Goal: Task Accomplishment & Management: Manage account settings

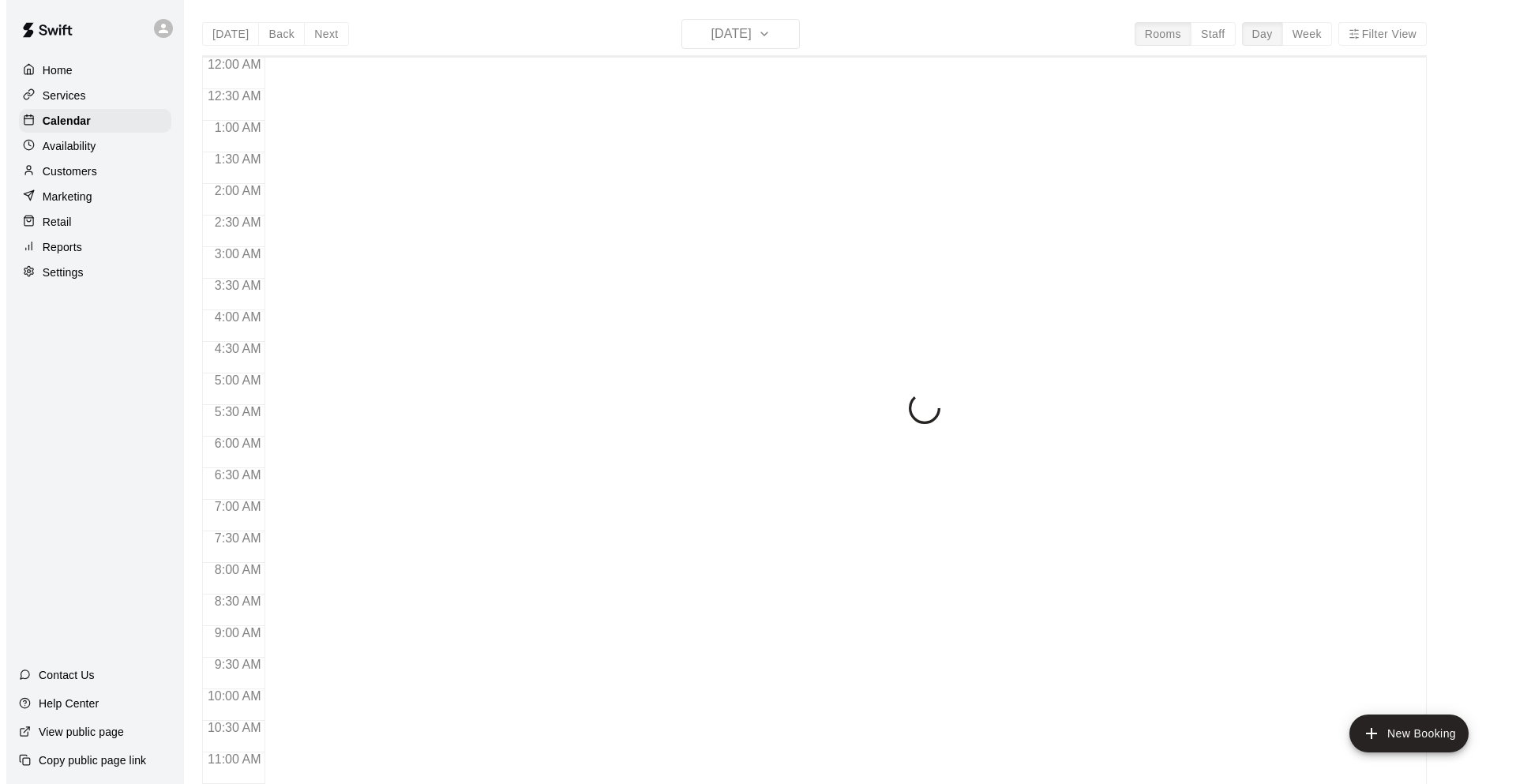
scroll to position [771, 0]
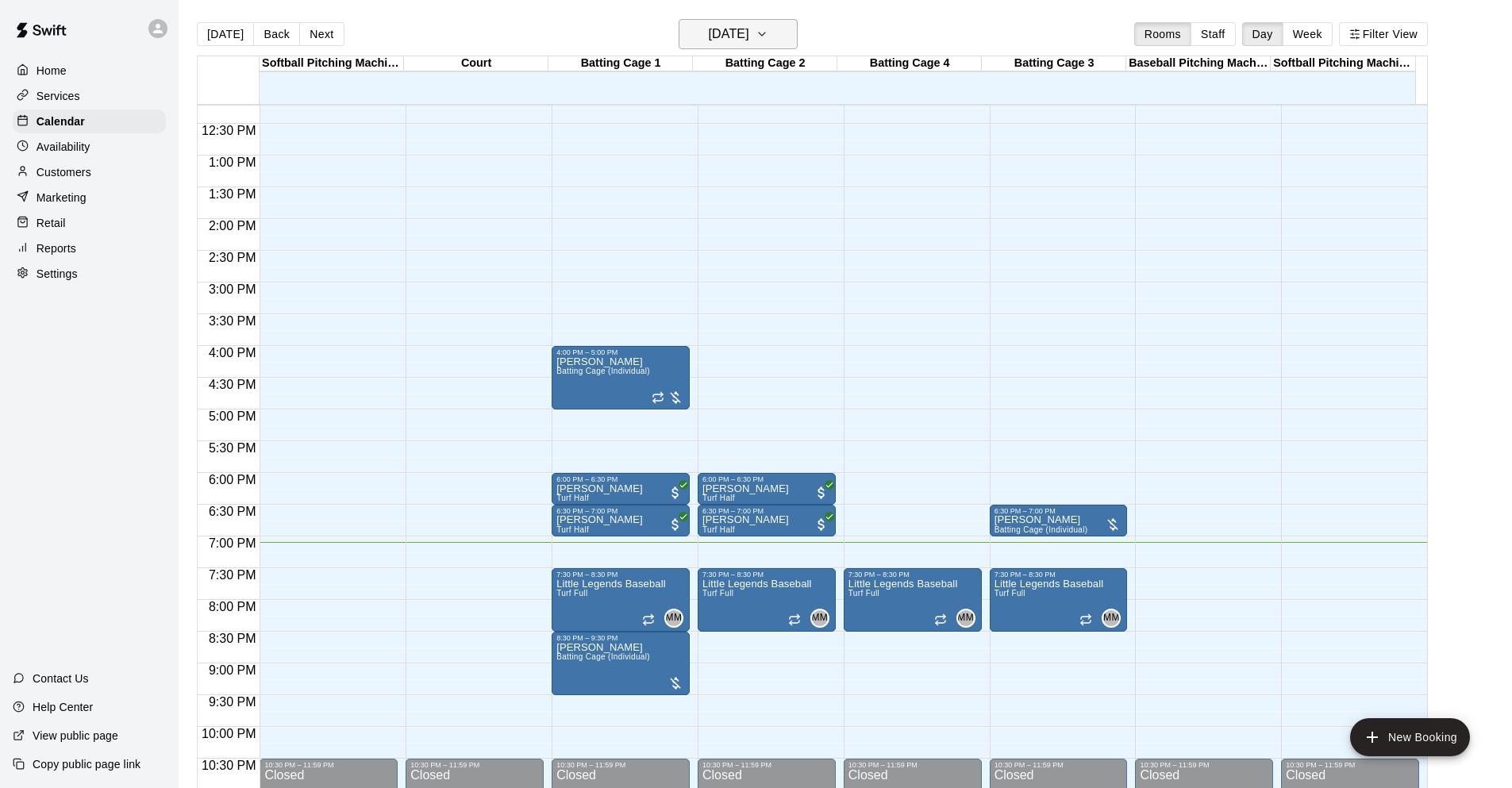
click at [709, 43] on h6 "Tuesday Oct 14" at bounding box center [729, 34] width 40 height 22
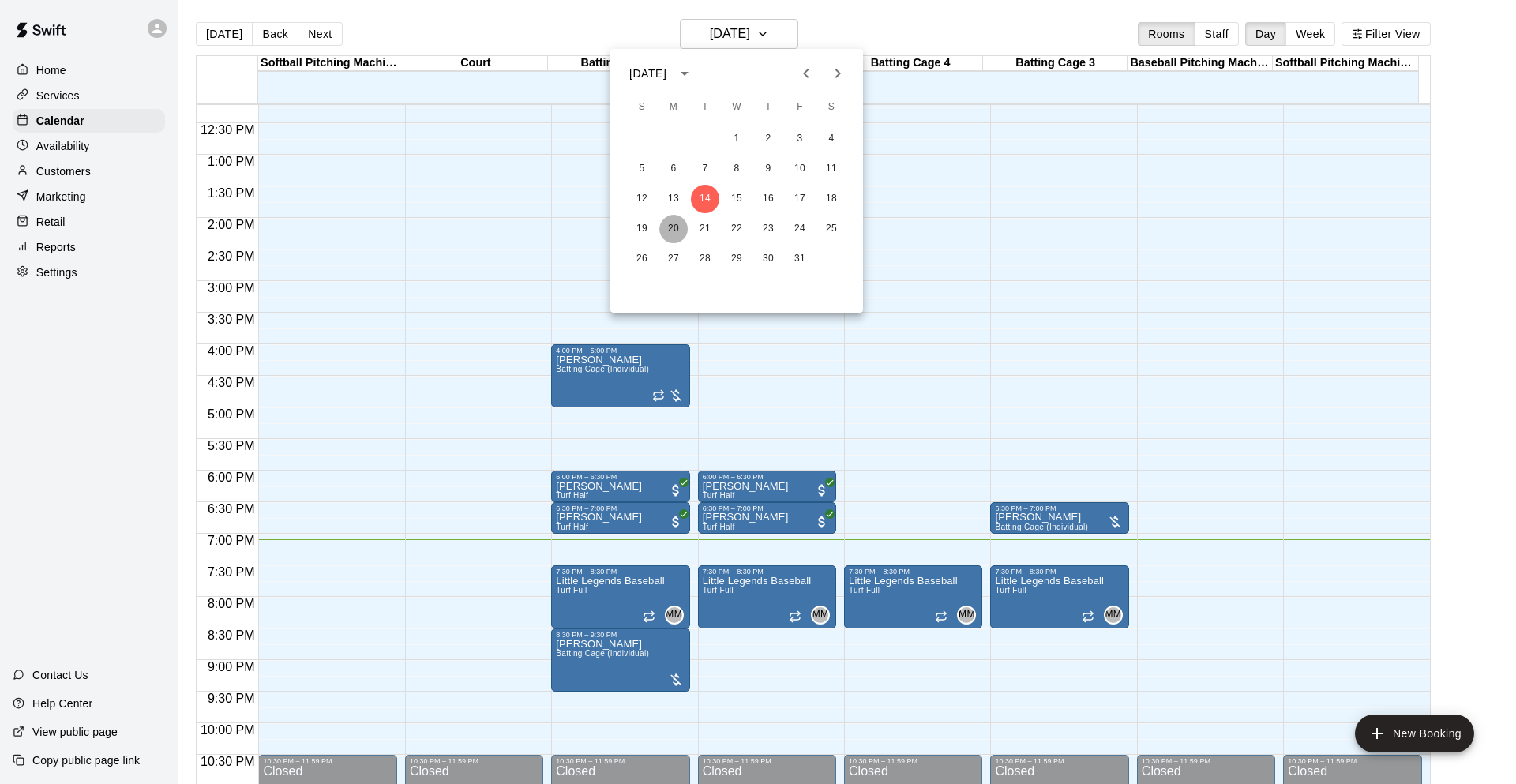
click at [683, 229] on button "20" at bounding box center [673, 229] width 28 height 28
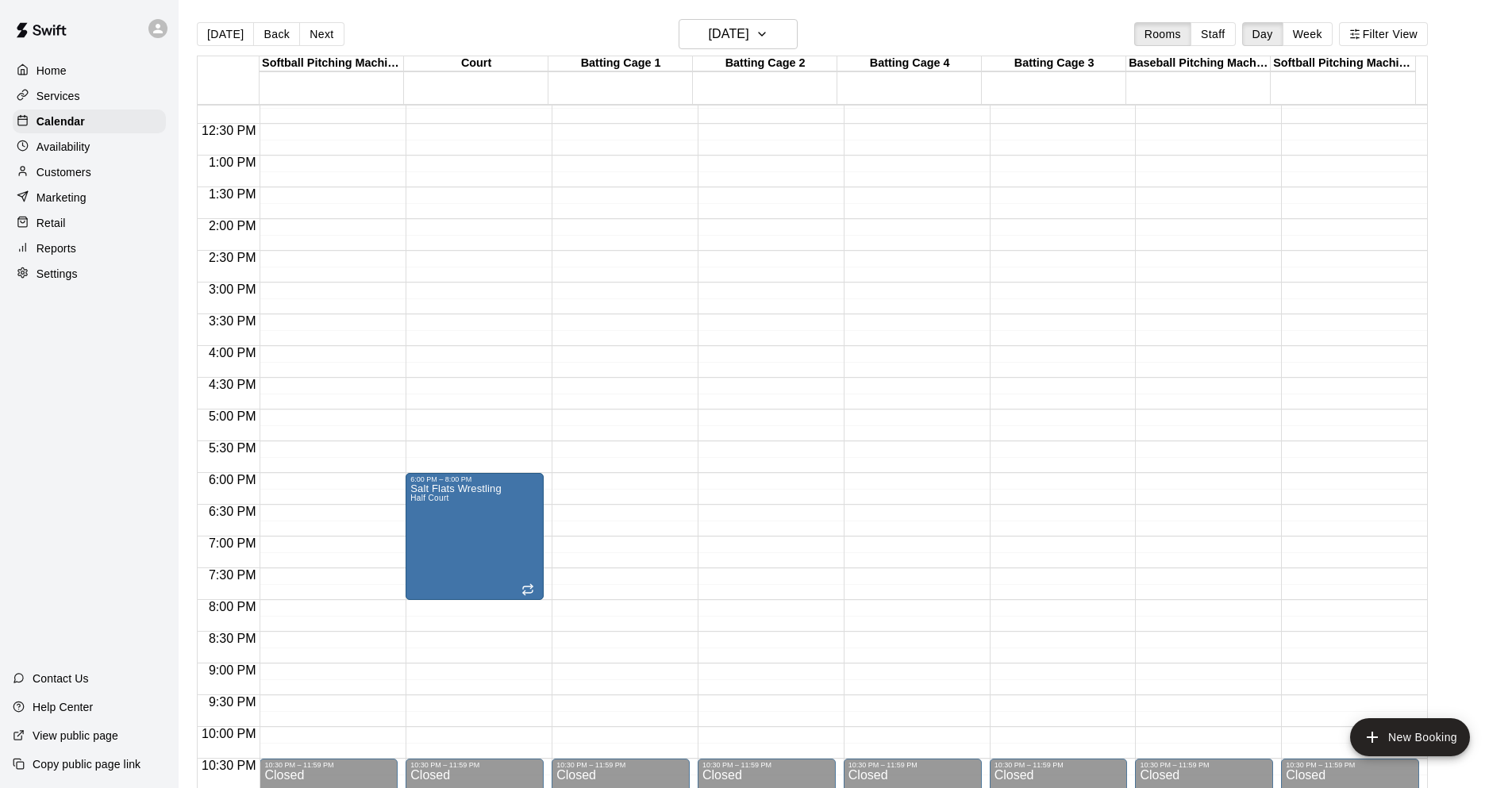
click at [653, 546] on div "12:00 AM – 5:00 AM Closed 10:30 PM – 11:59 PM Closed" at bounding box center [621, 92] width 138 height 1524
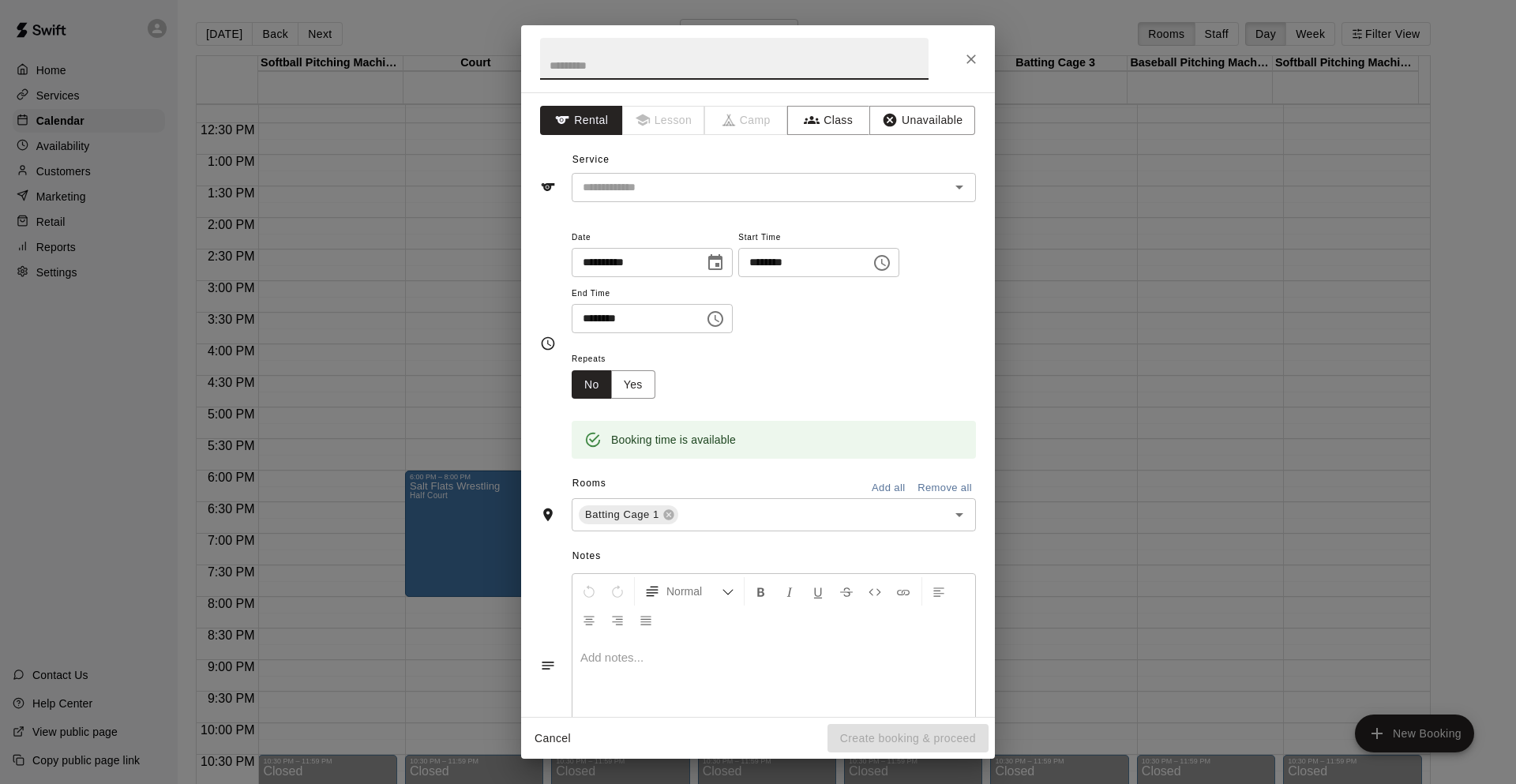
click at [725, 321] on icon "Choose time, selected time is 7:30 PM" at bounding box center [715, 318] width 19 height 19
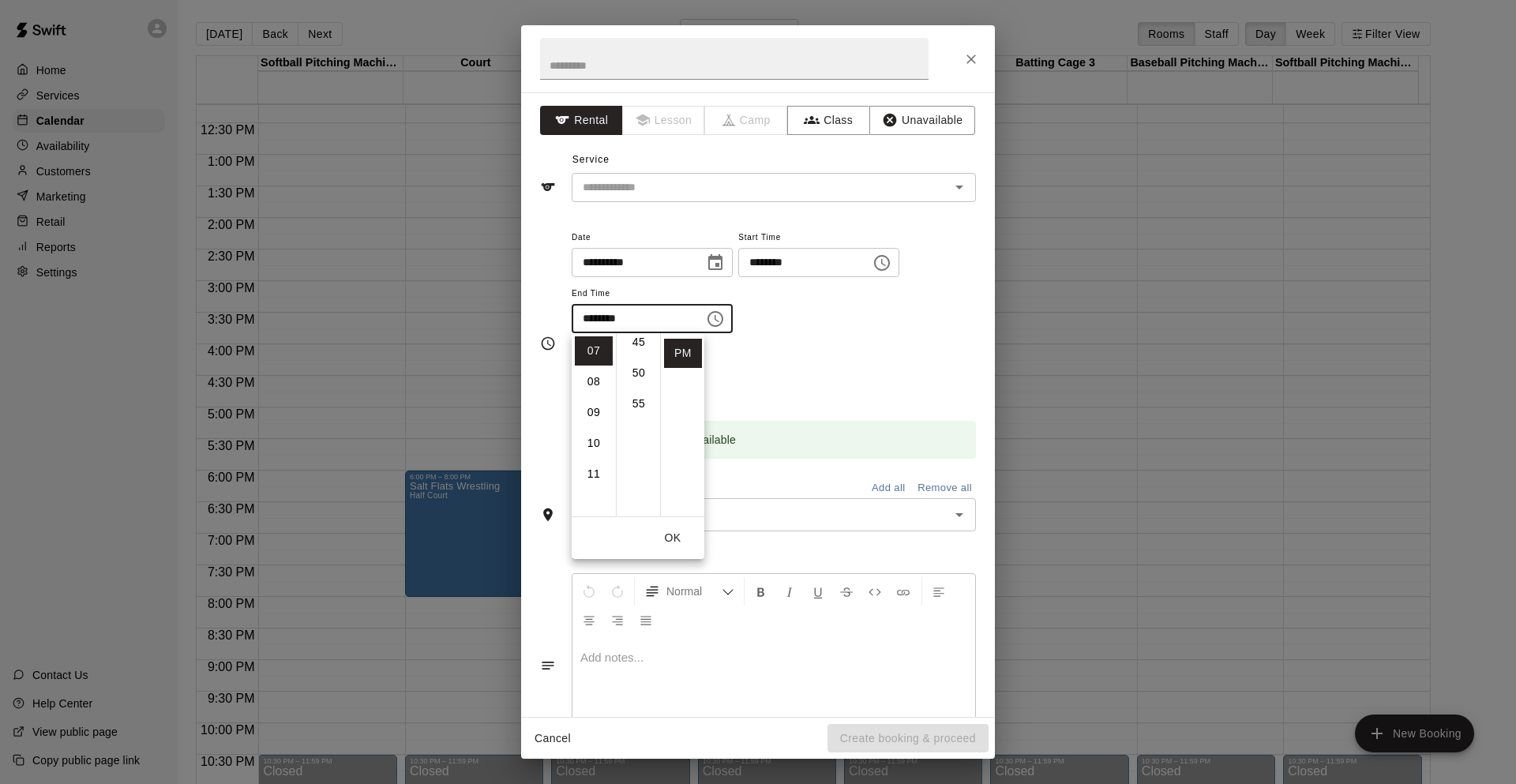
scroll to position [337, 0]
click at [594, 387] on li "08" at bounding box center [593, 381] width 38 height 29
click at [632, 360] on li "00" at bounding box center [638, 351] width 38 height 29
type input "********"
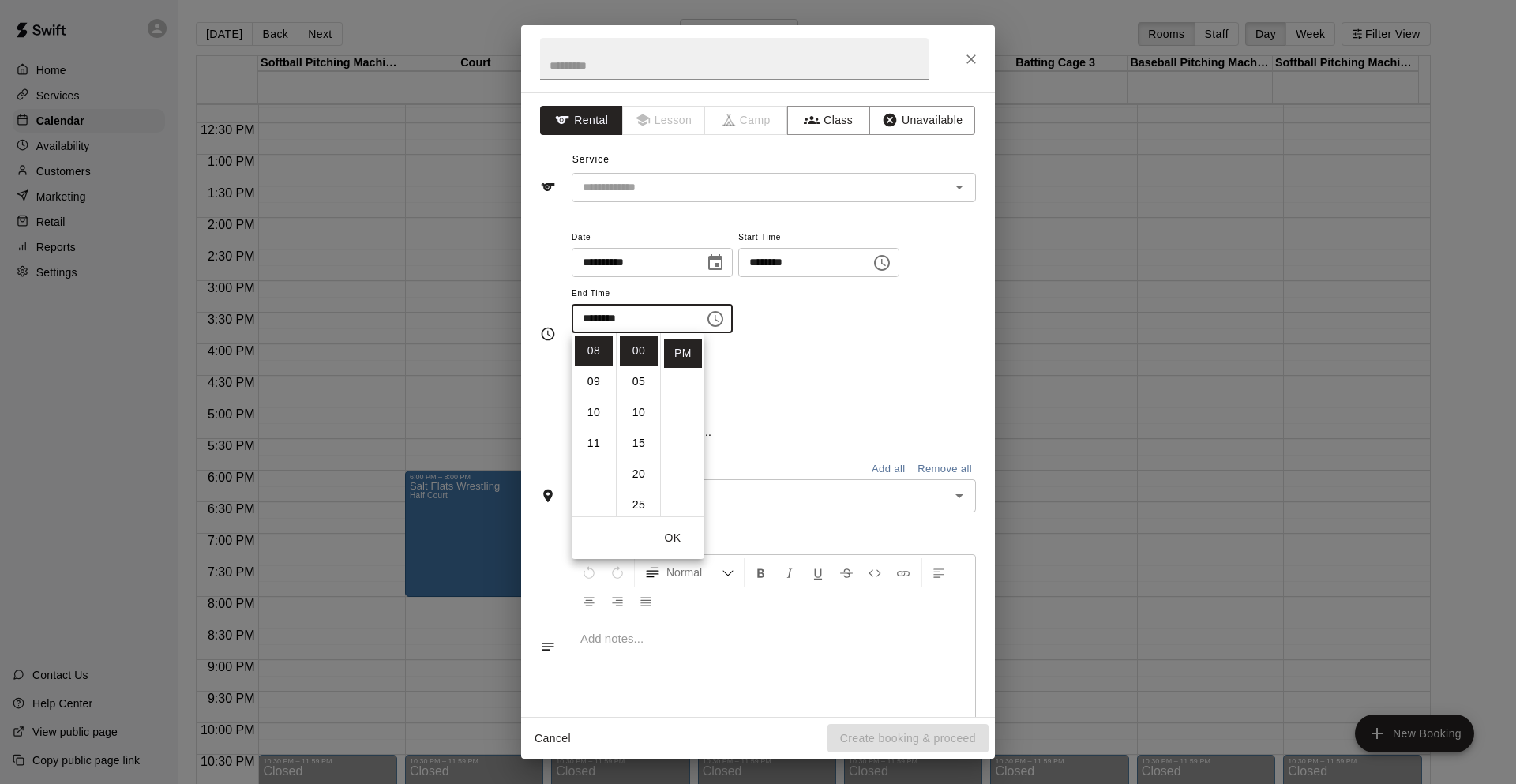
click at [740, 358] on div "Repeats No Yes" at bounding box center [774, 373] width 404 height 49
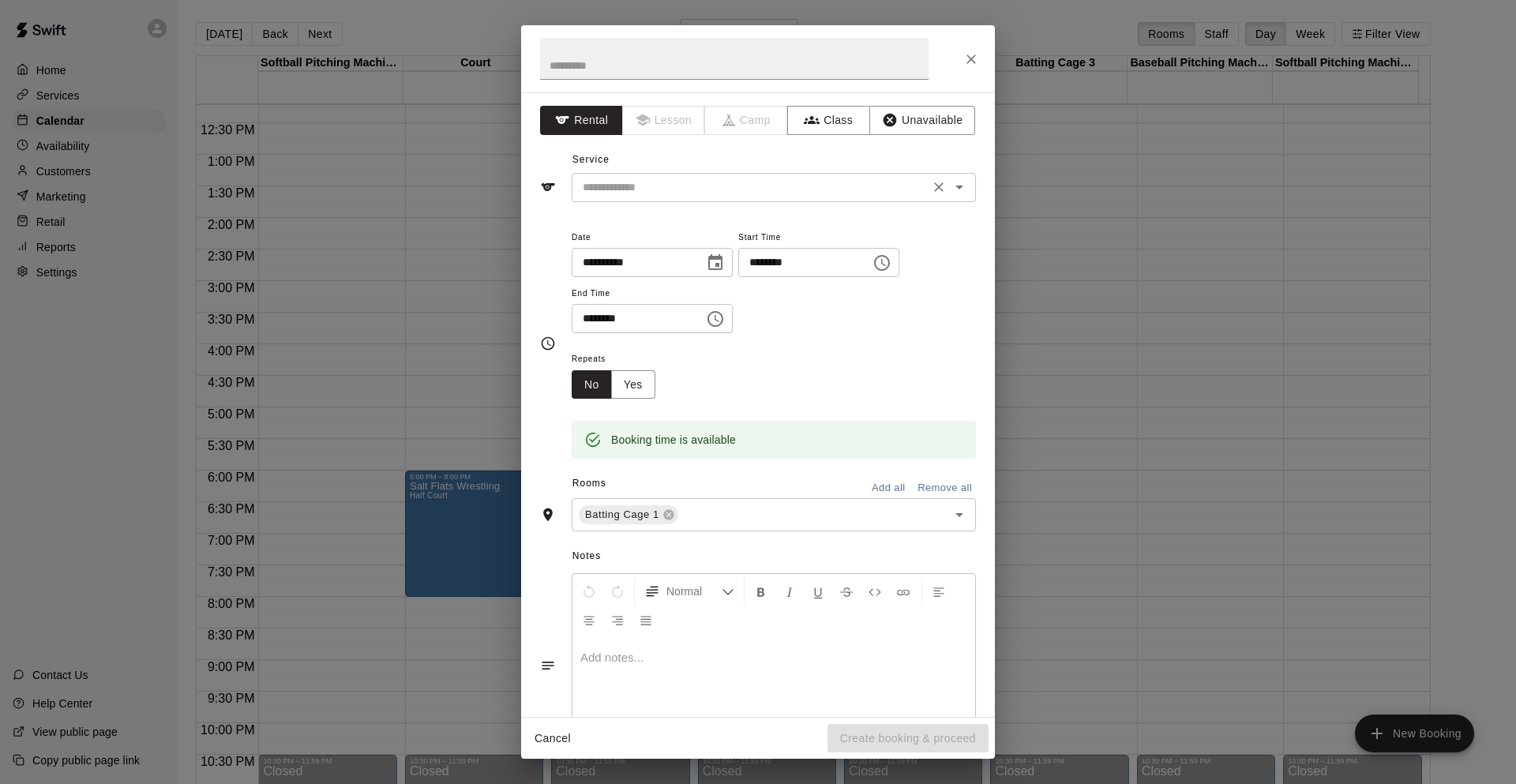
click at [928, 198] on div at bounding box center [948, 187] width 41 height 22
click at [950, 194] on icon "Open" at bounding box center [959, 187] width 19 height 19
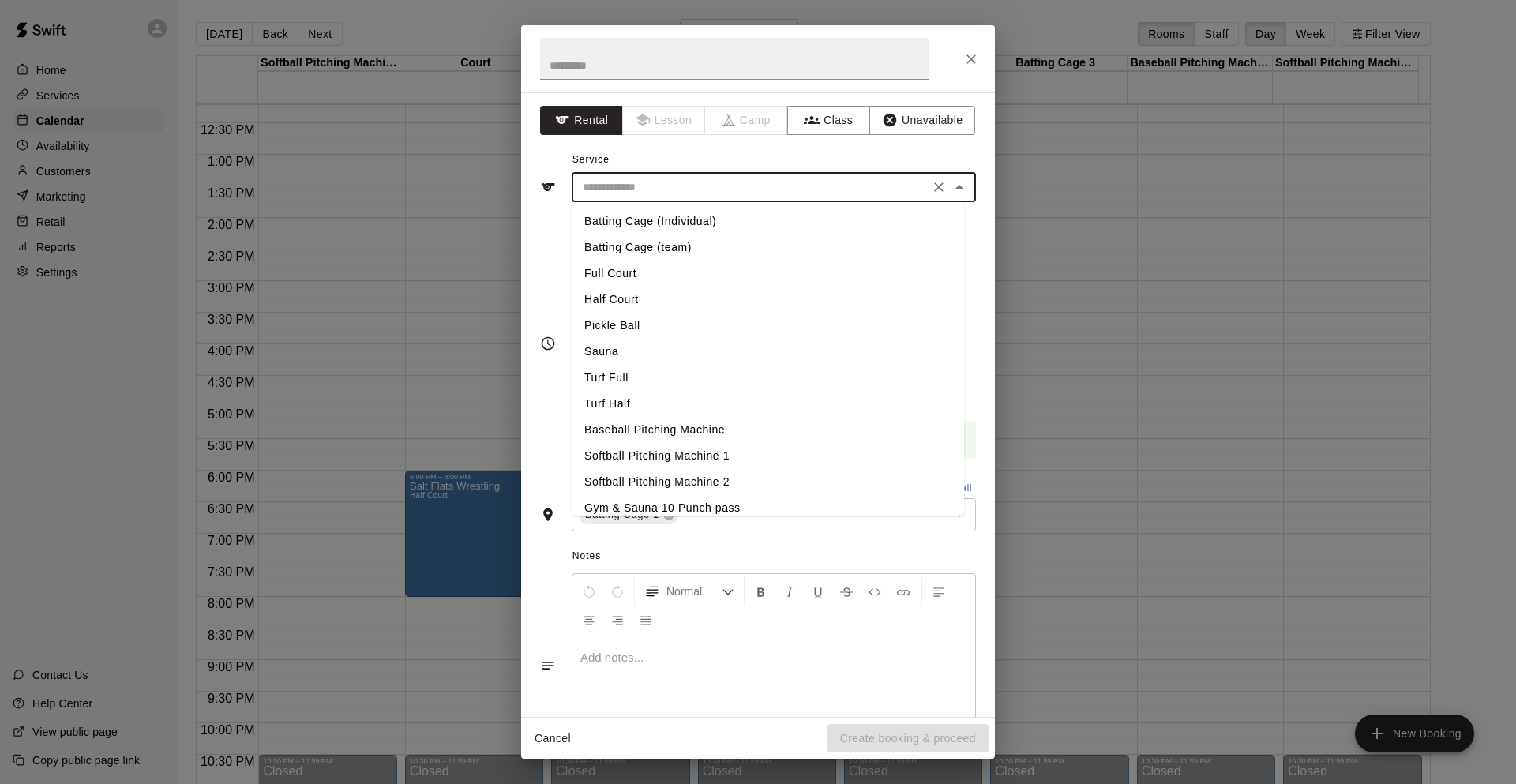
click at [805, 228] on li "Batting Cage (Individual)" at bounding box center [768, 221] width 392 height 26
type input "**********"
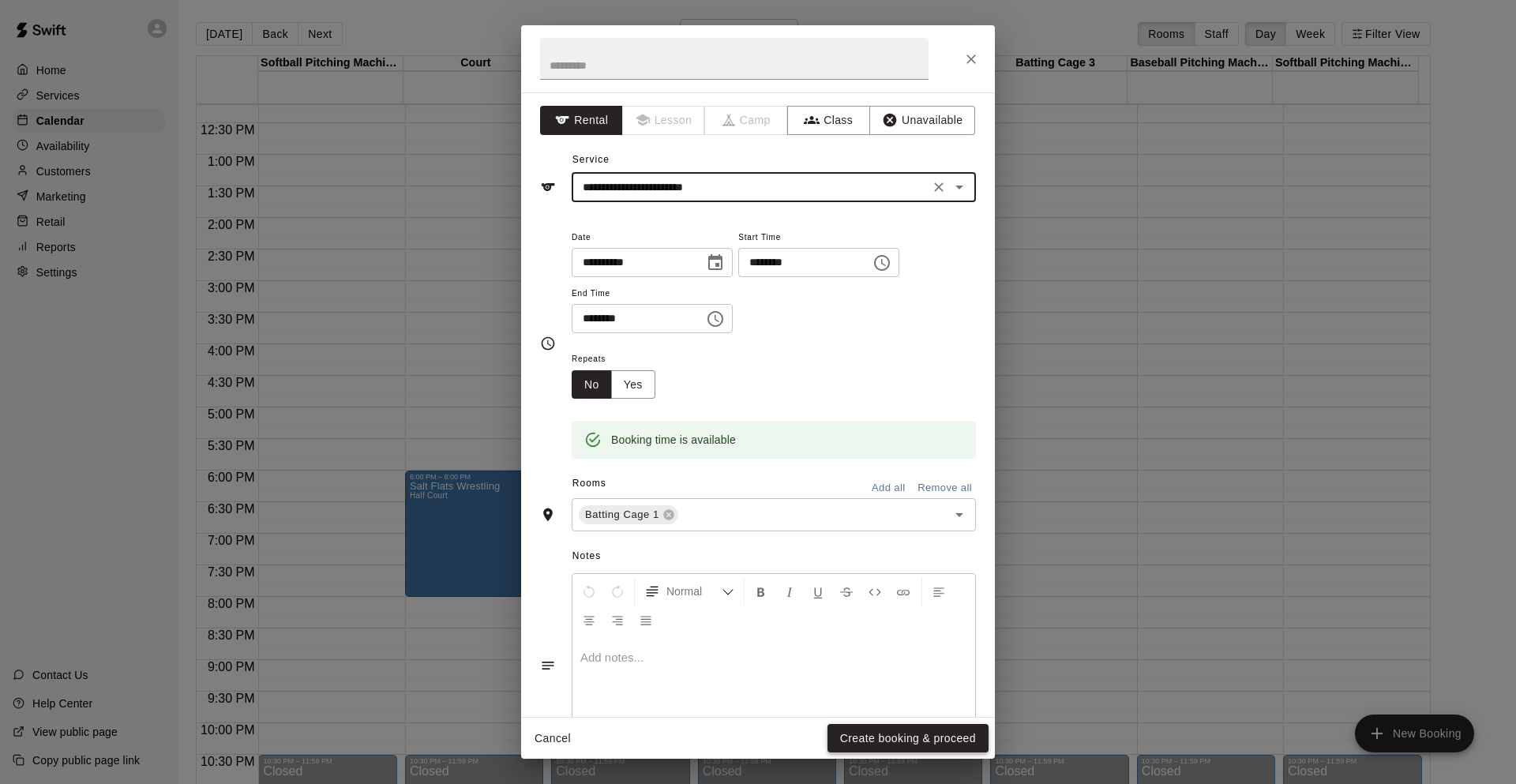
click at [884, 739] on button "Create booking & proceed" at bounding box center [908, 738] width 161 height 29
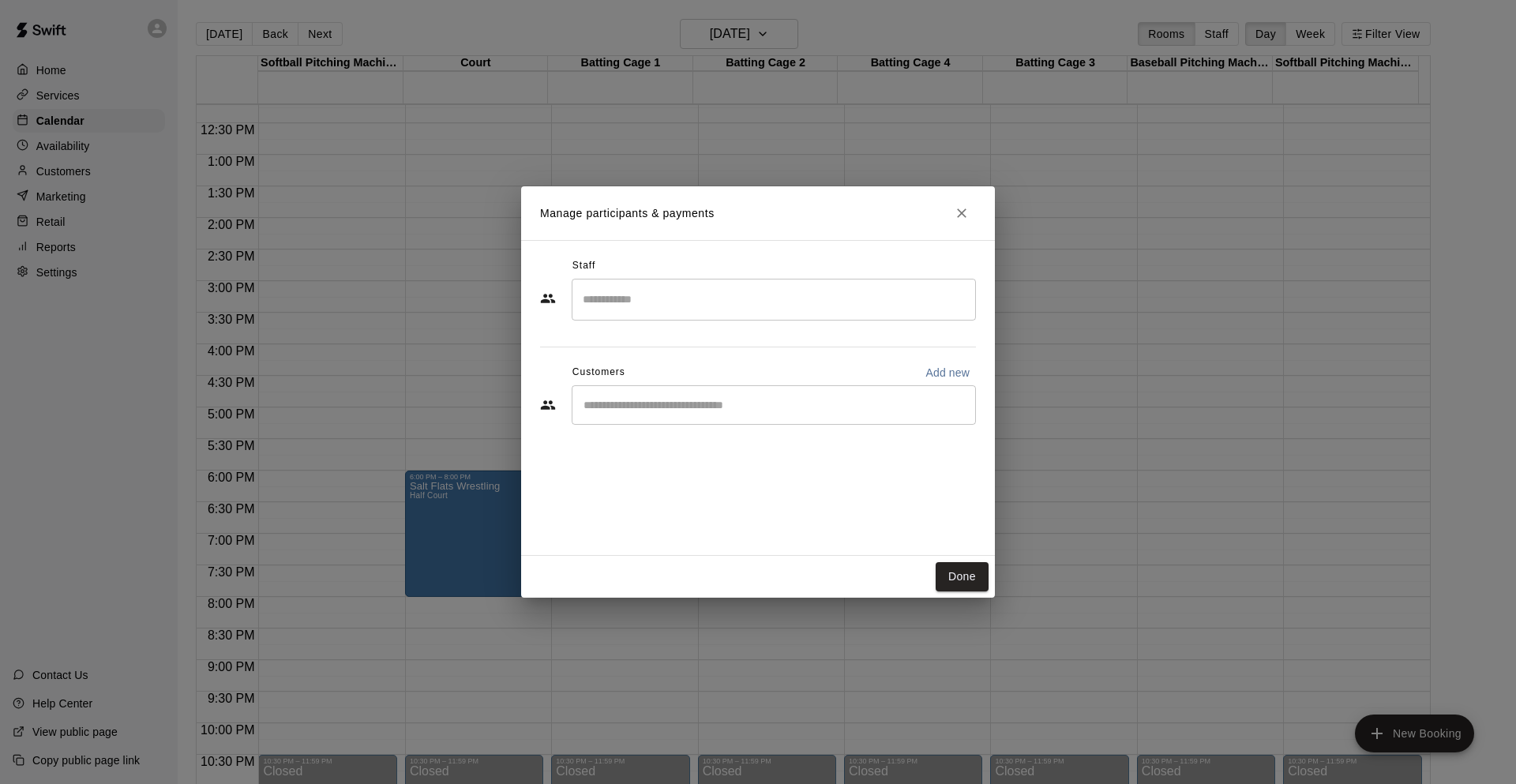
click at [752, 400] on input "Start typing to search customers..." at bounding box center [774, 404] width 390 height 16
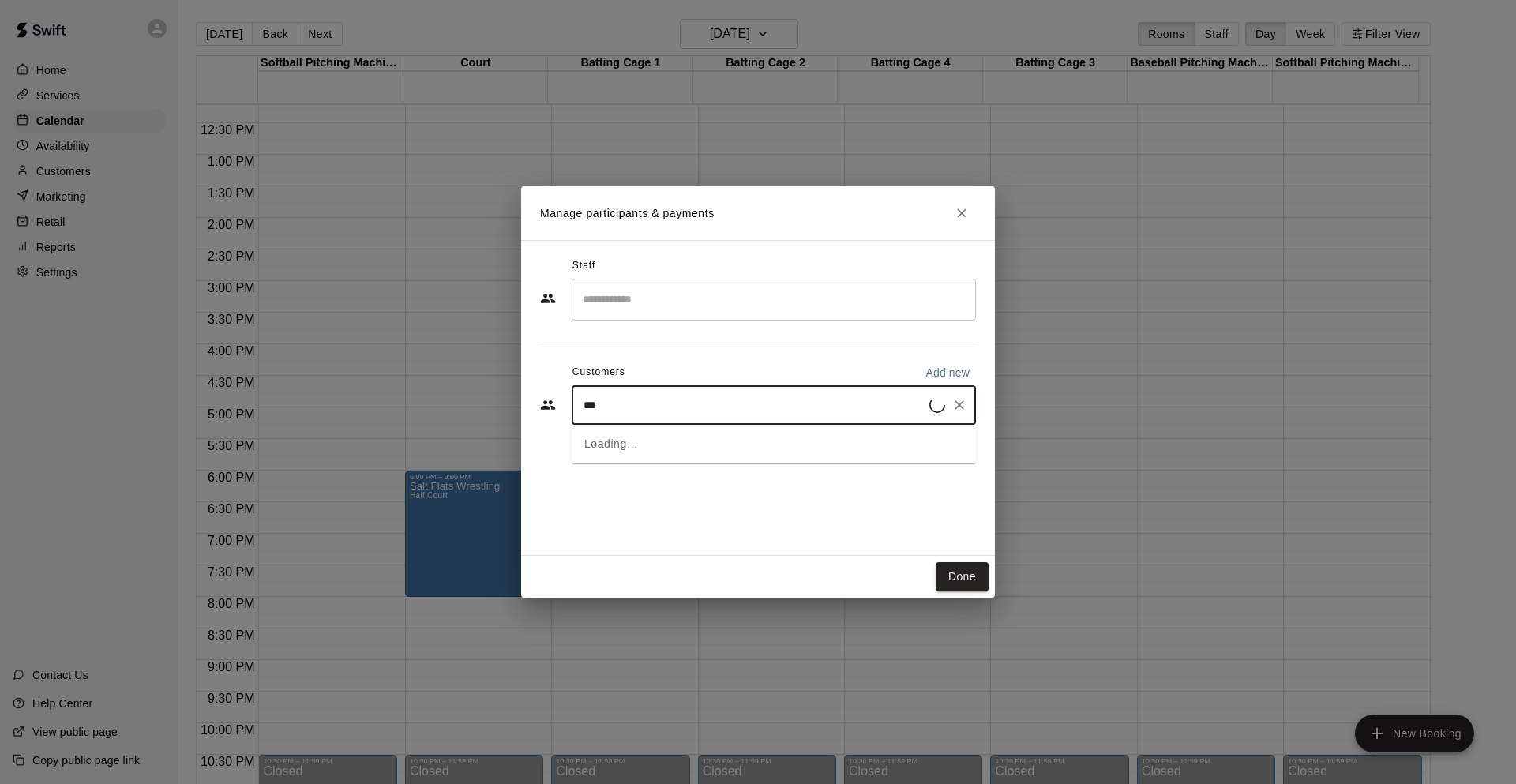
type input "****"
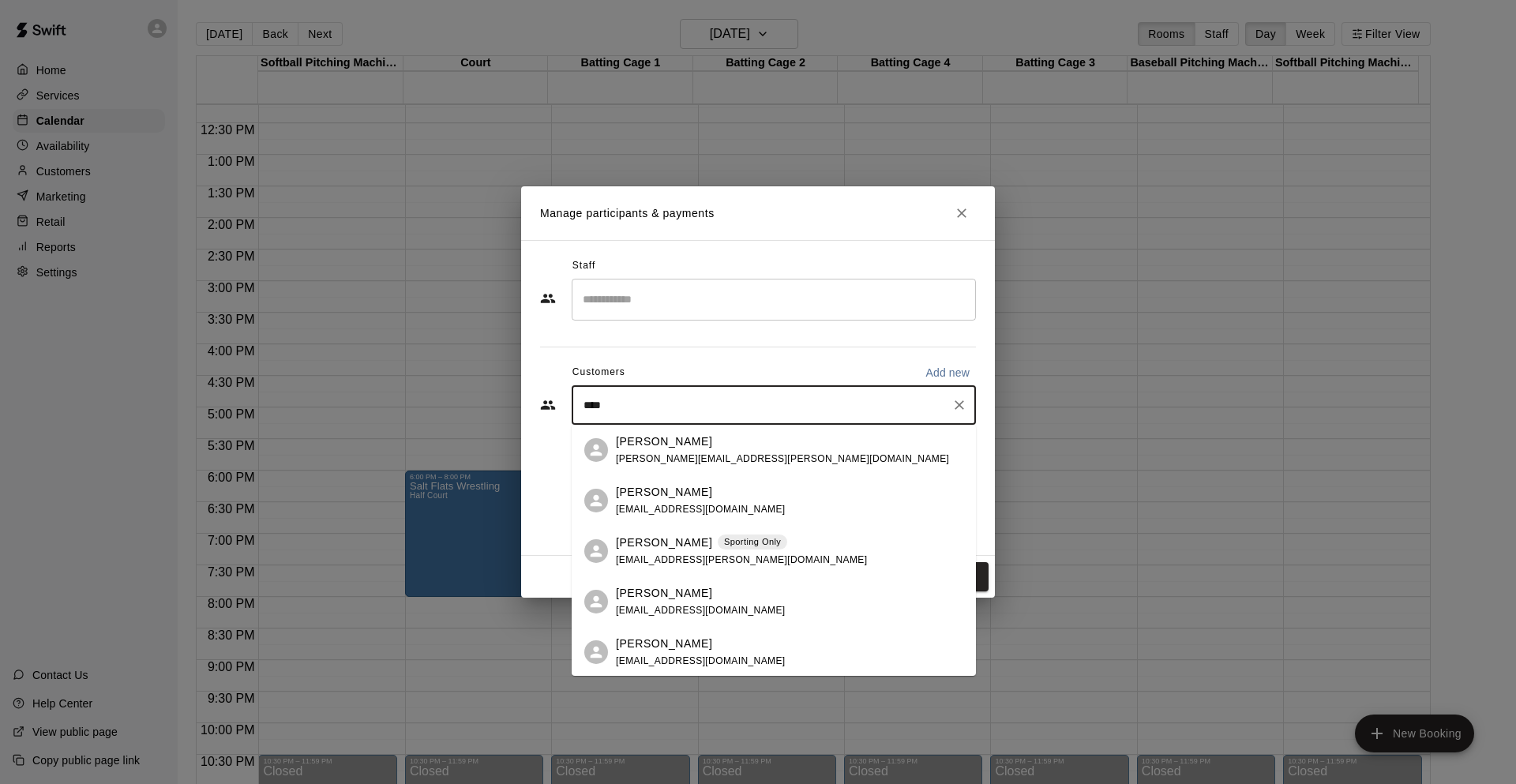
click at [748, 536] on span "Sporting Only" at bounding box center [752, 542] width 70 height 14
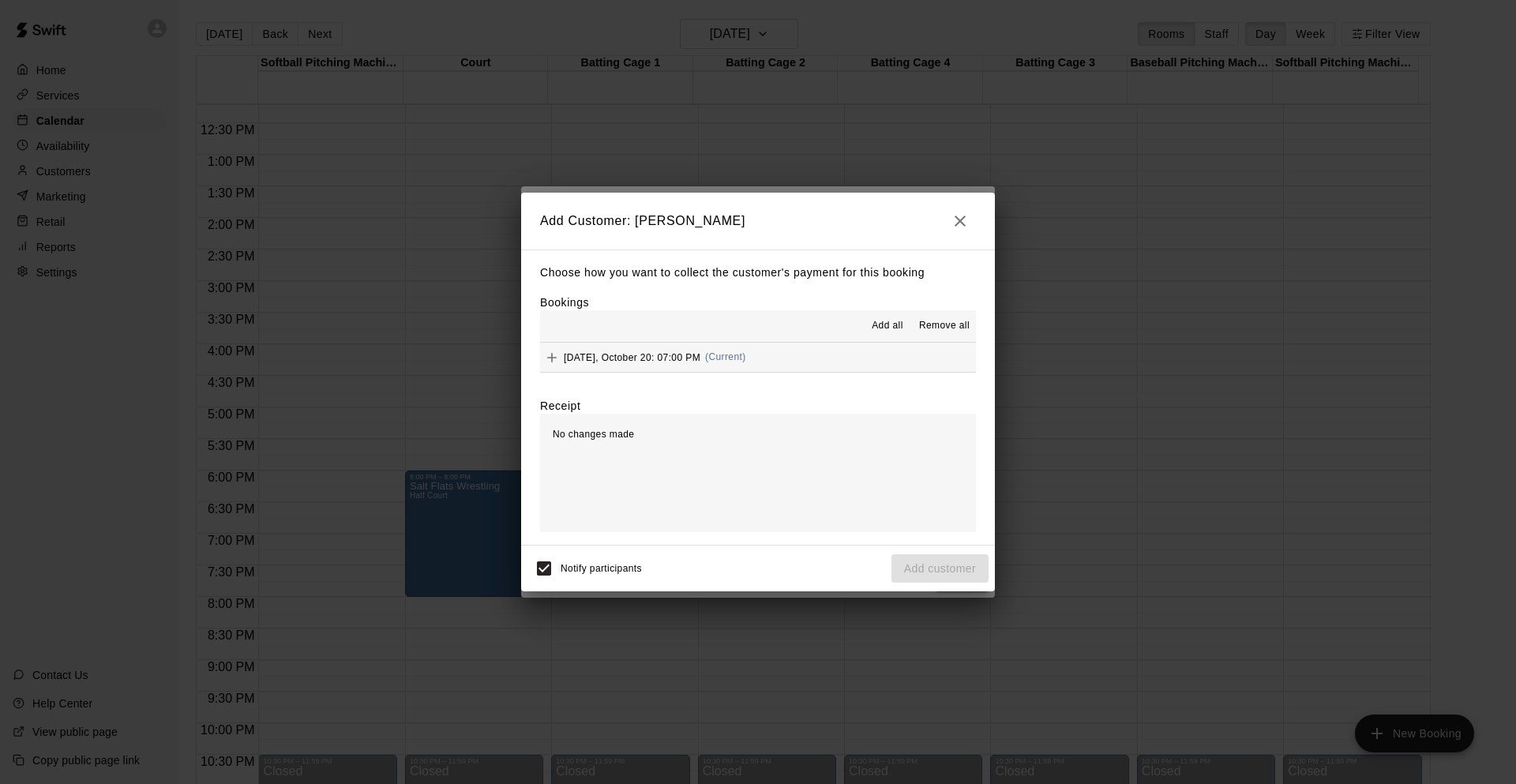
click at [888, 331] on span "Add all" at bounding box center [887, 326] width 32 height 16
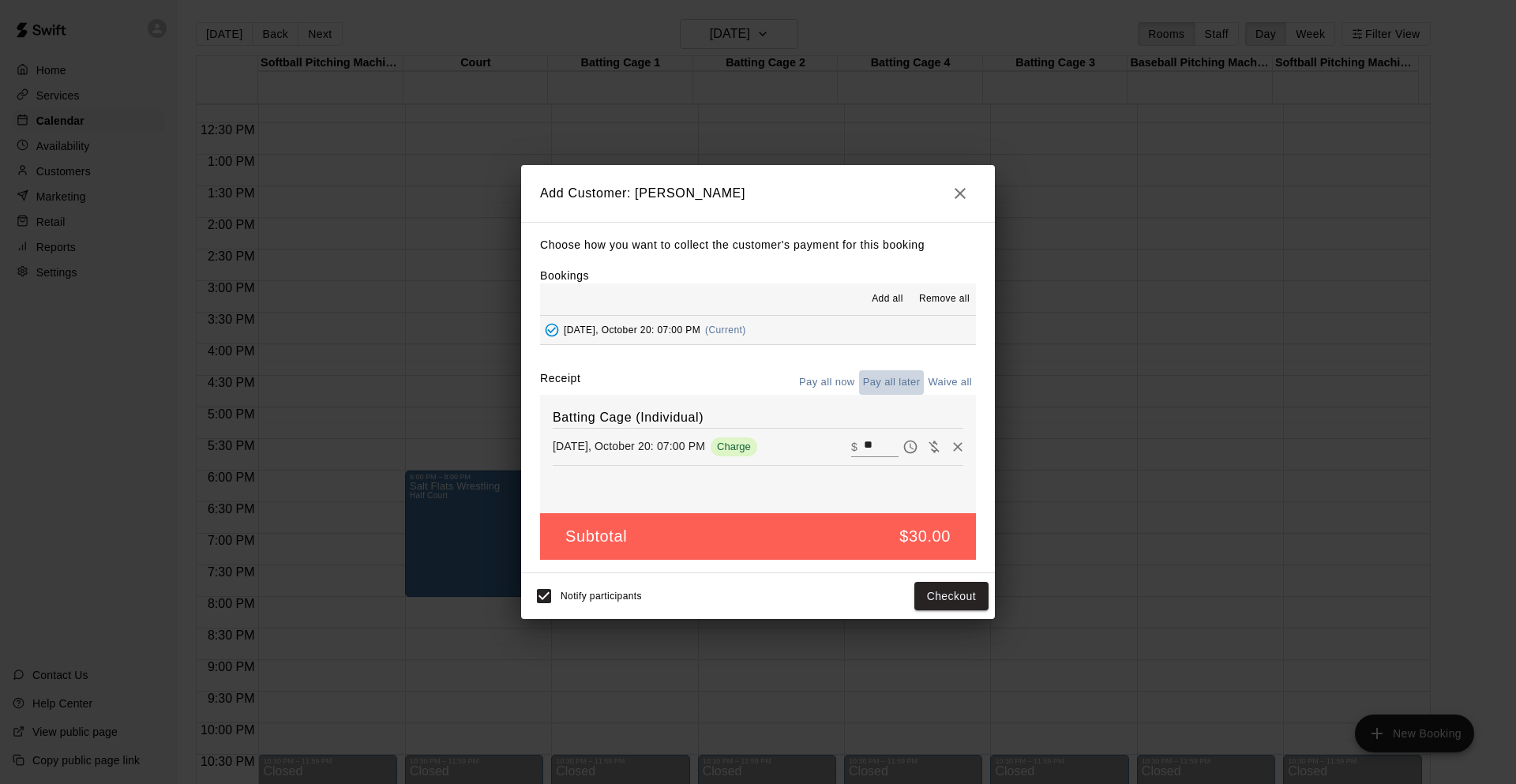
click at [887, 381] on button "Pay all later" at bounding box center [892, 382] width 66 height 25
click at [932, 592] on button "Add customer" at bounding box center [940, 596] width 97 height 29
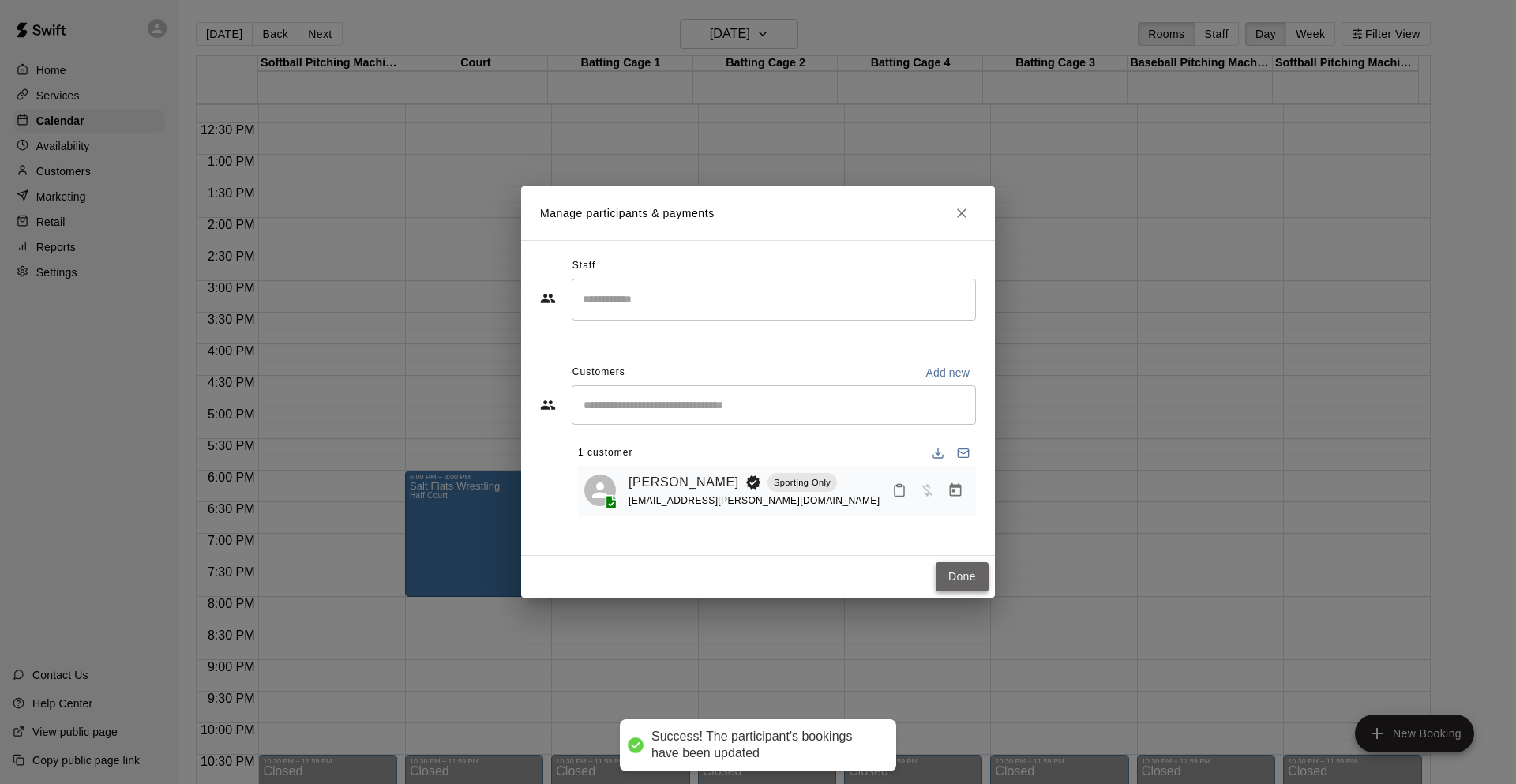
click at [964, 585] on button "Done" at bounding box center [962, 576] width 53 height 29
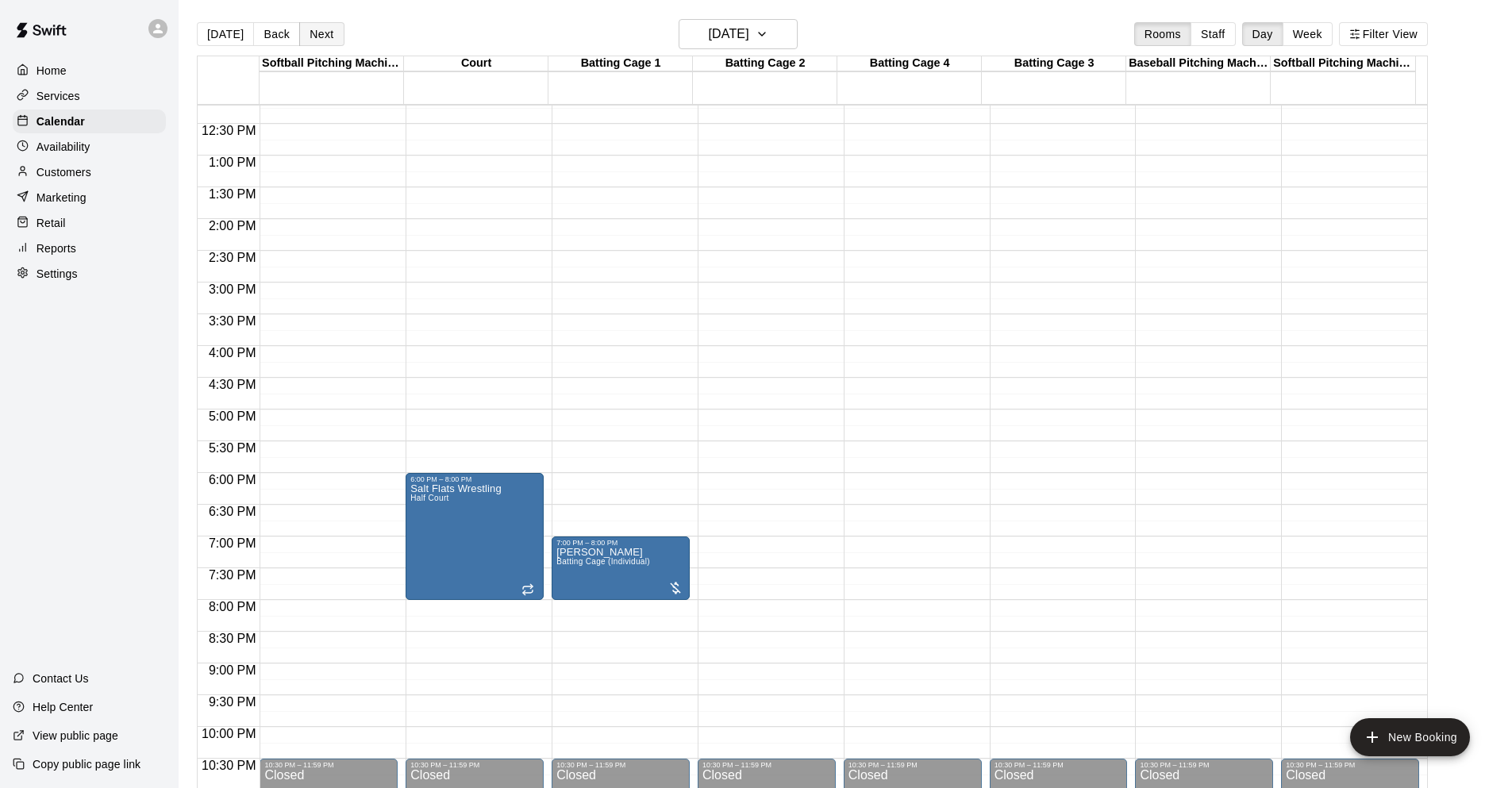
click at [321, 32] on button "Next" at bounding box center [321, 34] width 44 height 24
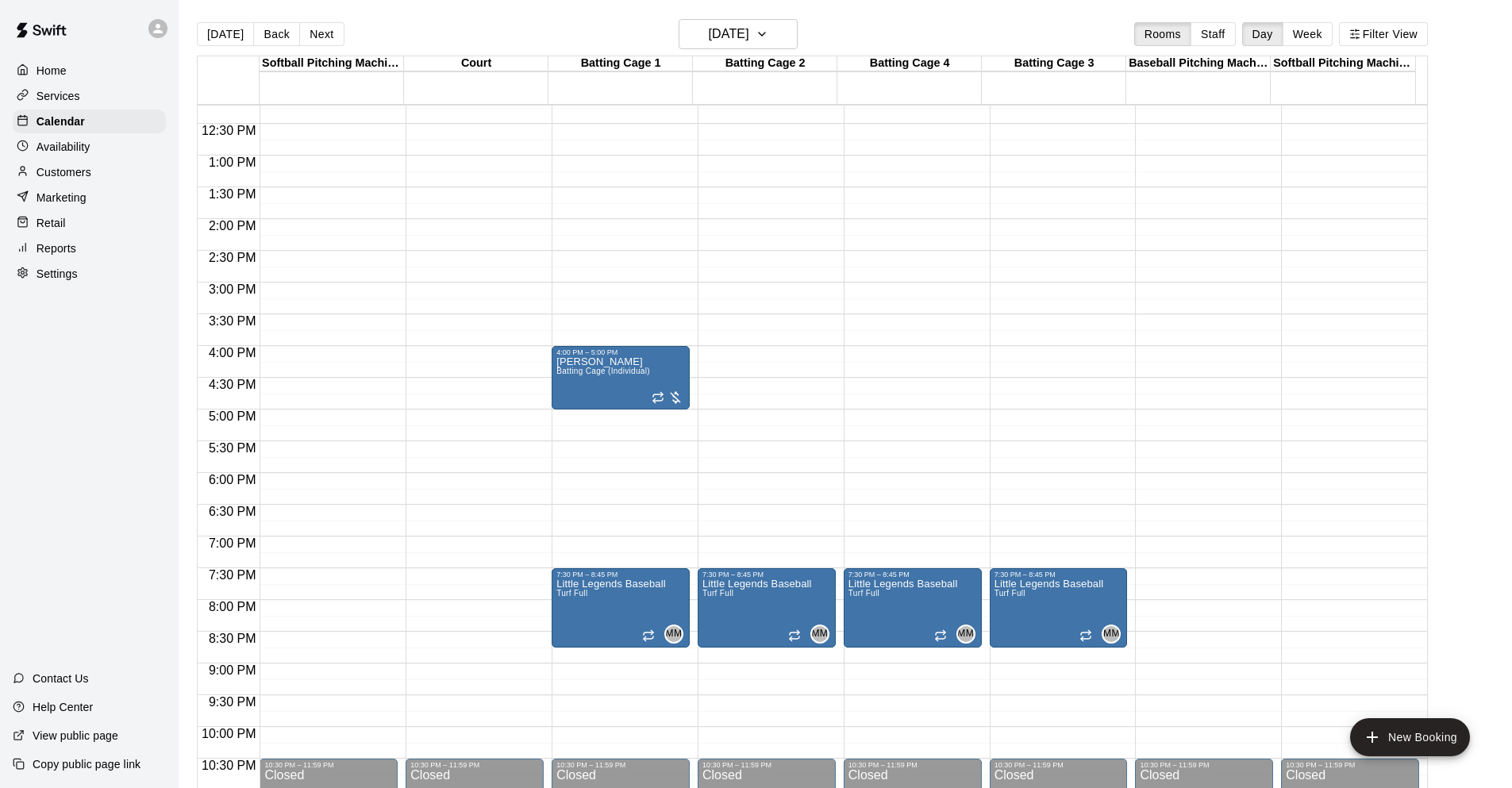
click at [606, 509] on div "12:00 AM – 5:00 AM Closed 4:00 PM – 5:00 PM Kelsey Pratt Batting Cage (Individu…" at bounding box center [621, 92] width 138 height 1524
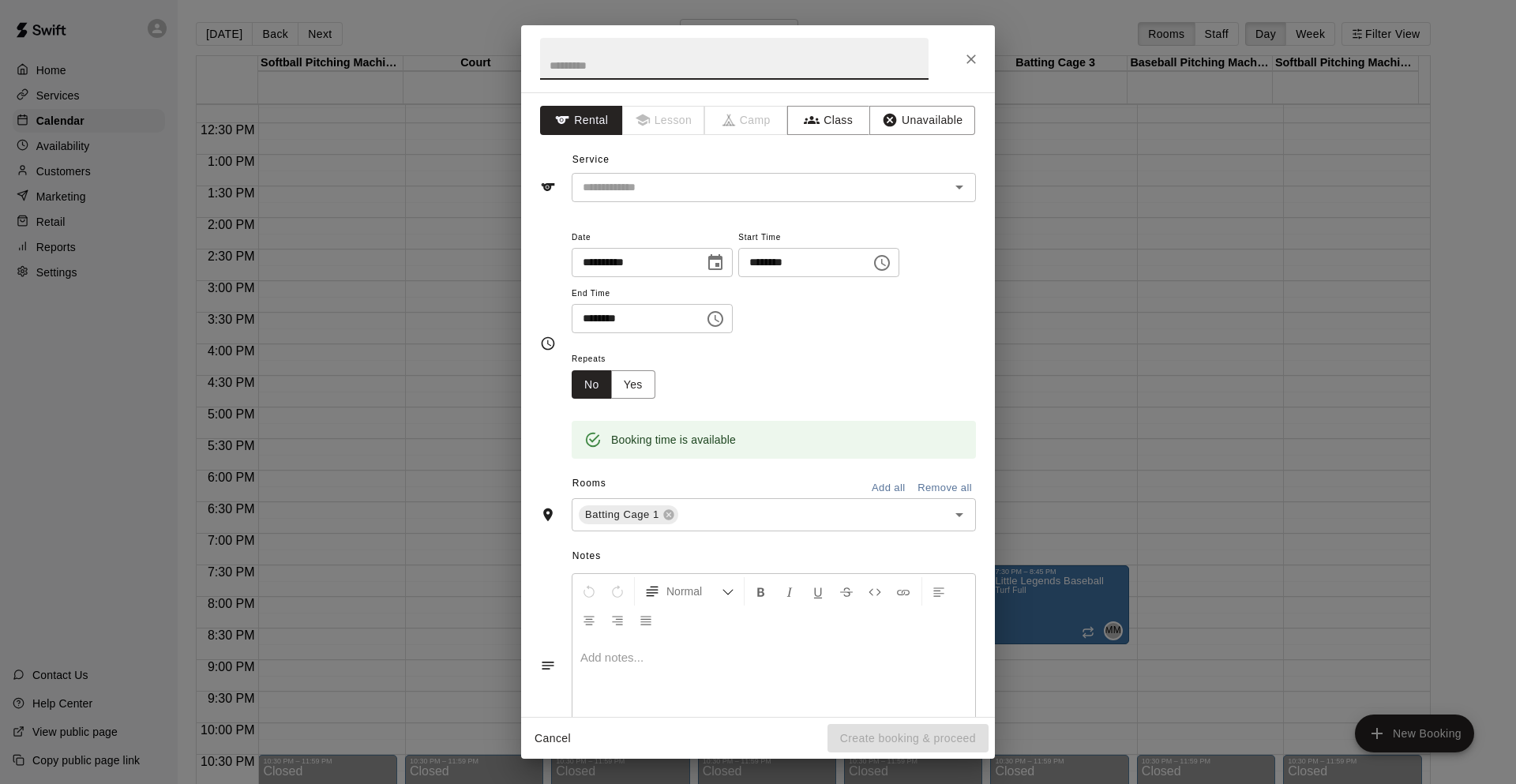
click at [725, 317] on icon "Choose time, selected time is 7:00 PM" at bounding box center [715, 318] width 19 height 19
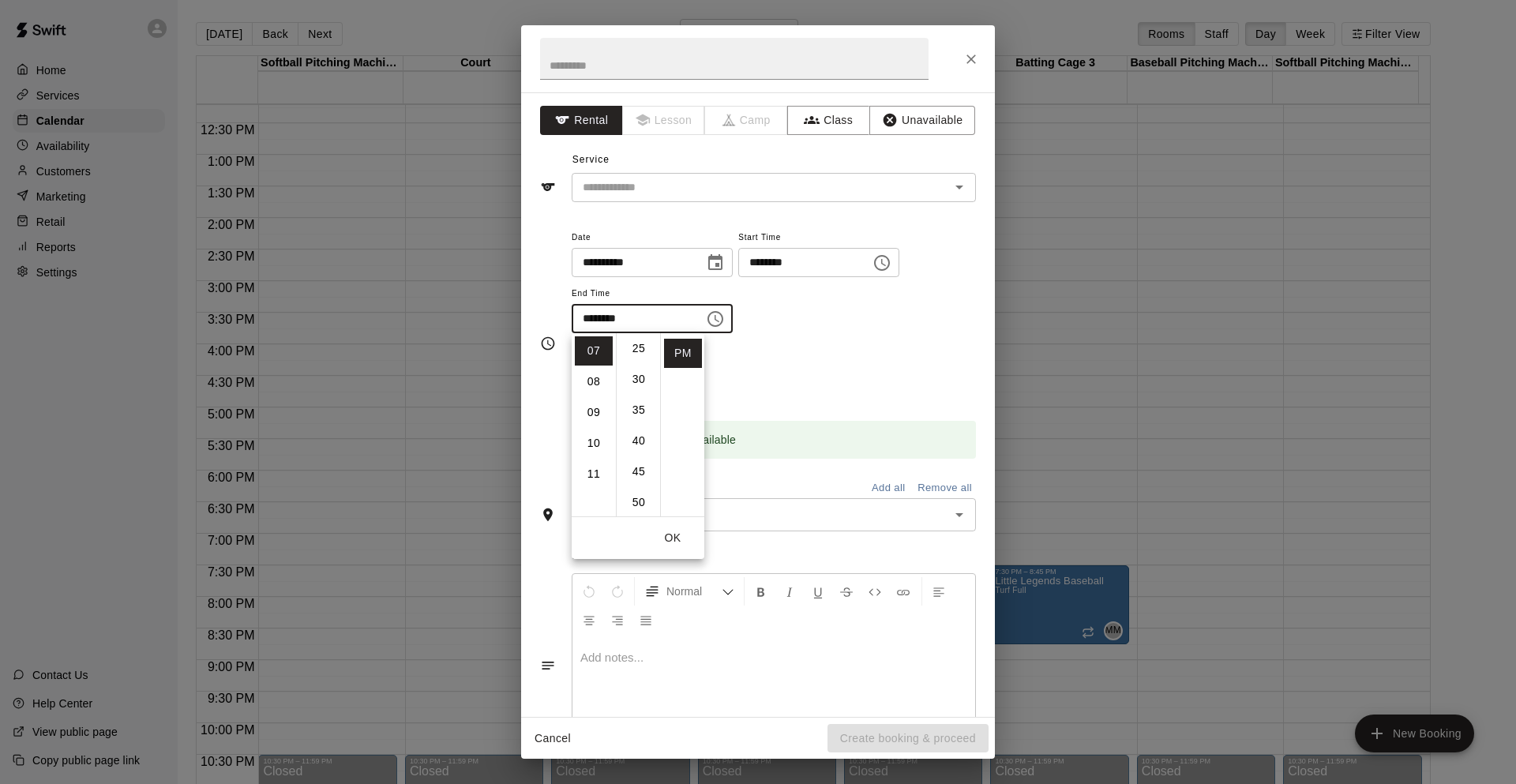
scroll to position [158, 0]
click at [637, 390] on li "30" at bounding box center [638, 378] width 38 height 29
type input "********"
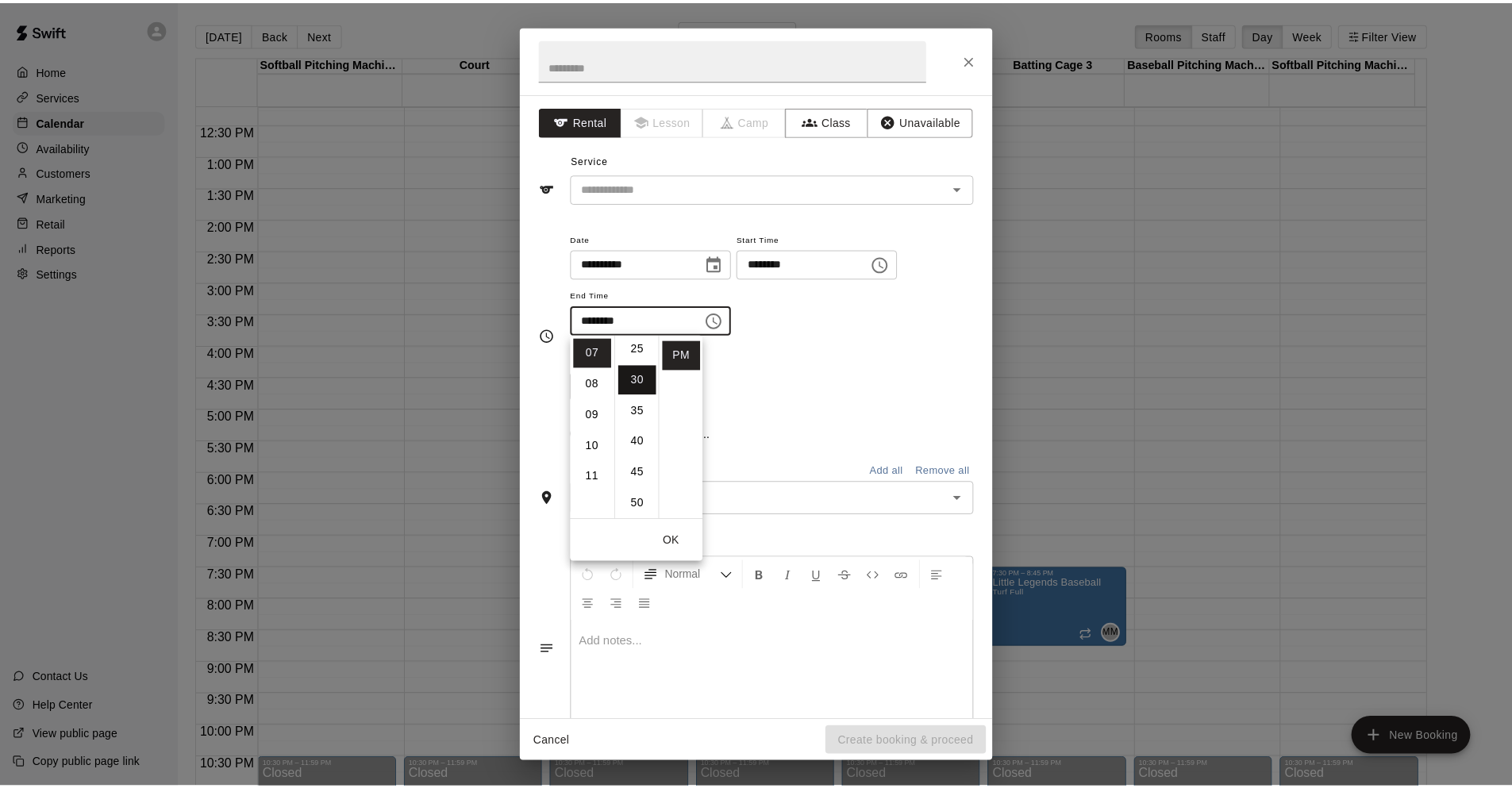
scroll to position [186, 0]
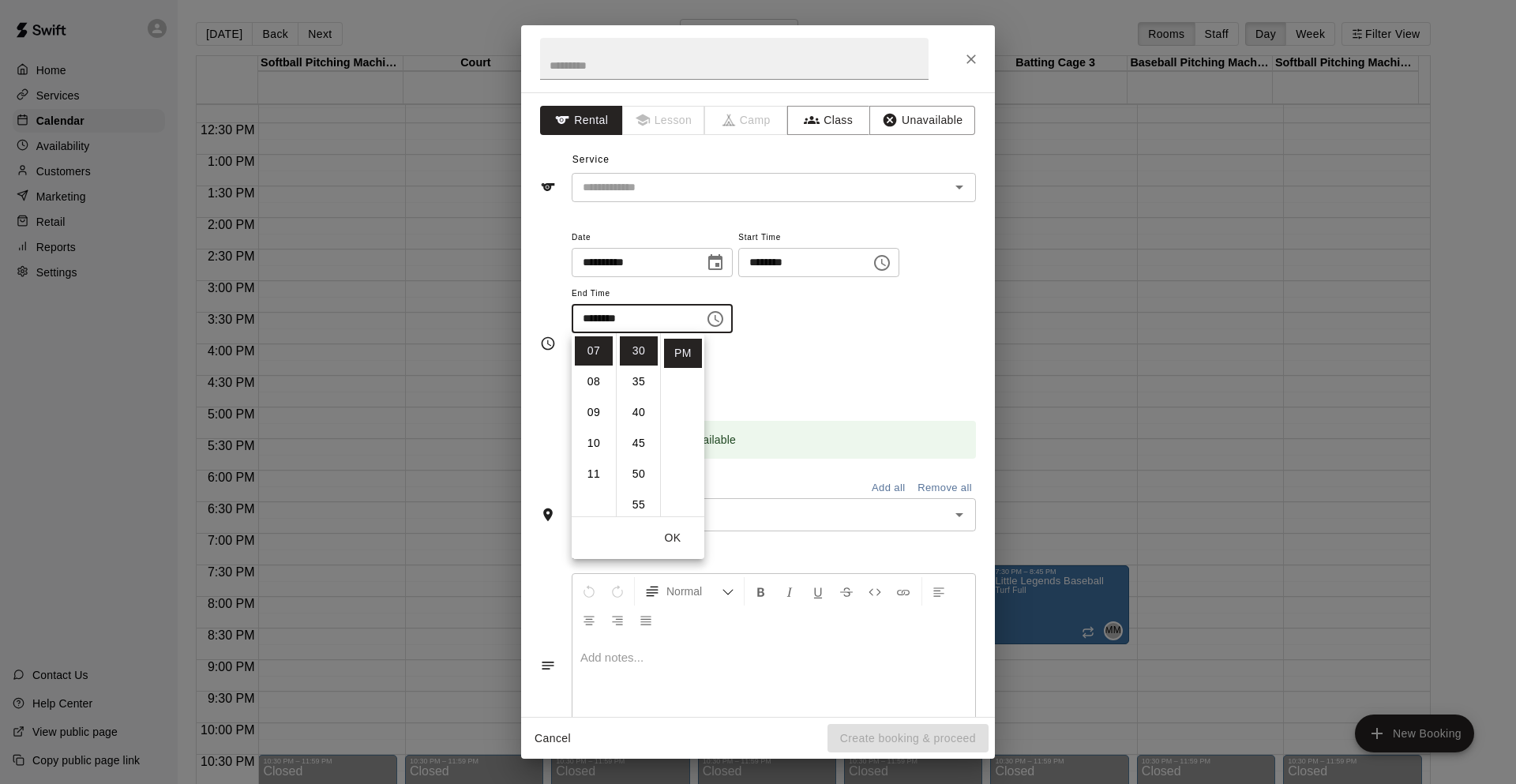
click at [711, 376] on div "Repeats No Yes" at bounding box center [774, 373] width 404 height 49
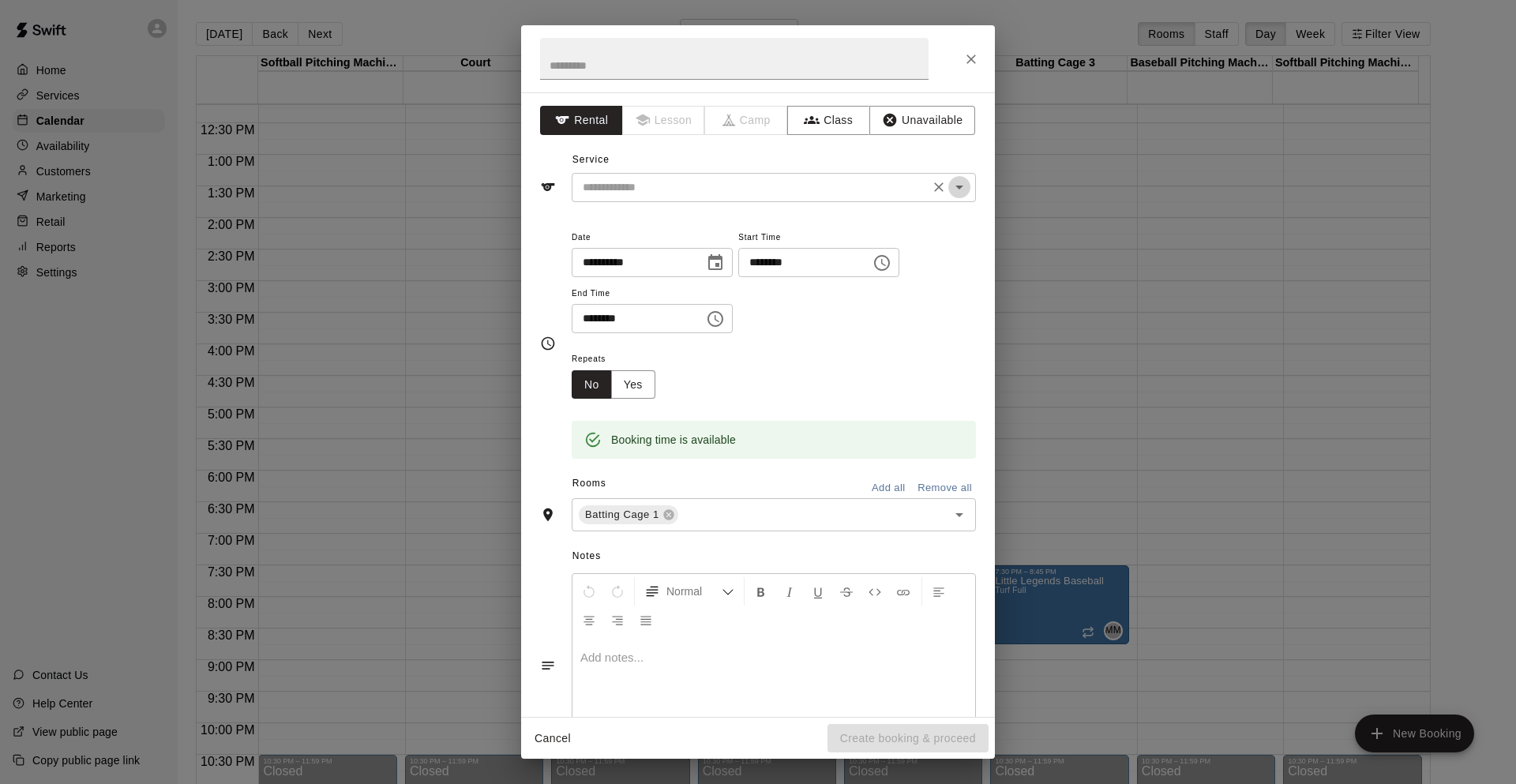
click at [950, 188] on icon "Open" at bounding box center [959, 187] width 19 height 19
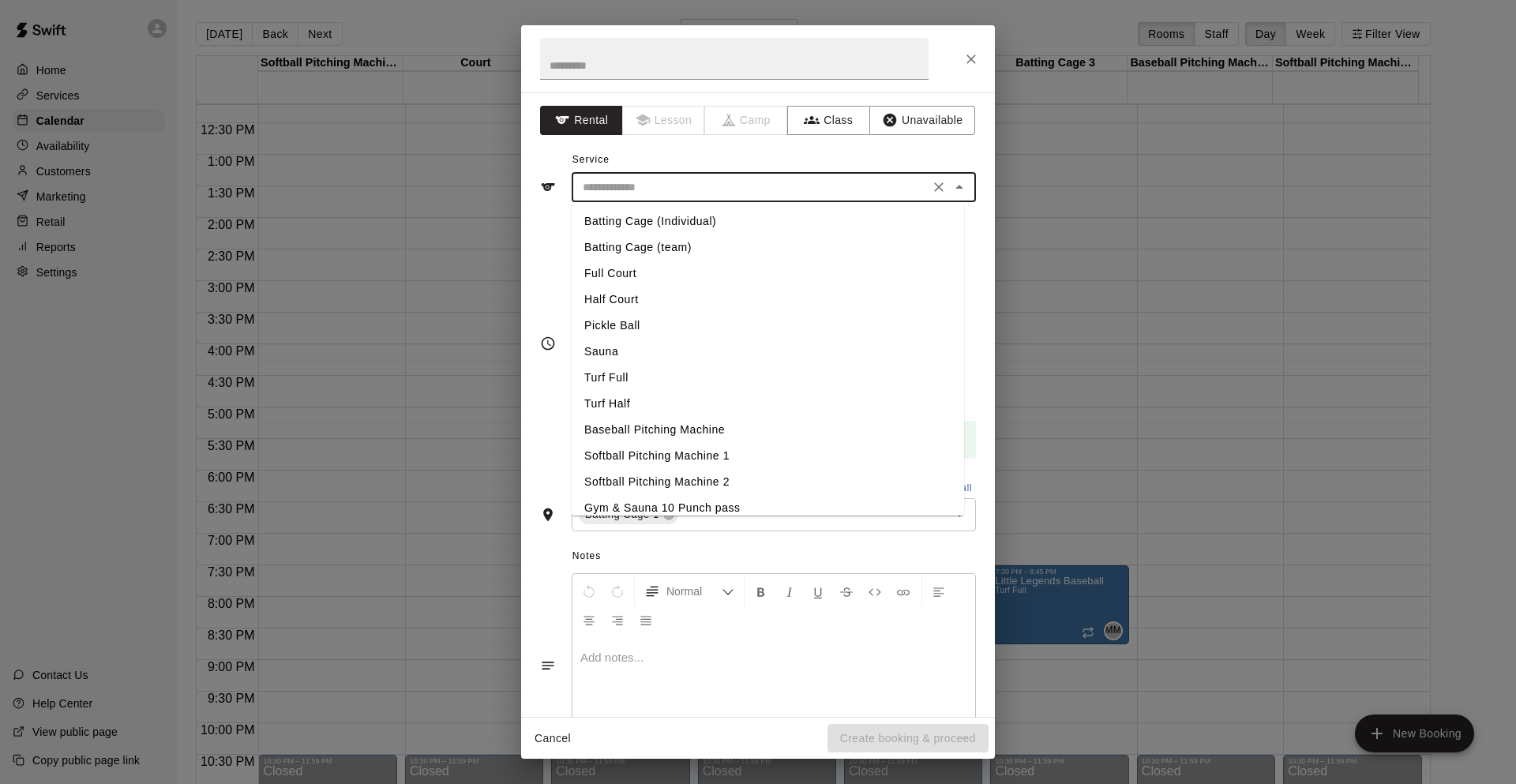
click at [822, 221] on li "Batting Cage (Individual)" at bounding box center [768, 221] width 392 height 26
type input "**********"
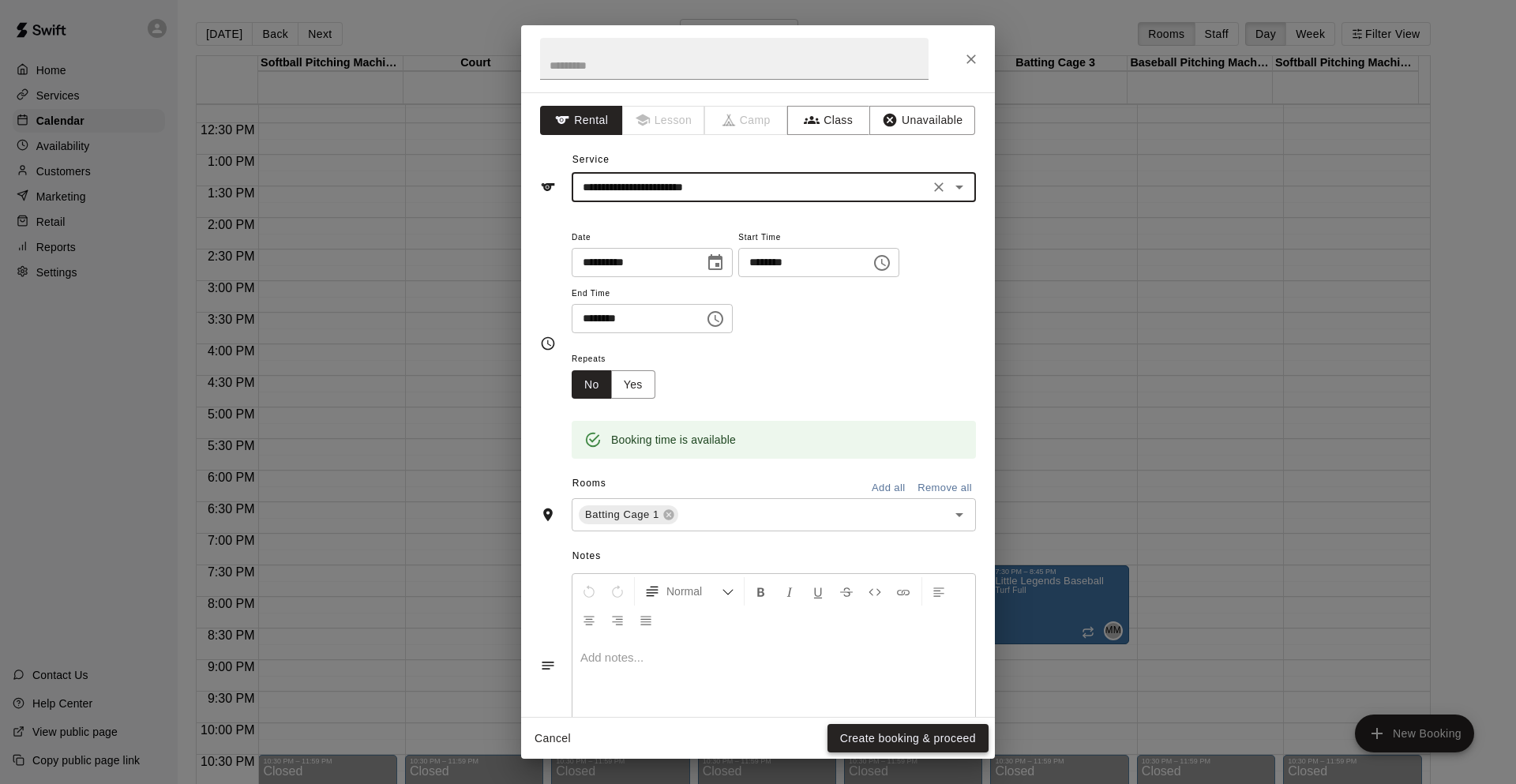
click at [893, 740] on button "Create booking & proceed" at bounding box center [908, 738] width 161 height 29
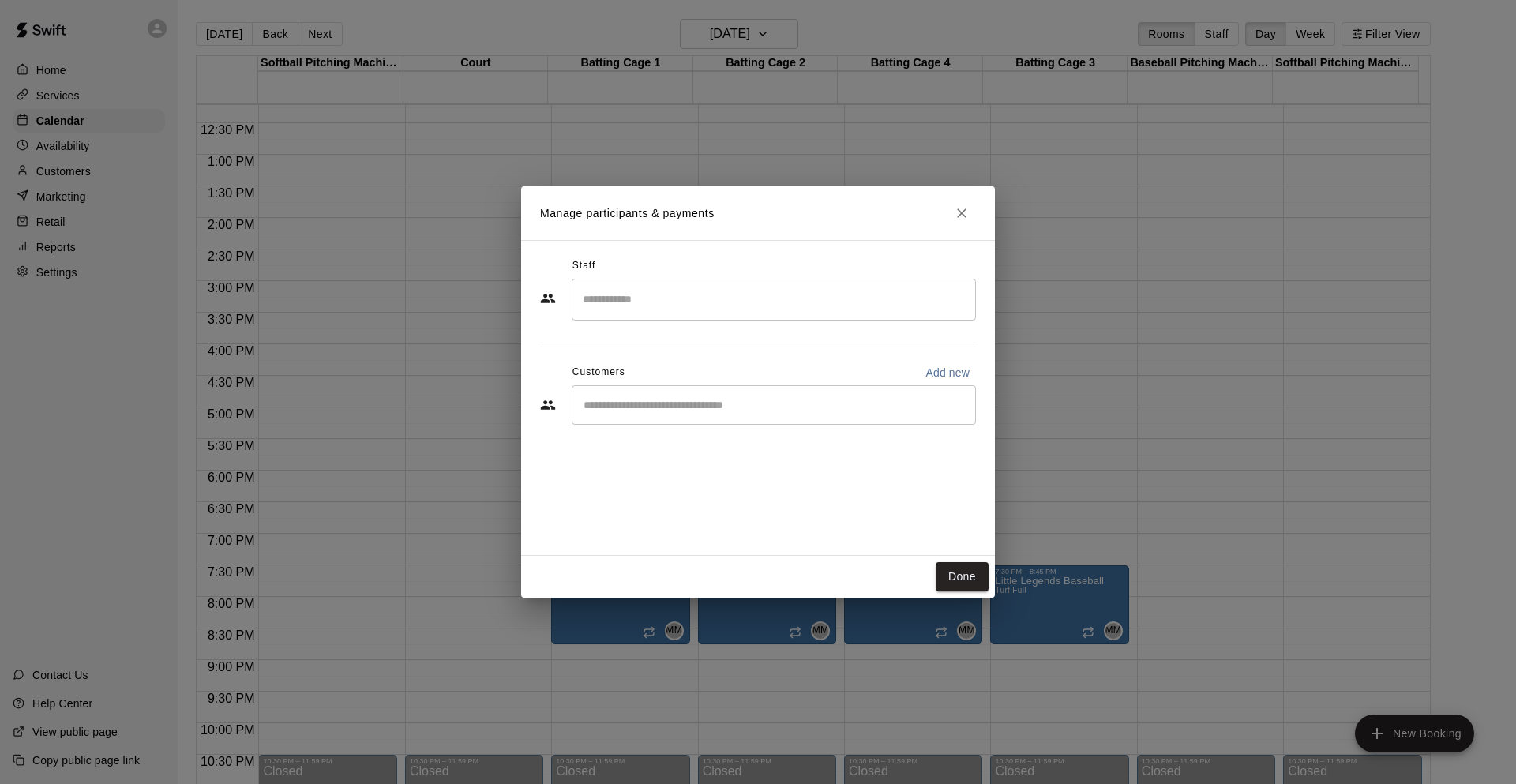
click at [680, 422] on div "​" at bounding box center [774, 404] width 404 height 39
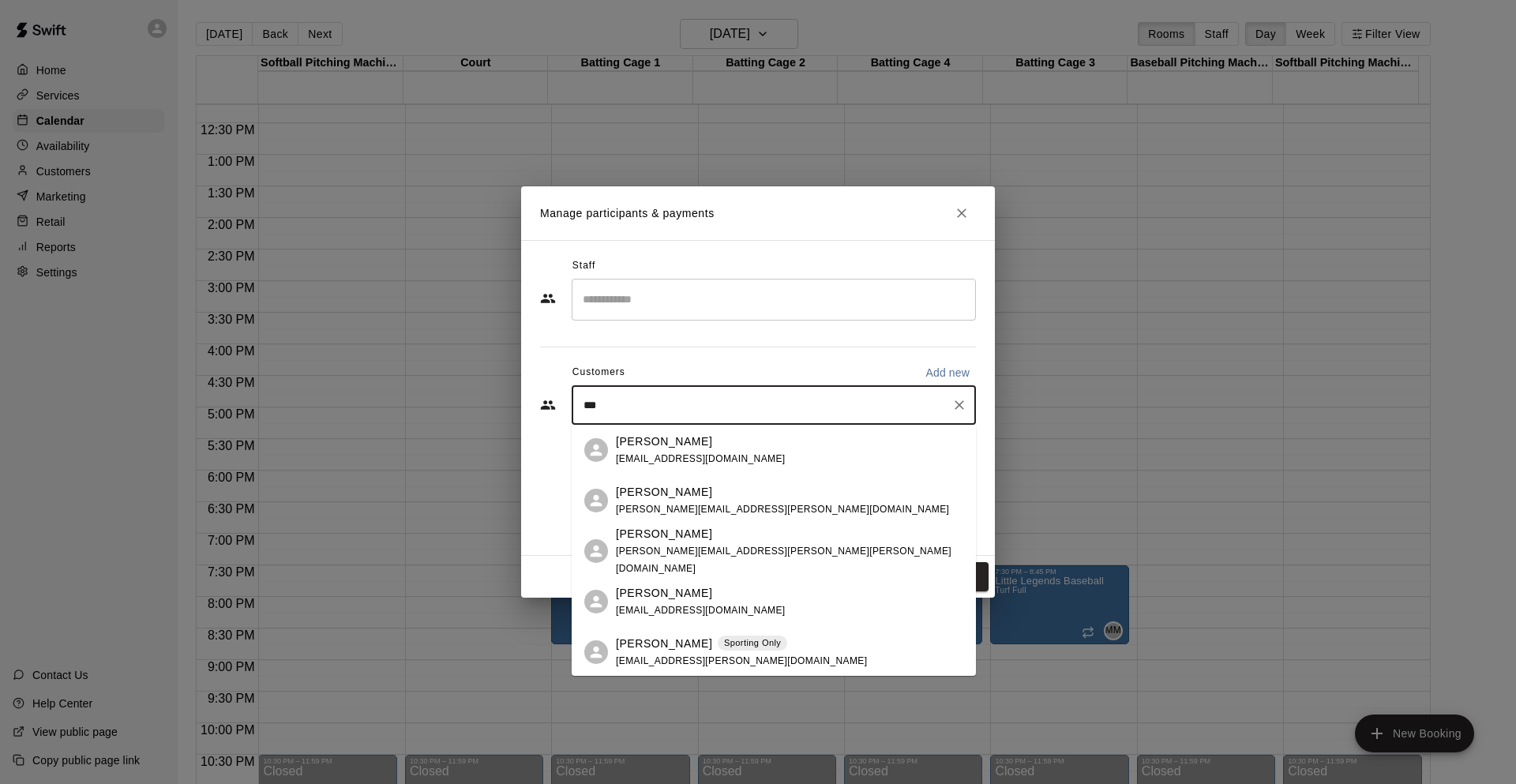
type input "****"
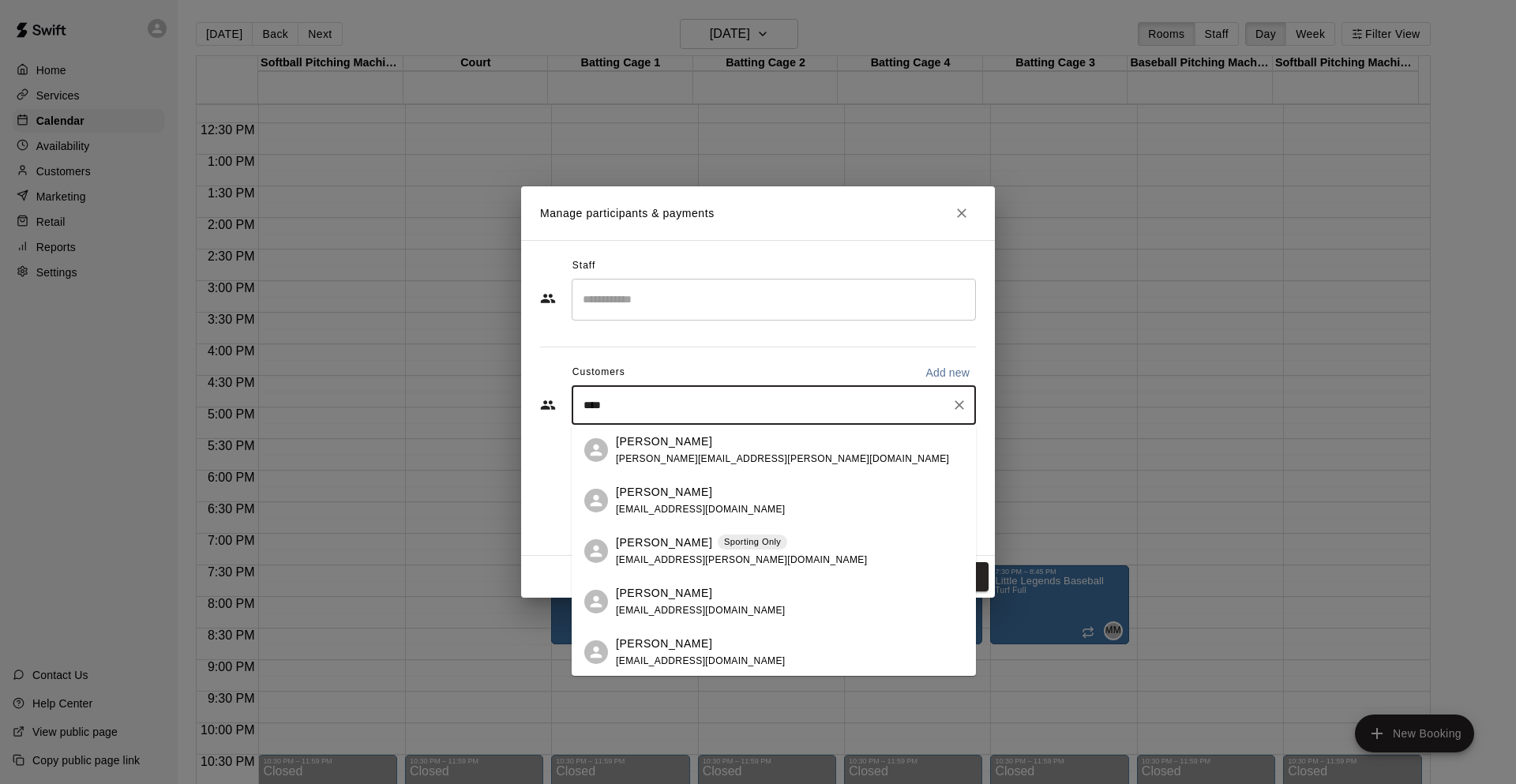
click at [724, 542] on p "Sporting Only" at bounding box center [752, 542] width 57 height 14
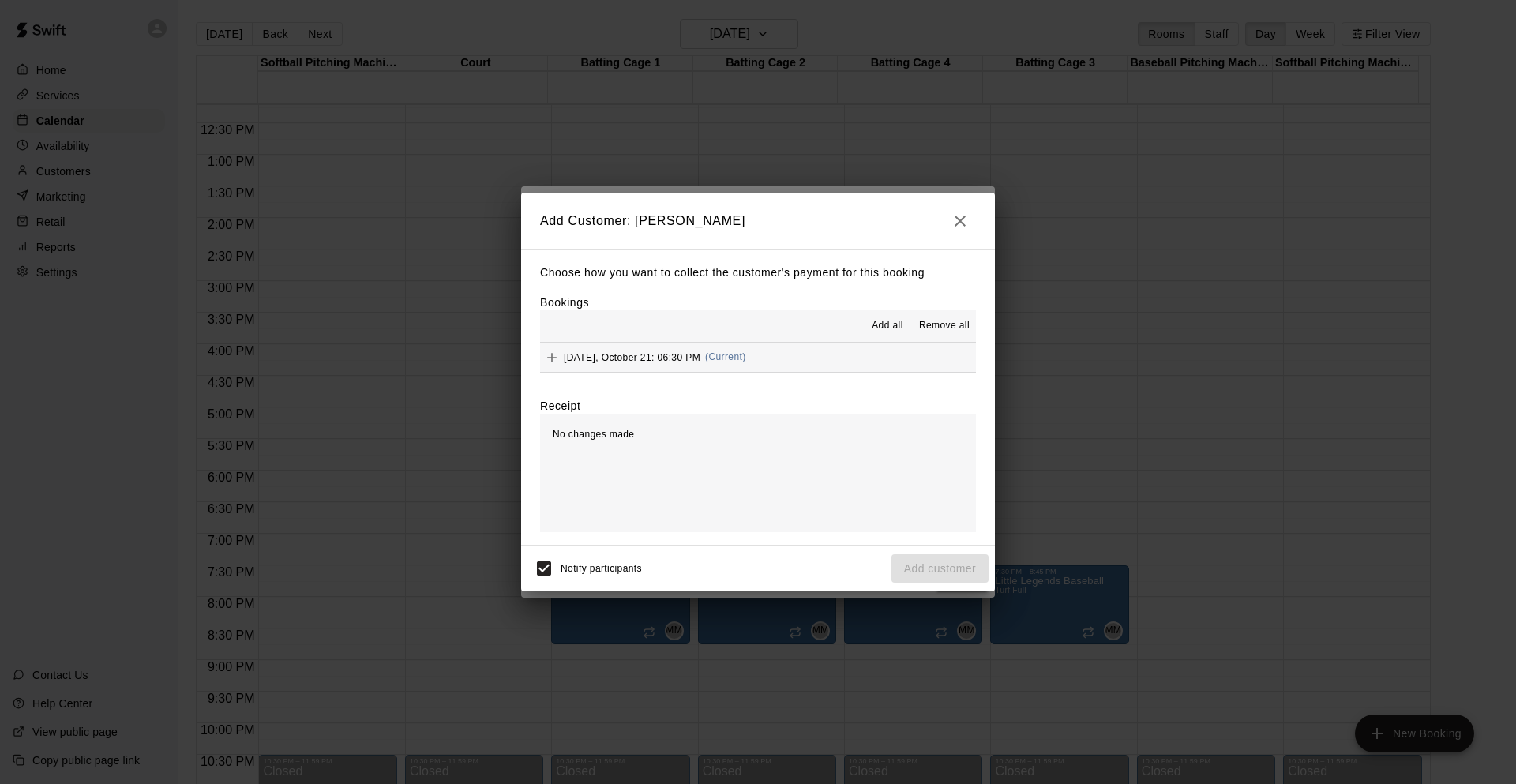
click at [876, 324] on span "Add all" at bounding box center [887, 326] width 32 height 16
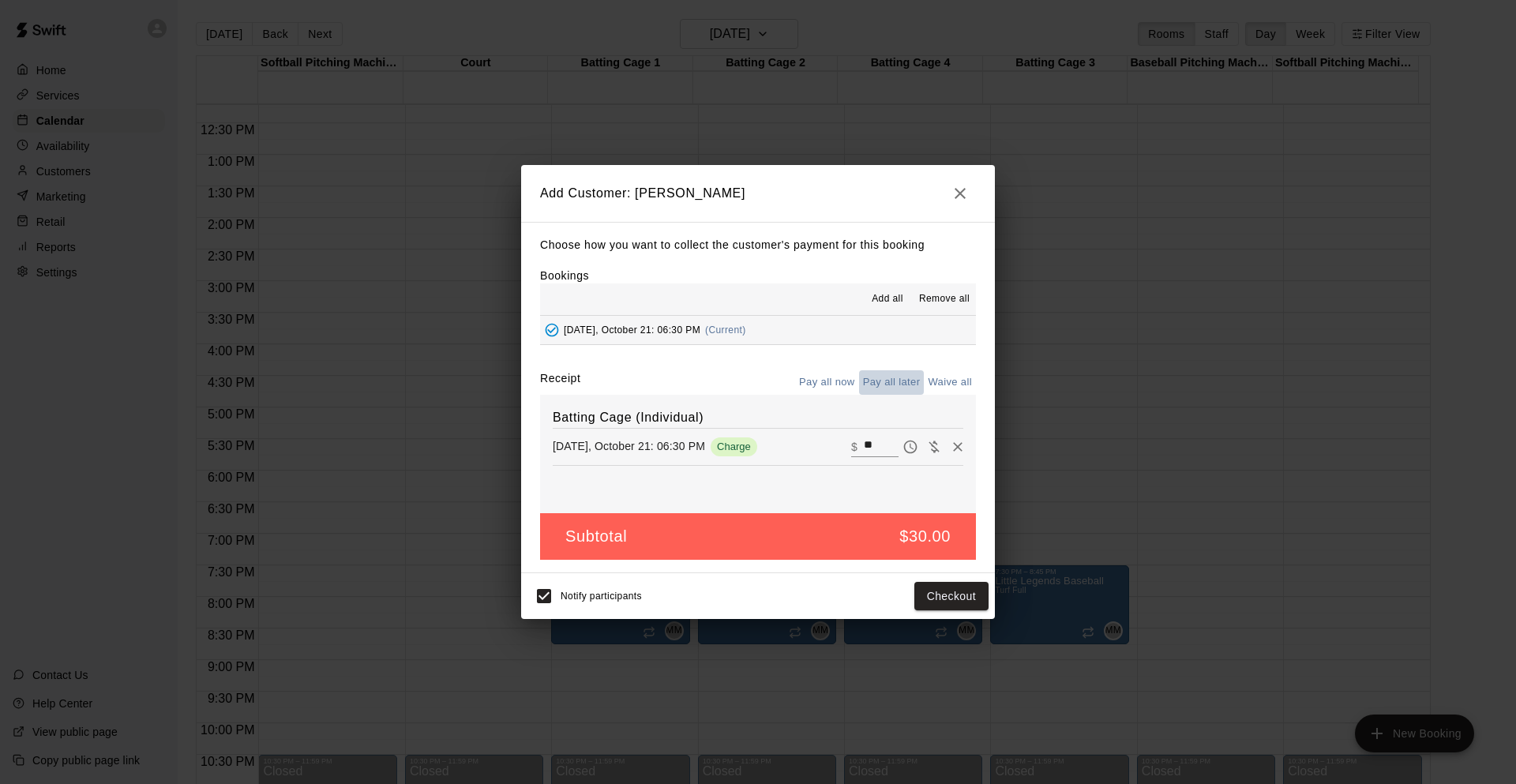
click at [901, 377] on button "Pay all later" at bounding box center [892, 382] width 66 height 25
click at [923, 592] on button "Add customer" at bounding box center [940, 596] width 97 height 29
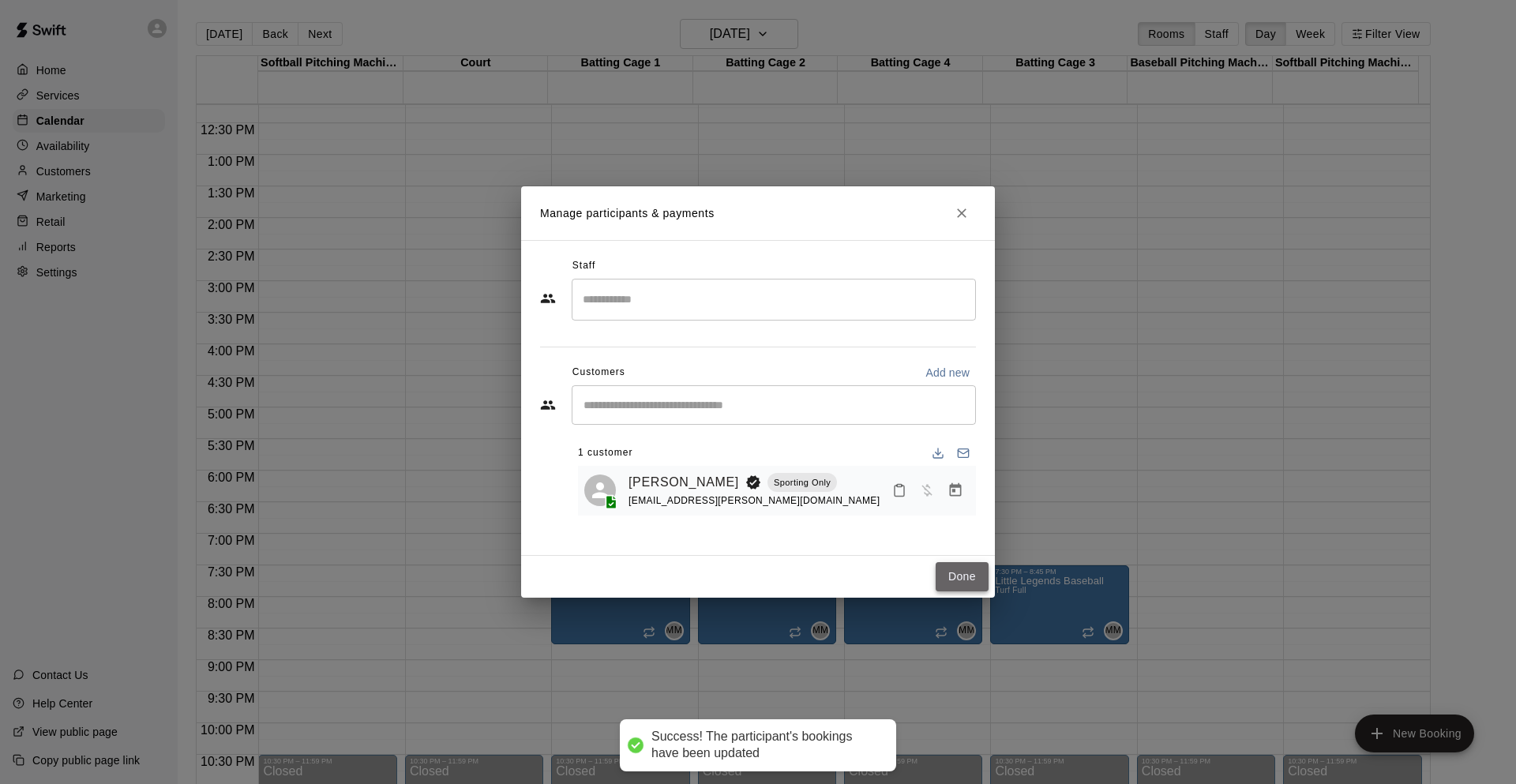
click at [951, 569] on button "Done" at bounding box center [962, 576] width 53 height 29
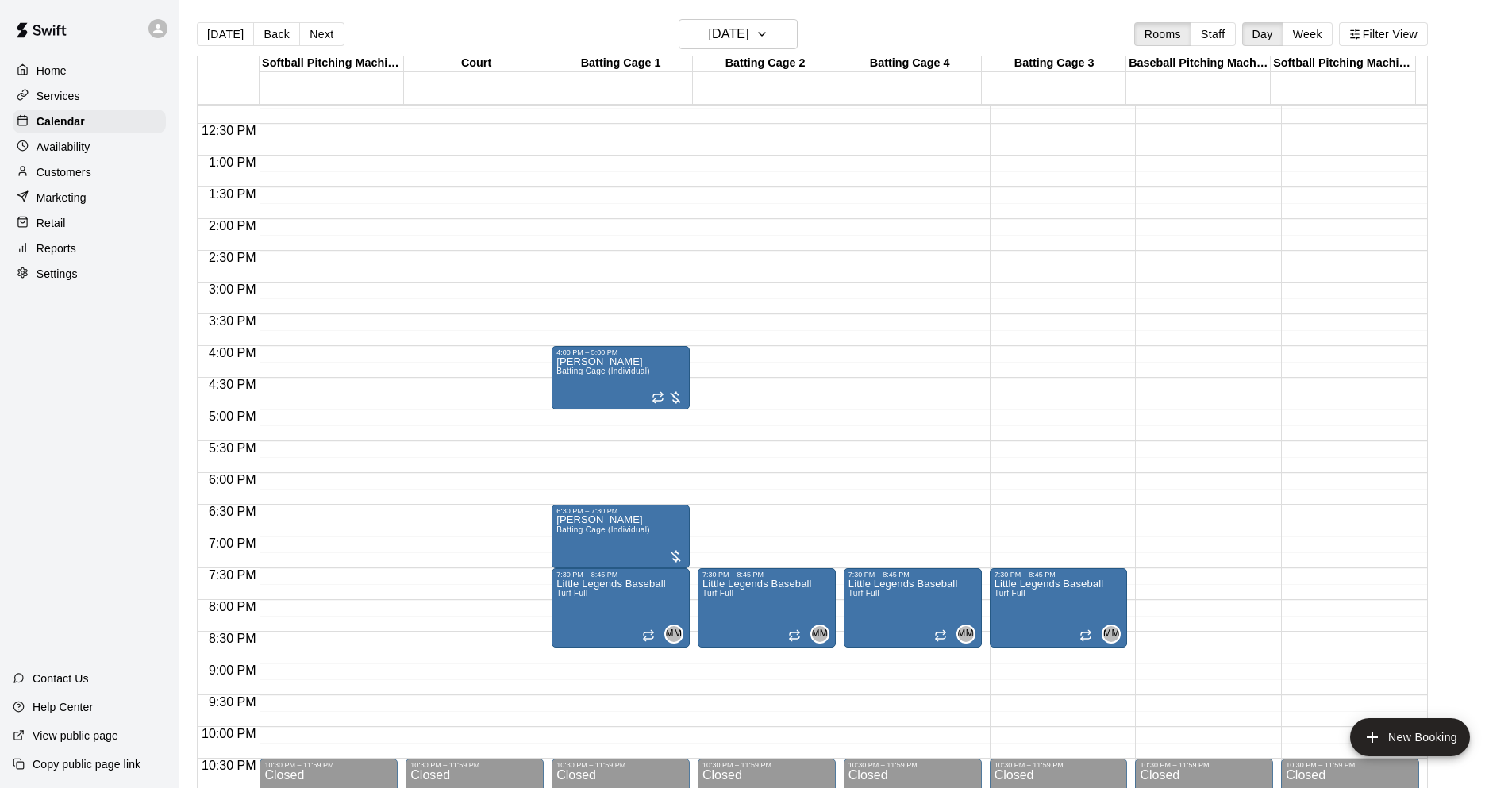
drag, startPoint x: 208, startPoint y: 28, endPoint x: 380, endPoint y: 62, distance: 175.3
click at [208, 28] on button "Today" at bounding box center [225, 34] width 57 height 24
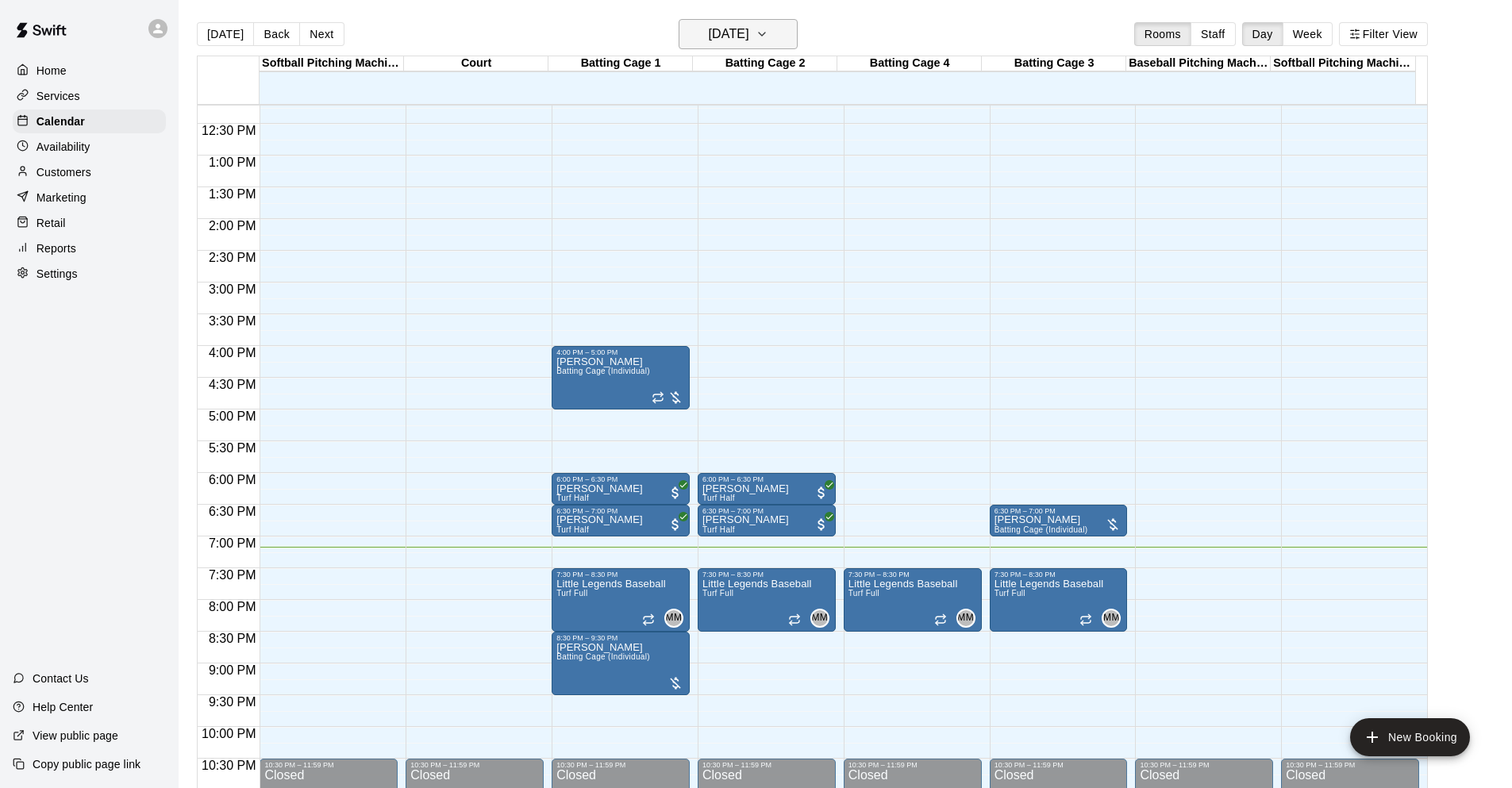
click at [750, 29] on h6 "Tuesday Oct 14" at bounding box center [729, 34] width 40 height 22
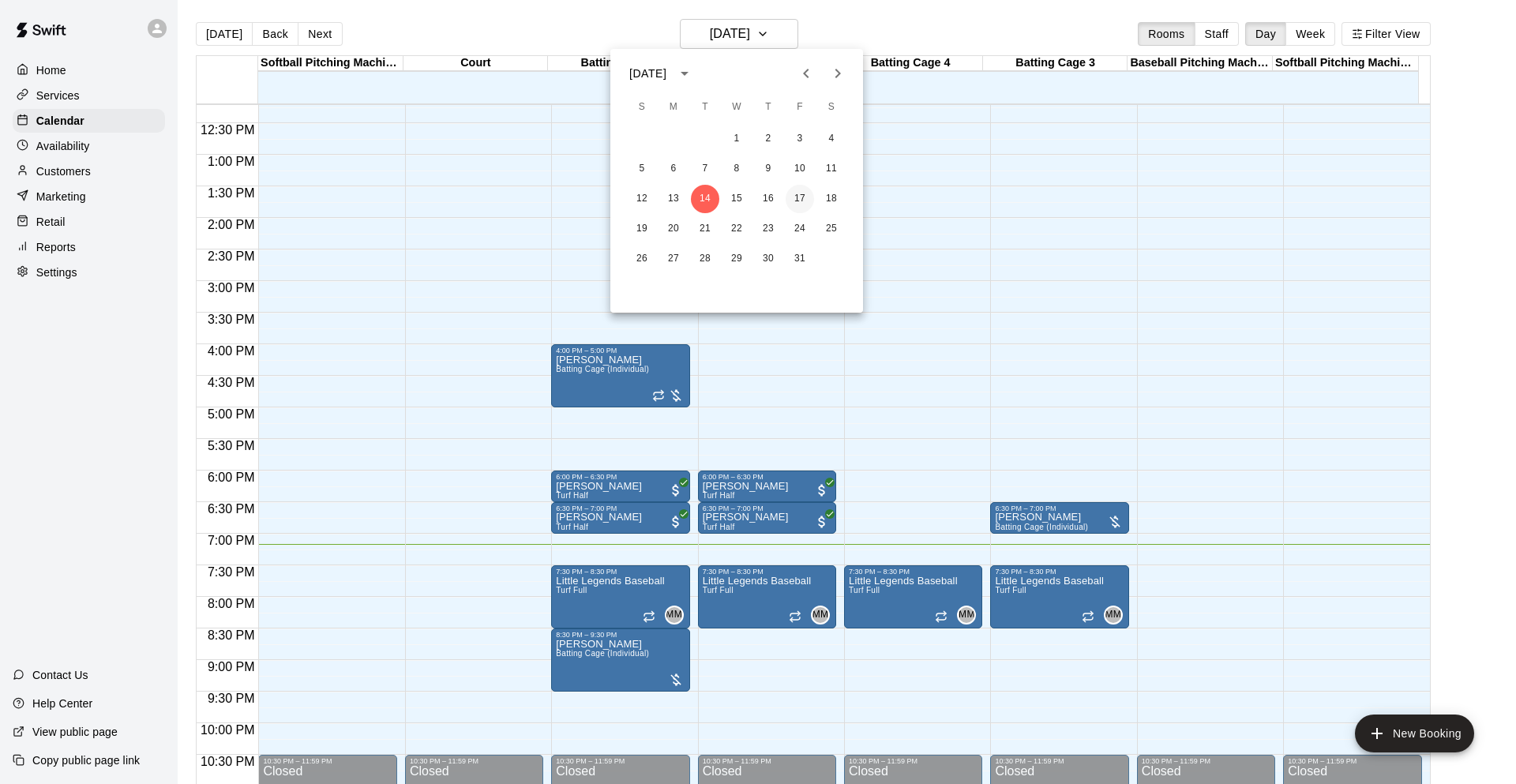
click at [798, 197] on button "17" at bounding box center [800, 199] width 28 height 28
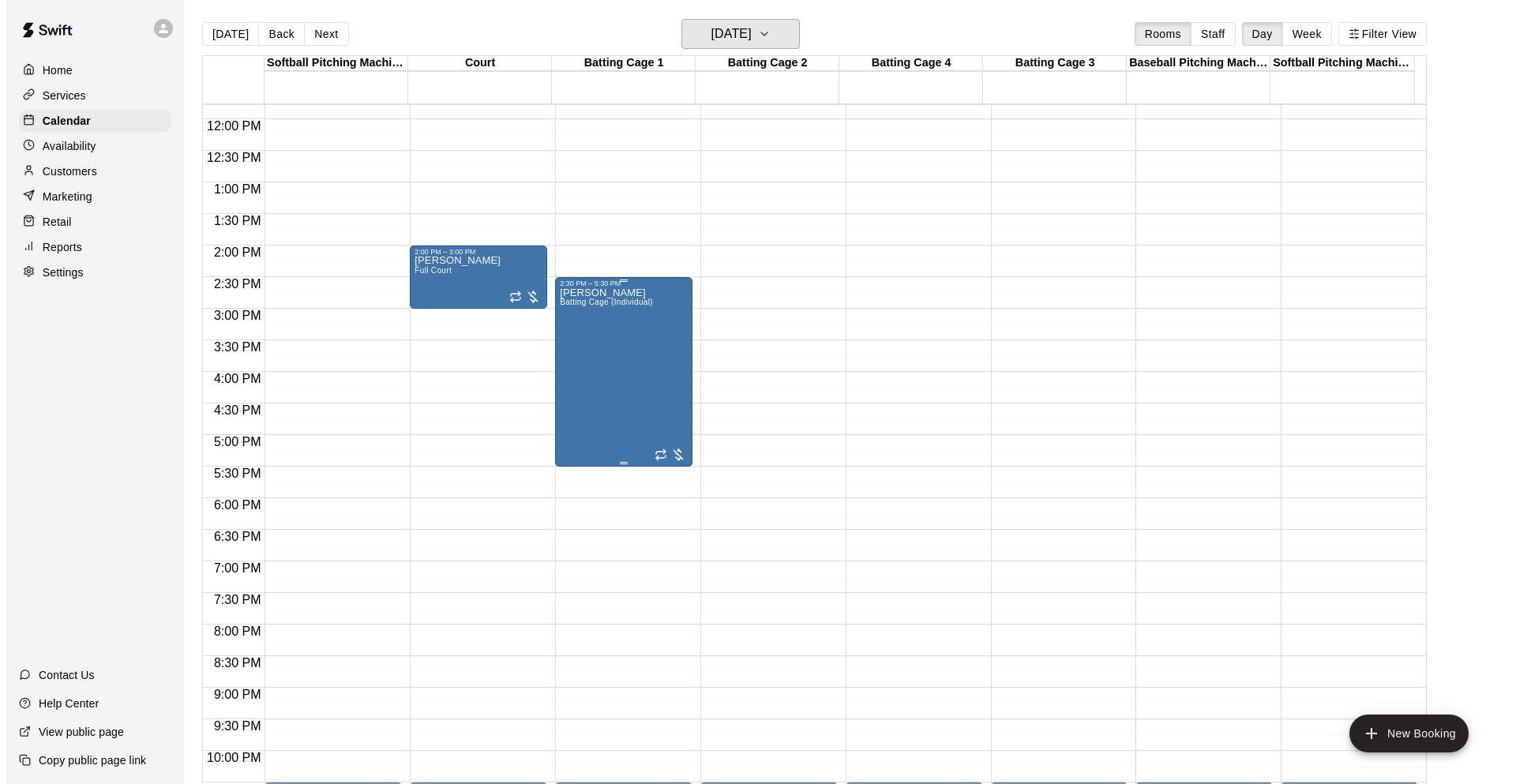
scroll to position [693, 0]
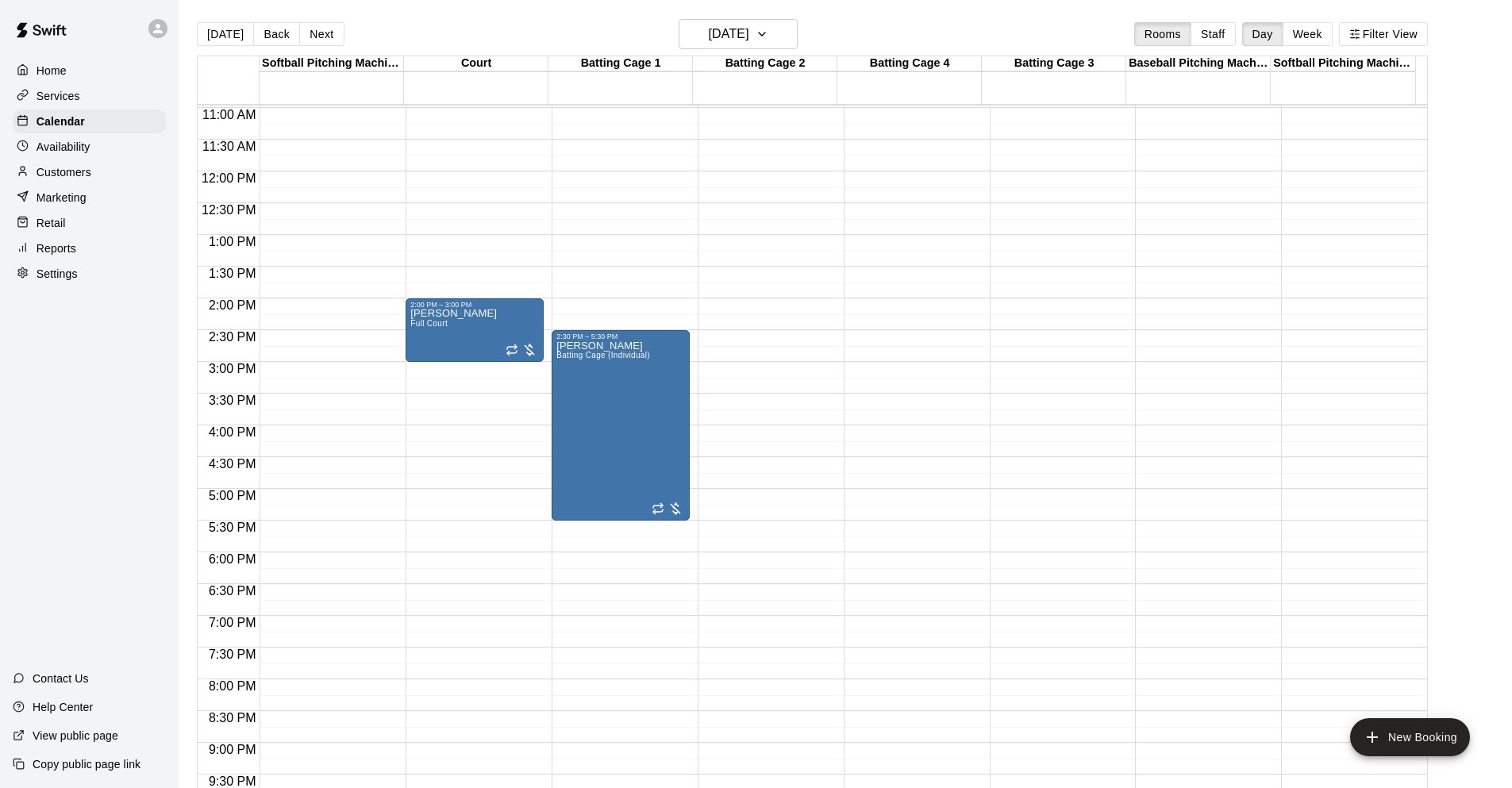
click at [628, 572] on div "12:00 AM – 5:00 AM Closed 2:30 PM – 5:30 PM Kelsey Pratt Batting Cage (Individu…" at bounding box center [621, 171] width 138 height 1524
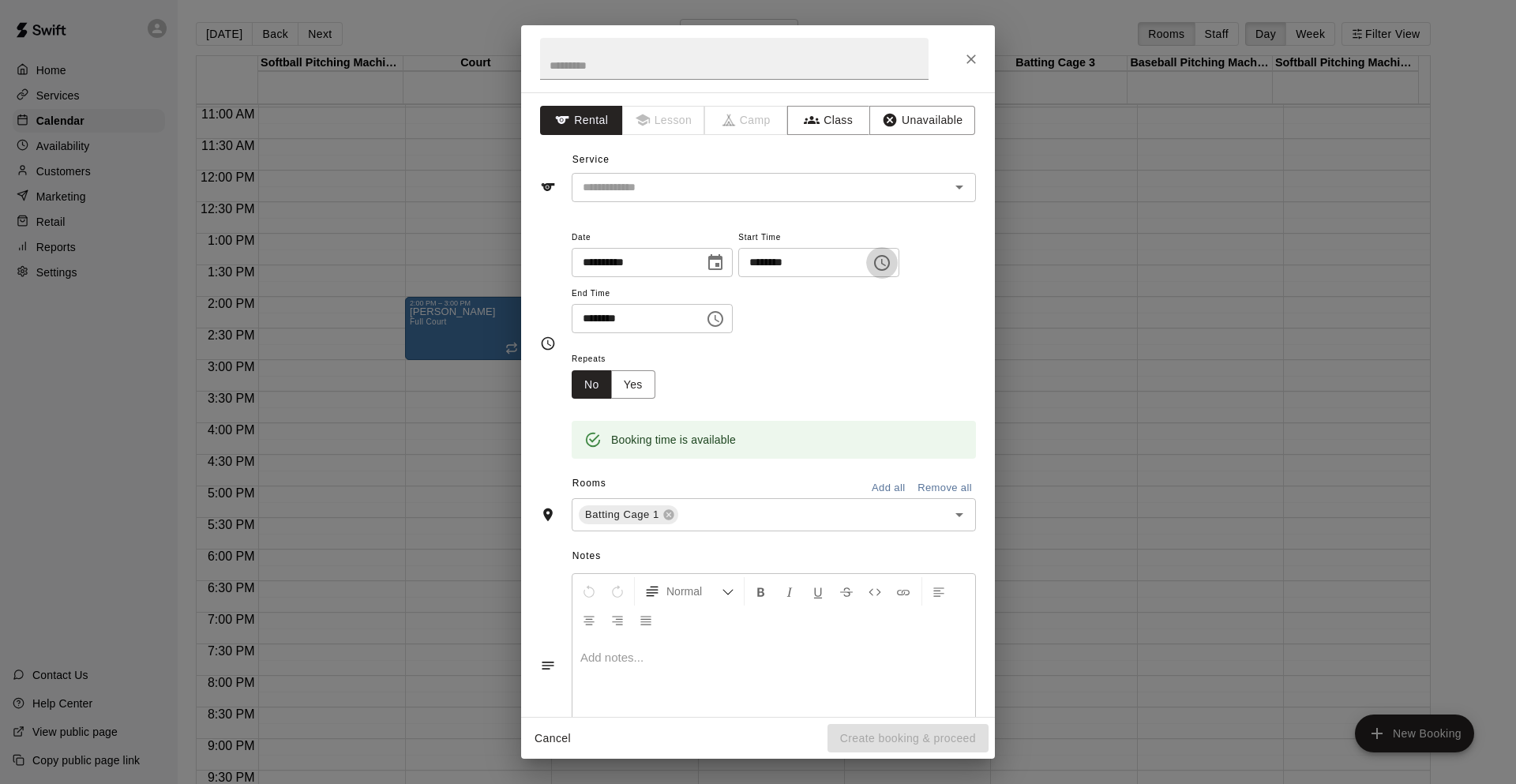
click at [891, 264] on icon "Choose time, selected time is 6:15 PM" at bounding box center [882, 263] width 19 height 19
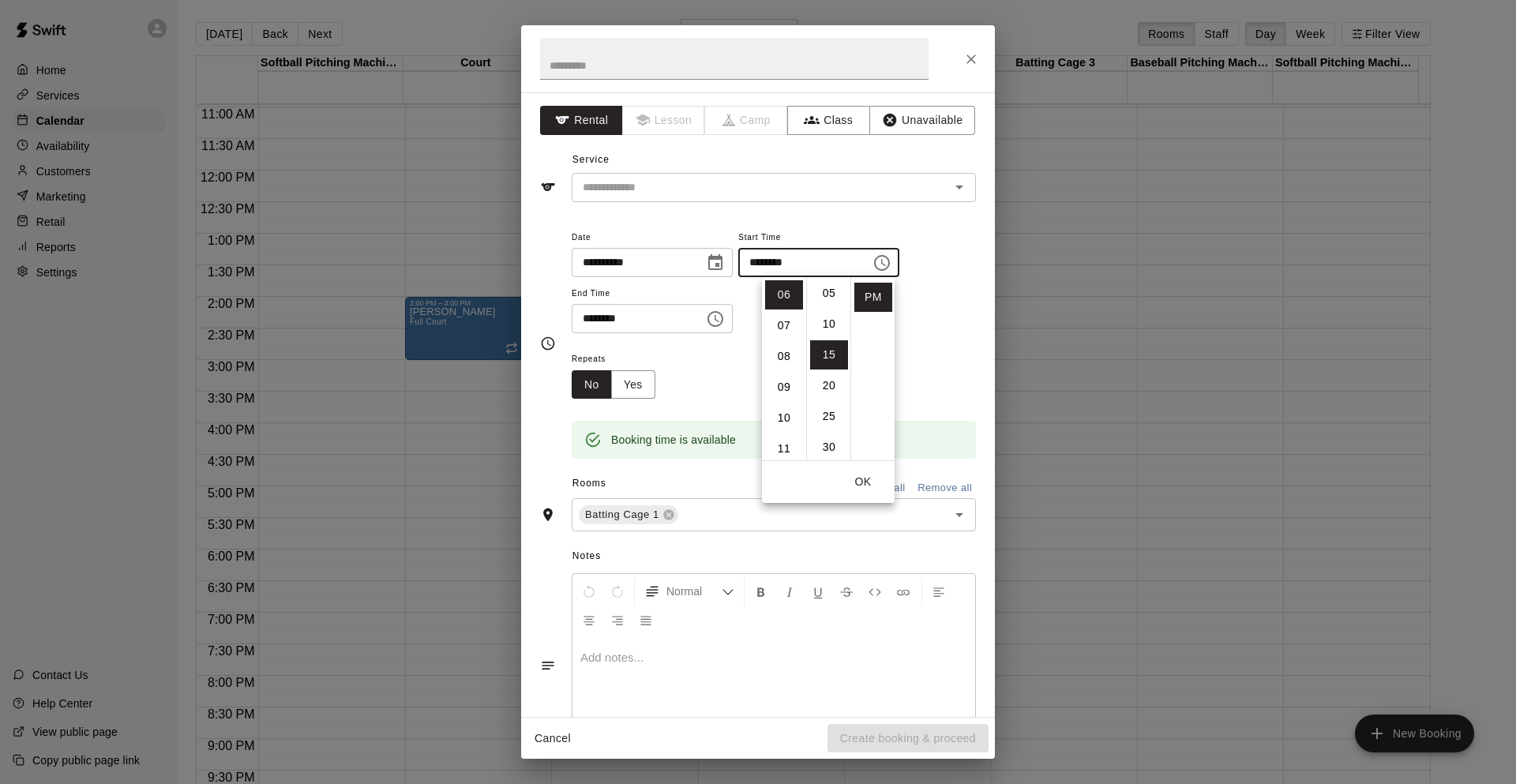
scroll to position [0, 0]
click at [833, 295] on li "00" at bounding box center [828, 295] width 38 height 29
type input "********"
click at [924, 295] on div "**********" at bounding box center [774, 281] width 404 height 106
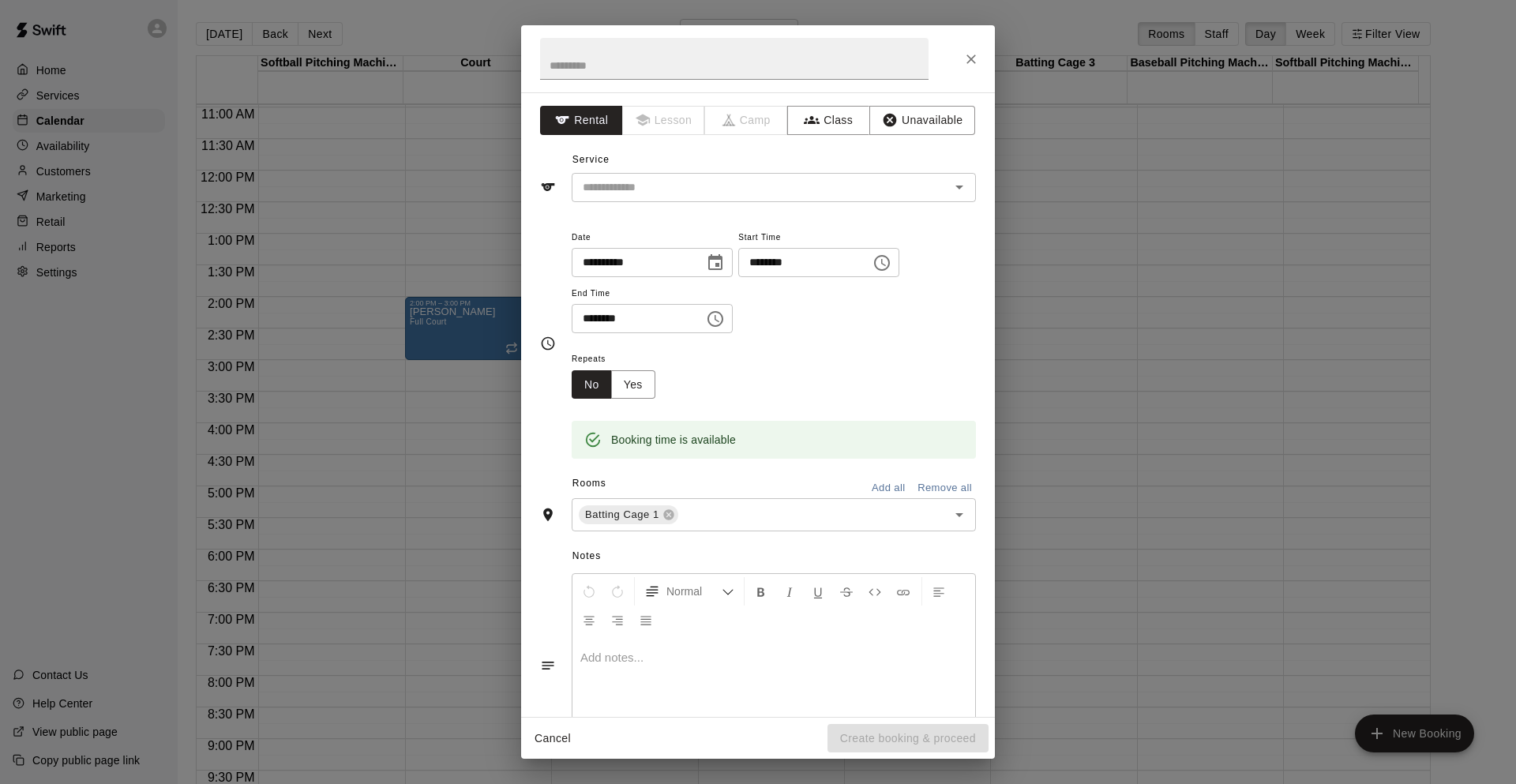
click at [725, 317] on icon "Choose time, selected time is 6:45 PM" at bounding box center [715, 318] width 19 height 19
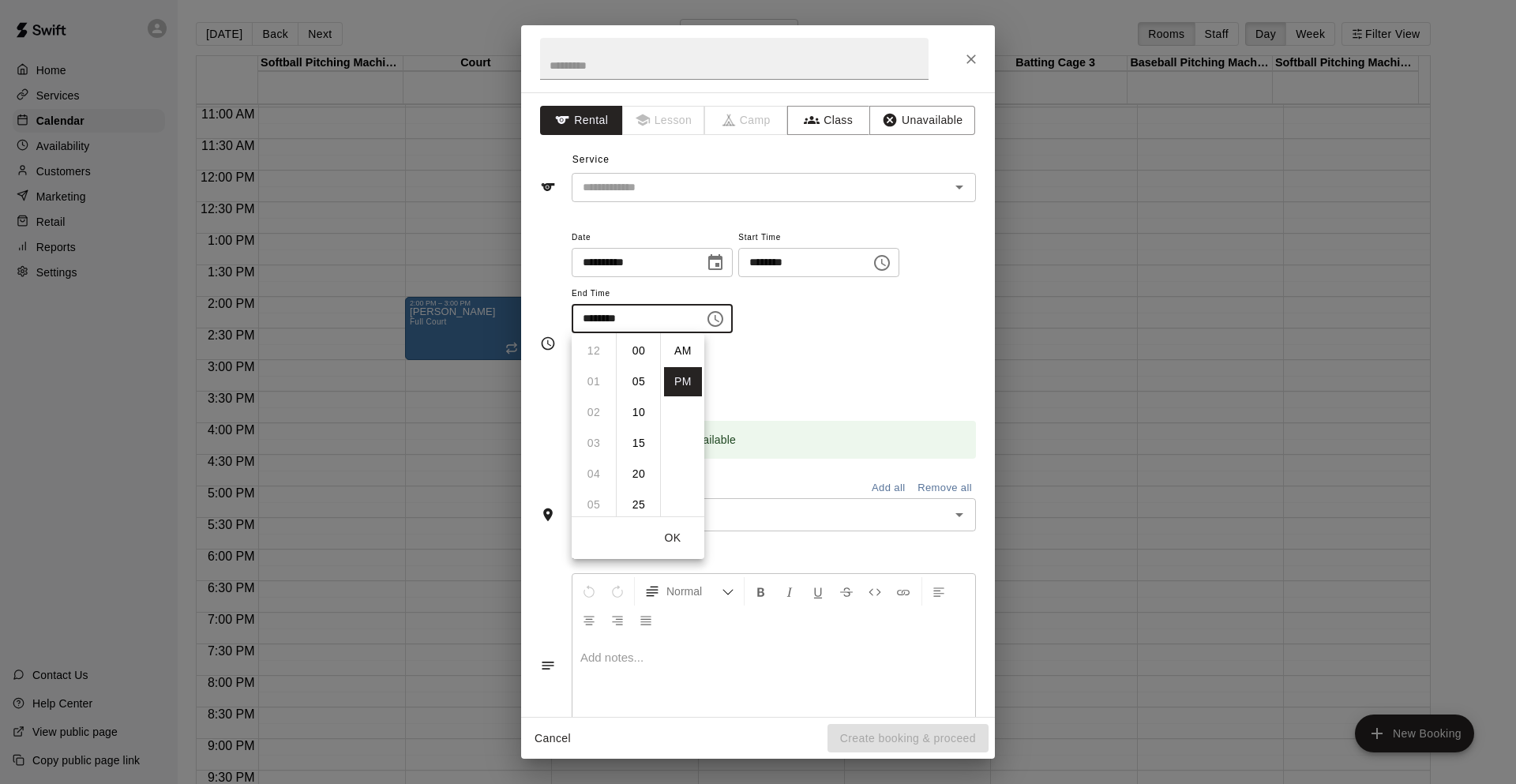
scroll to position [28, 0]
click at [599, 373] on li "07" at bounding box center [593, 381] width 38 height 29
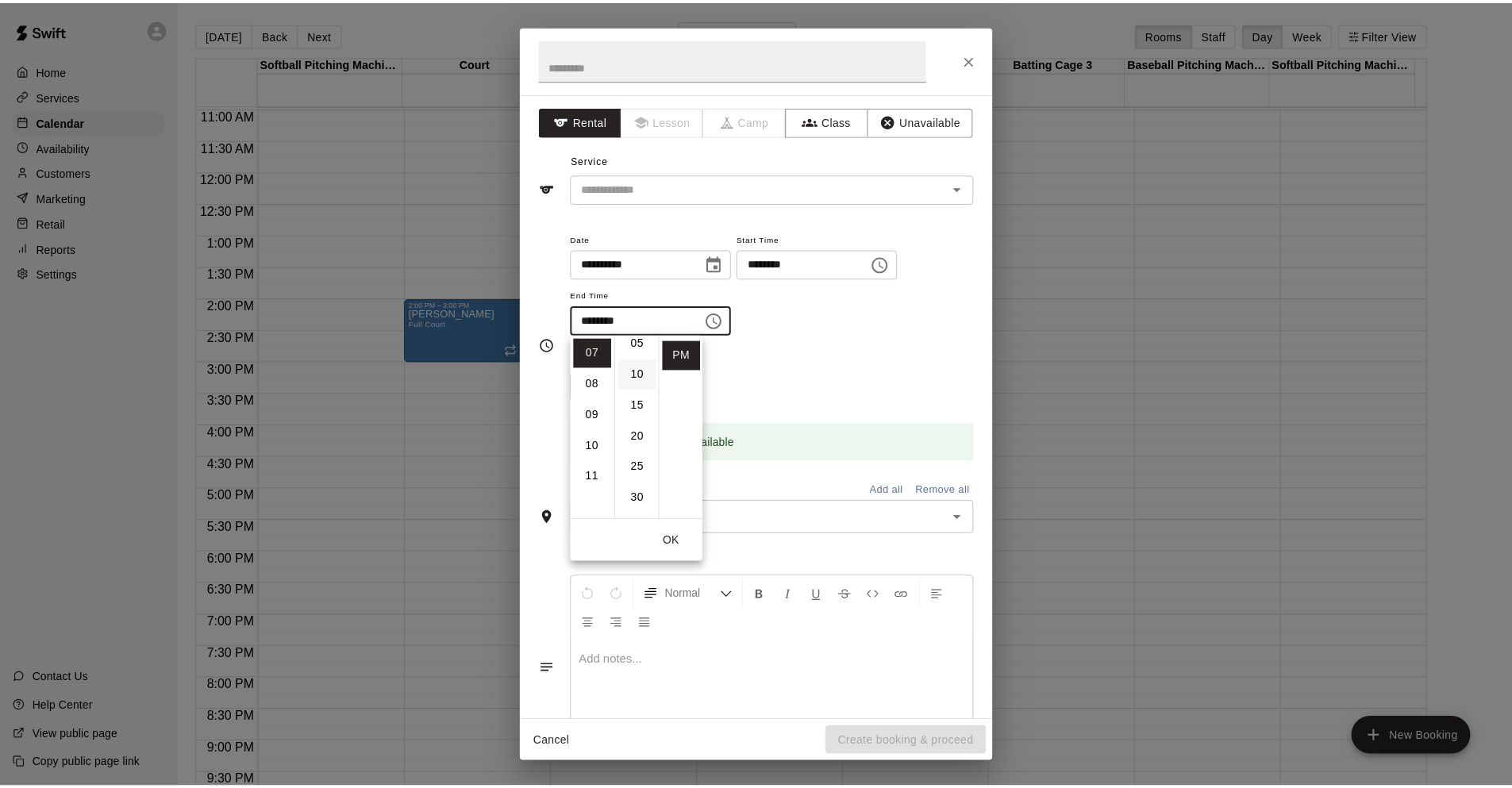
scroll to position [0, 0]
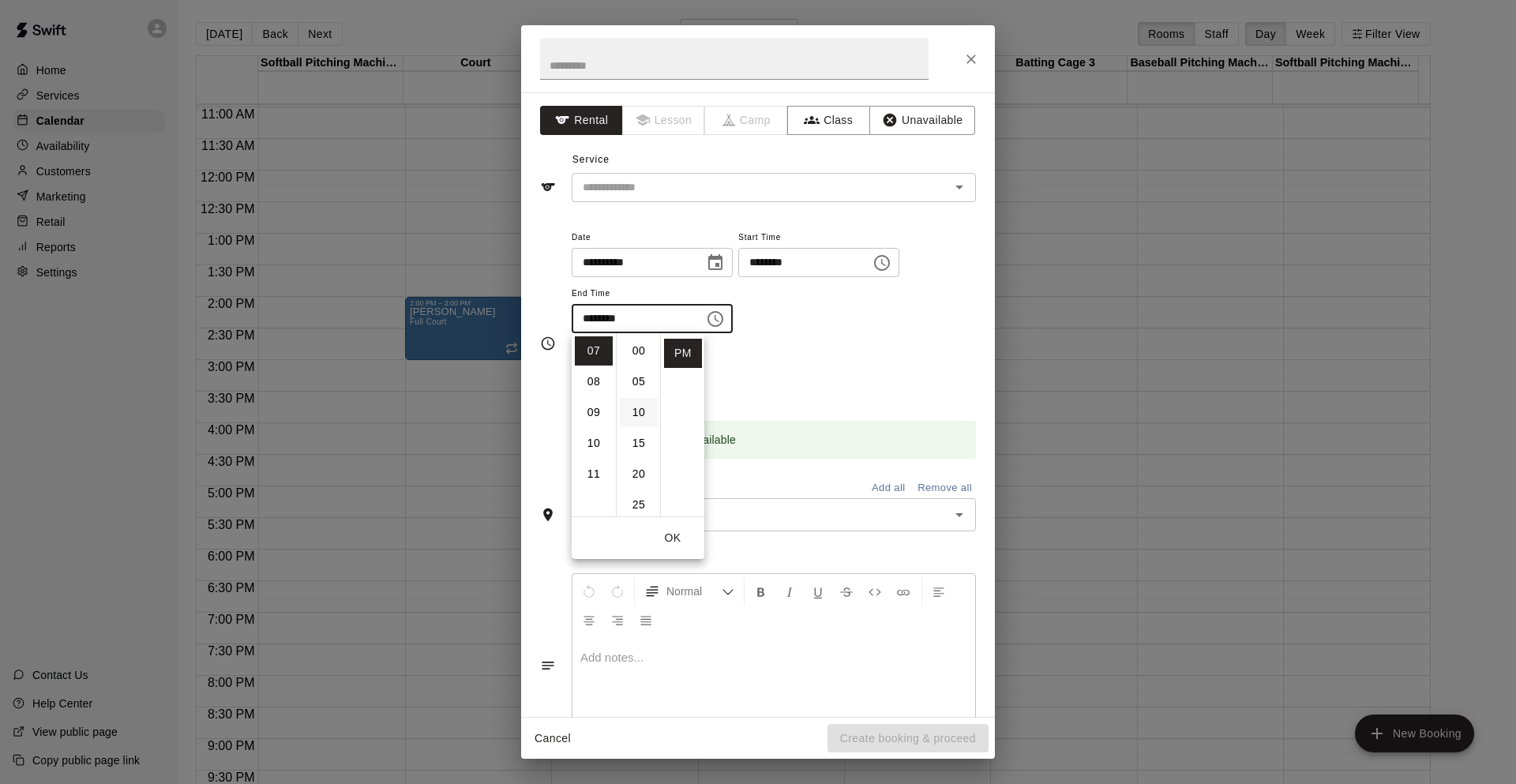
click at [635, 358] on li "00" at bounding box center [638, 351] width 38 height 29
type input "********"
click at [780, 358] on div "Repeats No Yes" at bounding box center [774, 373] width 404 height 49
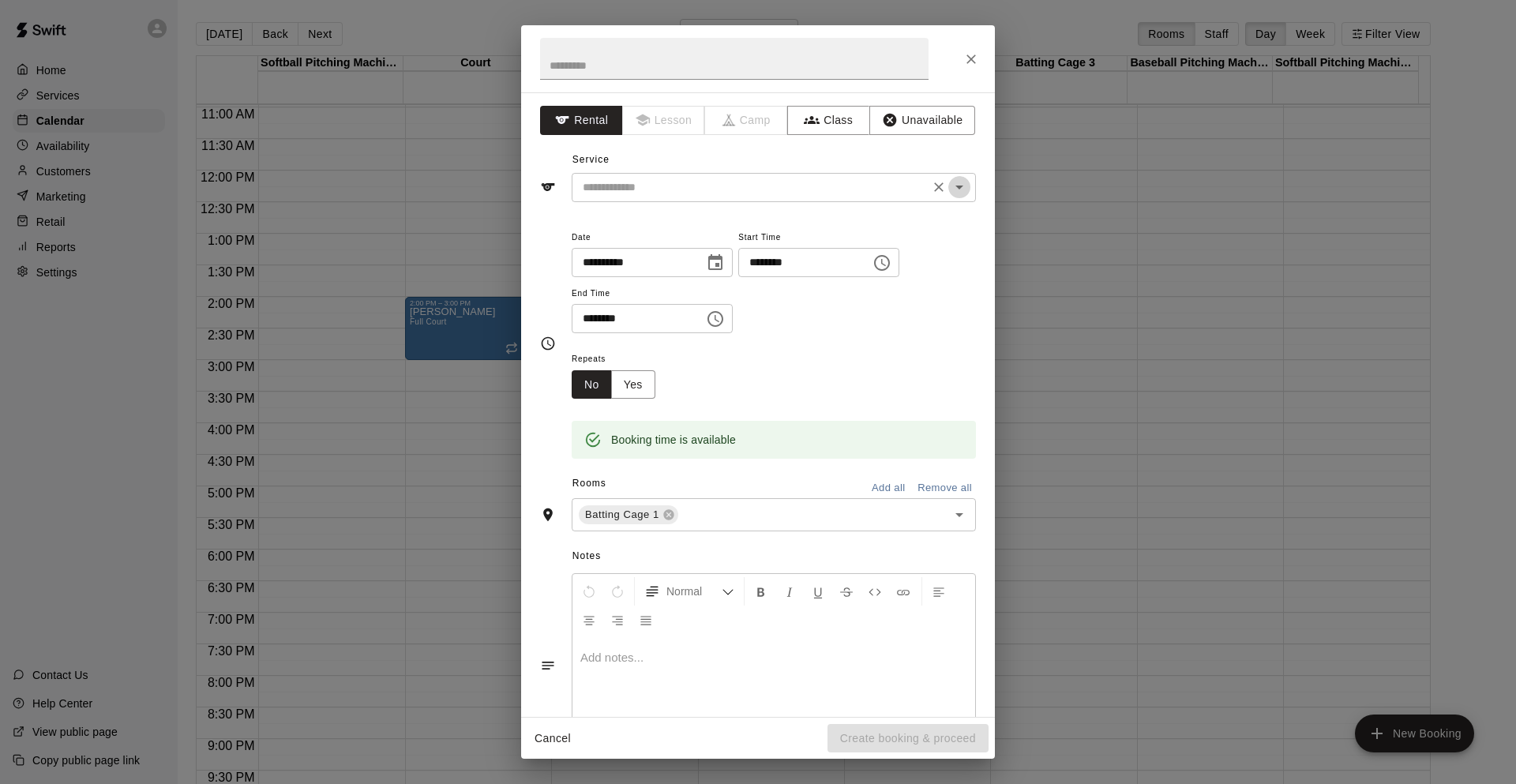
click at [950, 194] on icon "Open" at bounding box center [959, 187] width 19 height 19
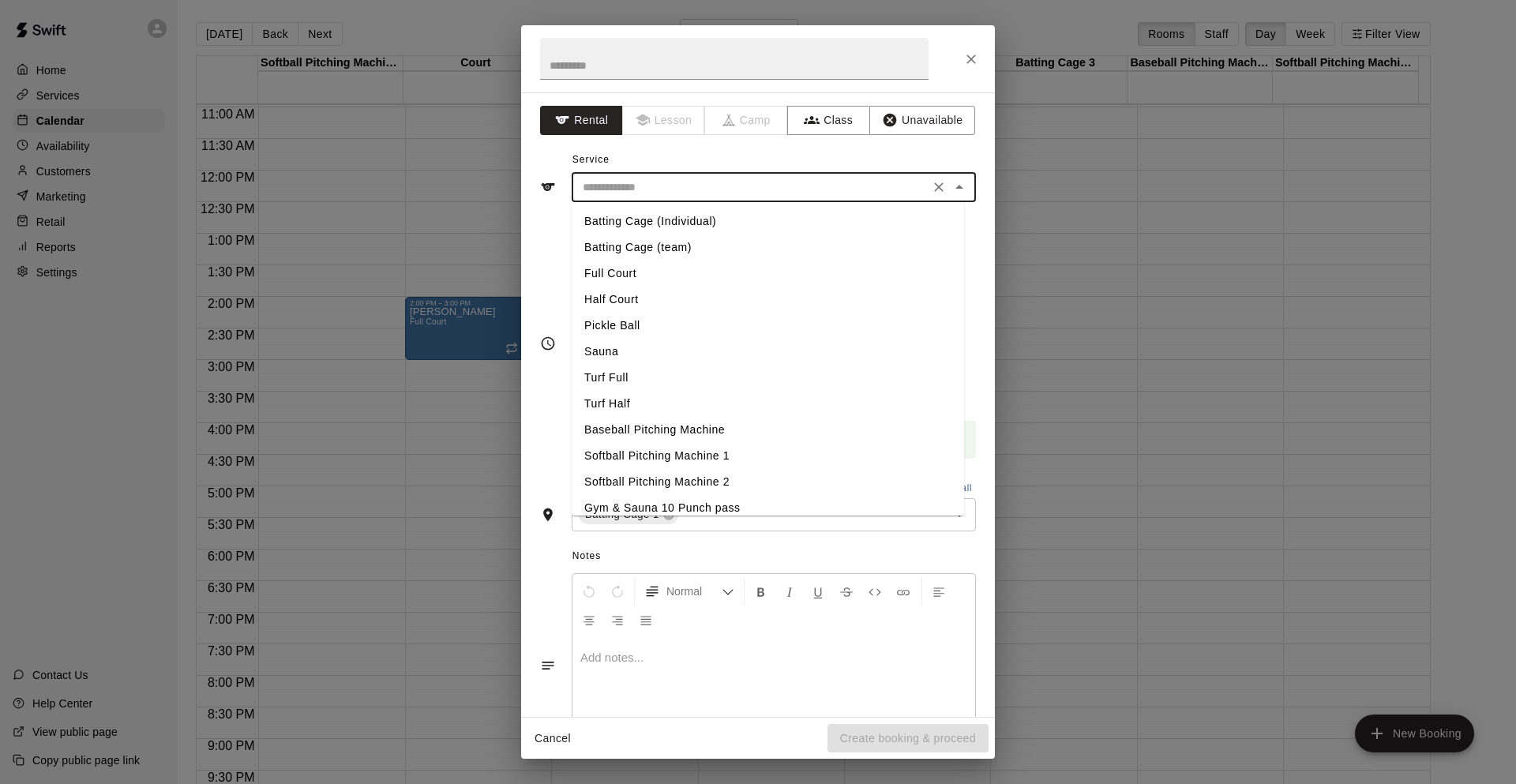
click at [666, 371] on li "Turf Full" at bounding box center [768, 378] width 392 height 26
type input "*********"
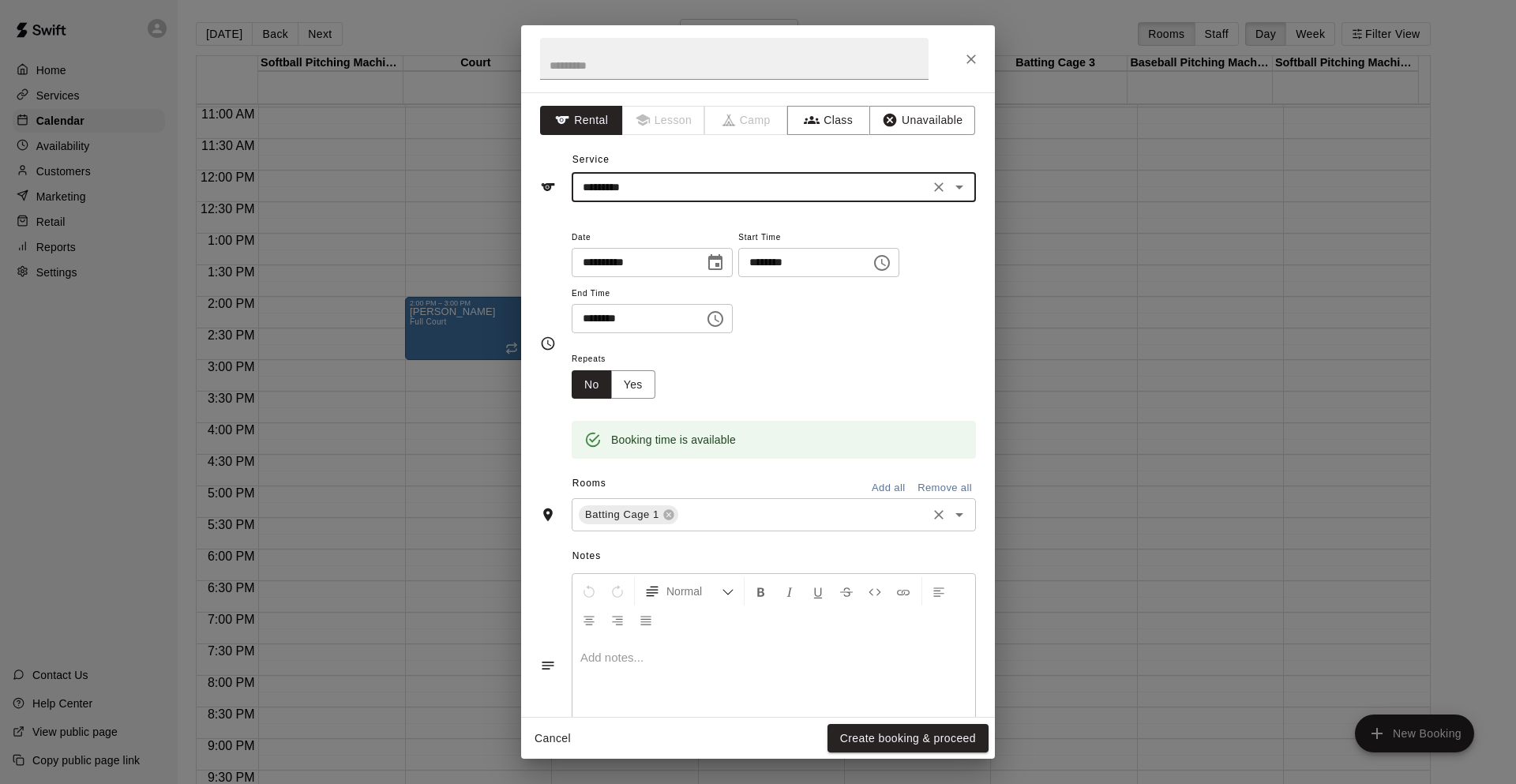
click at [742, 529] on div "Batting Cage 1 ​" at bounding box center [774, 514] width 404 height 33
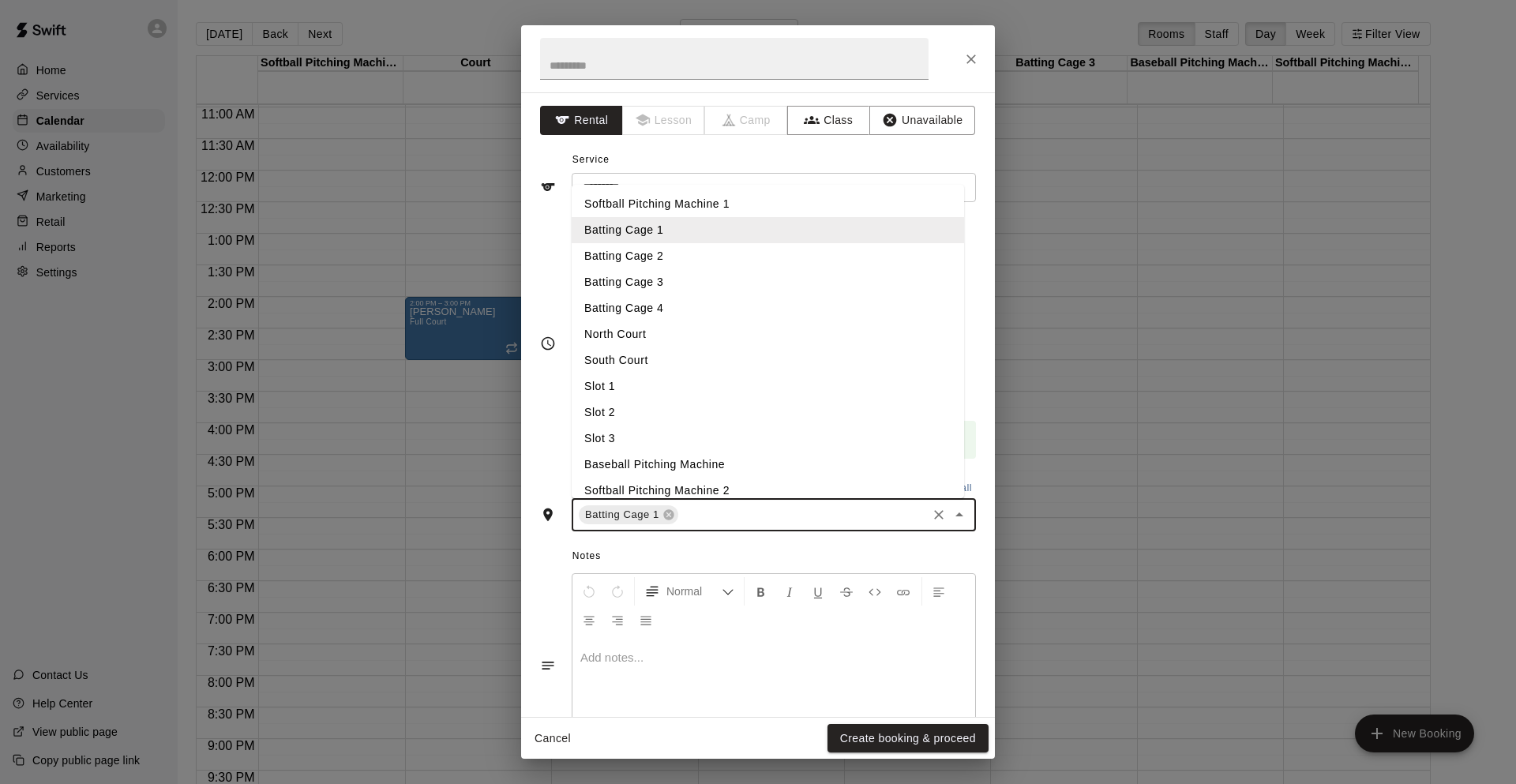
click at [675, 263] on li "Batting Cage 2" at bounding box center [768, 256] width 392 height 26
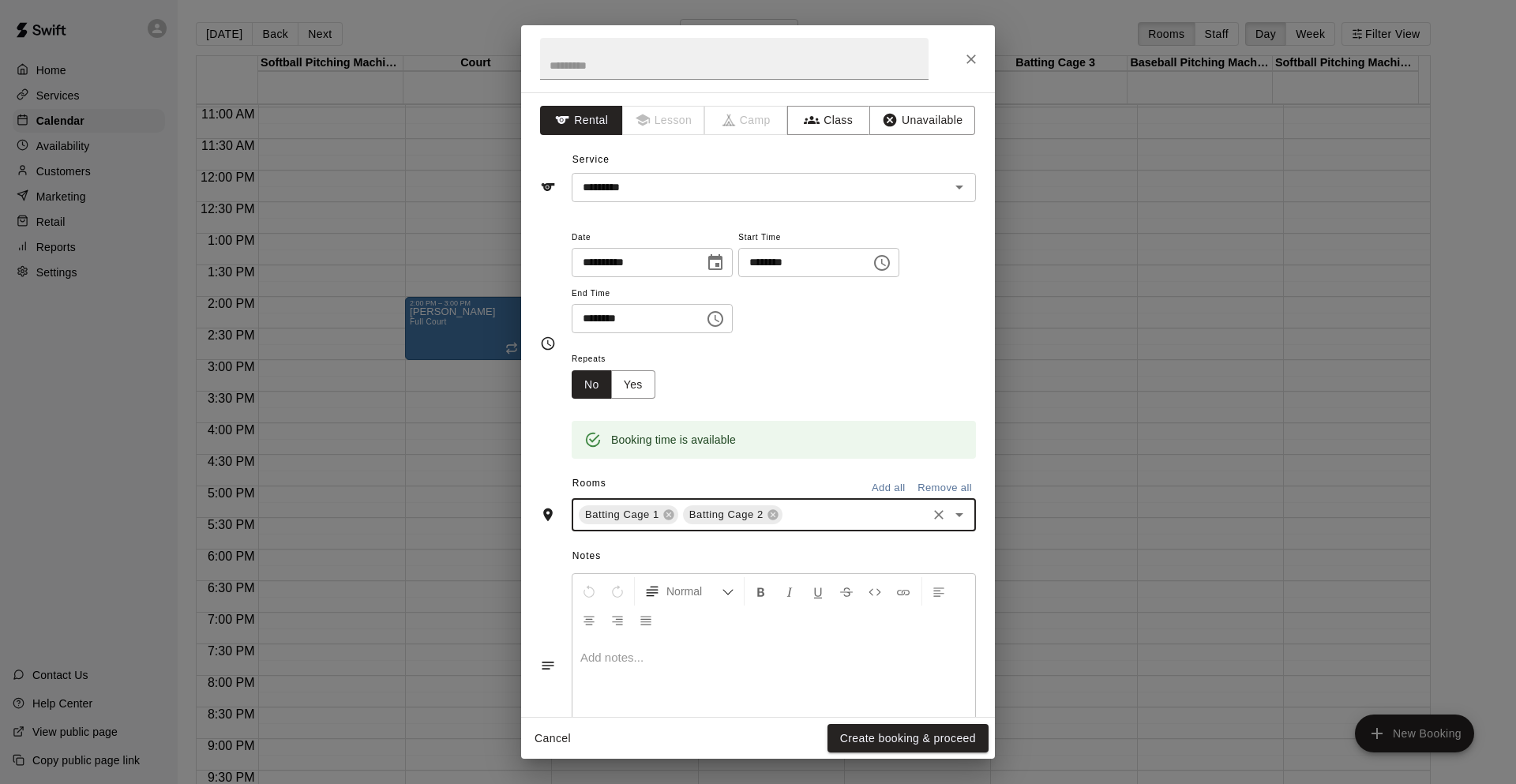
click at [844, 527] on div "Batting Cage 1 Batting Cage 2 ​" at bounding box center [774, 514] width 404 height 33
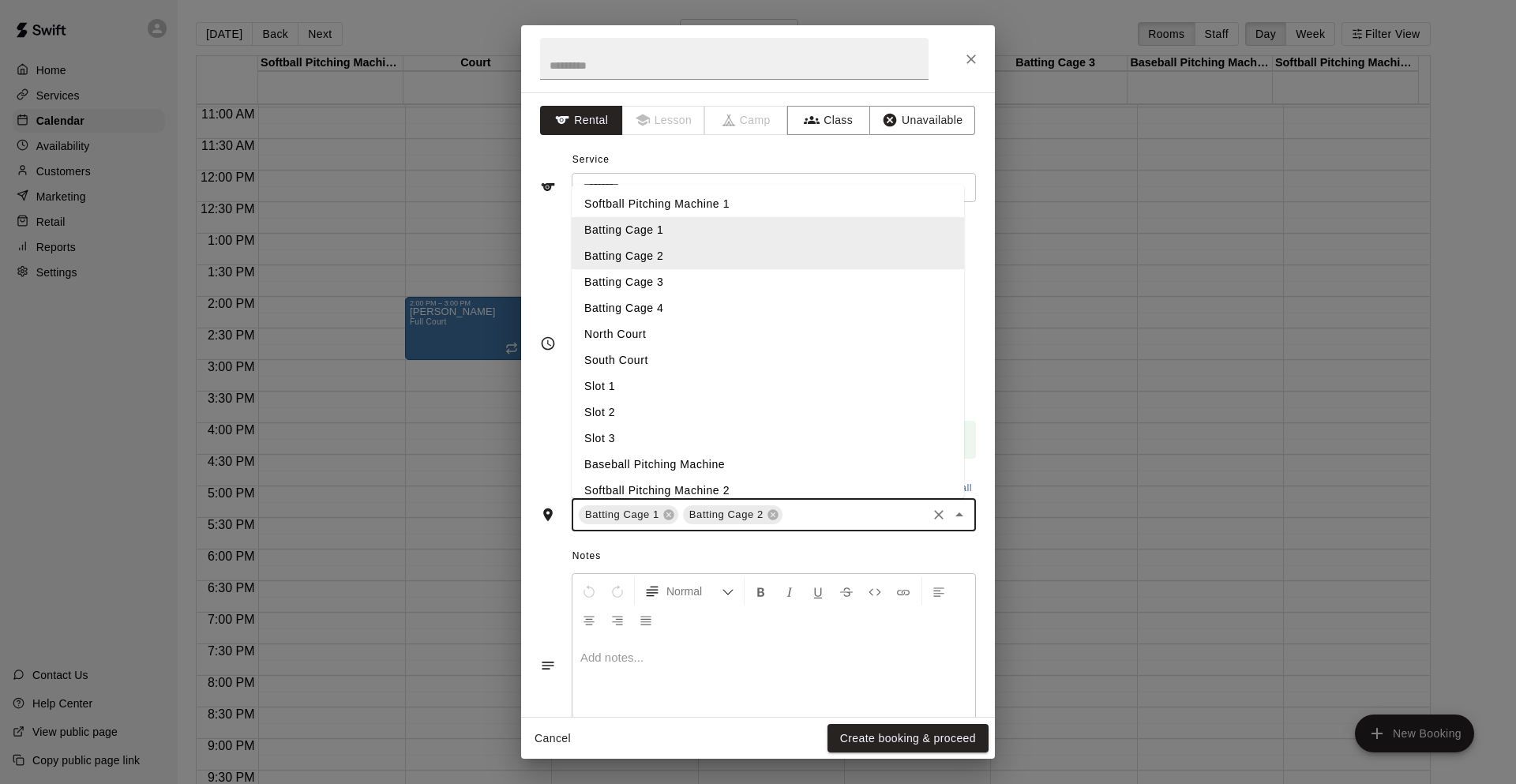
click at [692, 296] on li "Batting Cage 4" at bounding box center [768, 308] width 392 height 26
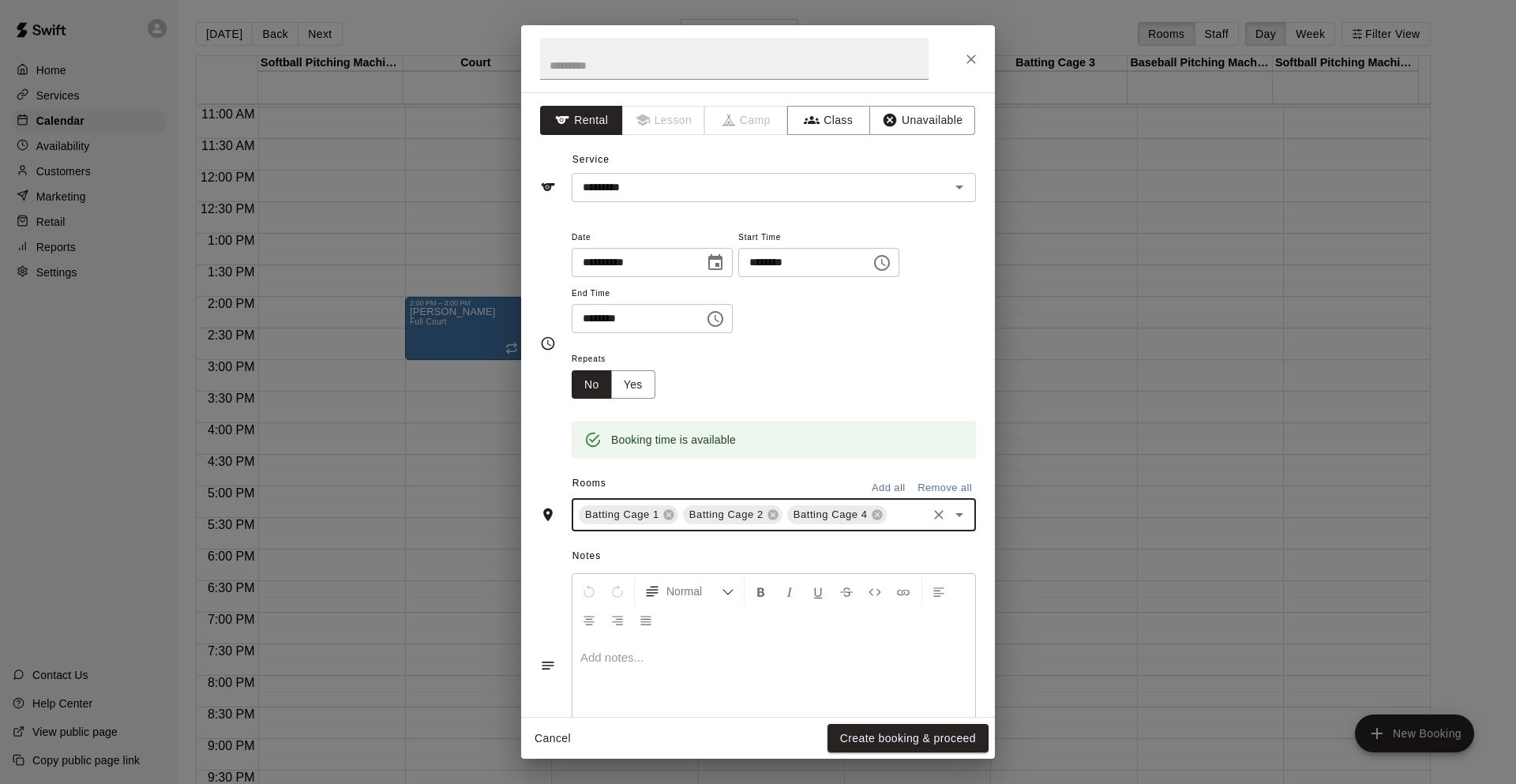
click at [807, 532] on div "Batting Cage 1 Batting Cage 2 Batting Cage 4 ​" at bounding box center [774, 514] width 404 height 33
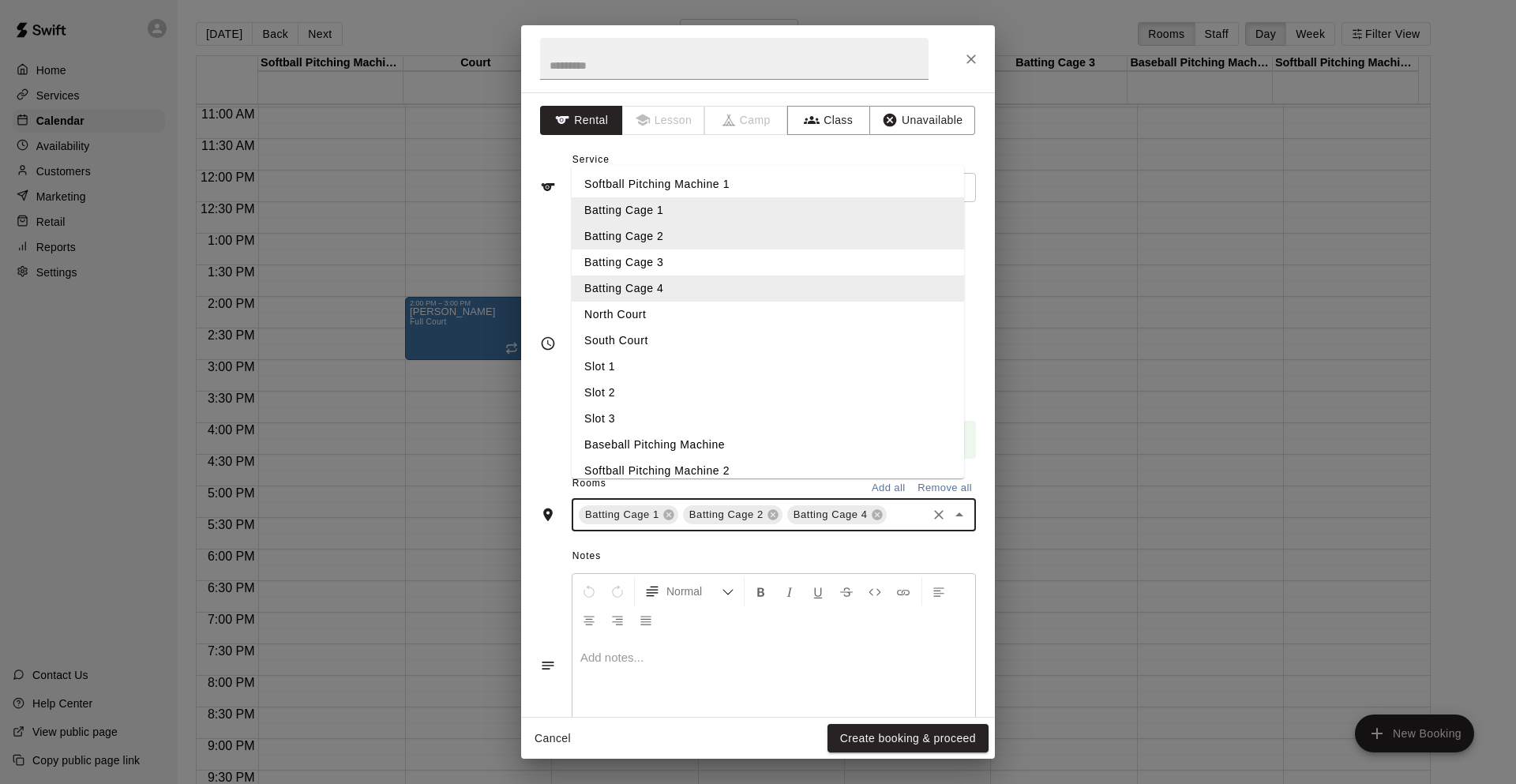
click at [711, 275] on li "Batting Cage 3" at bounding box center [768, 263] width 392 height 26
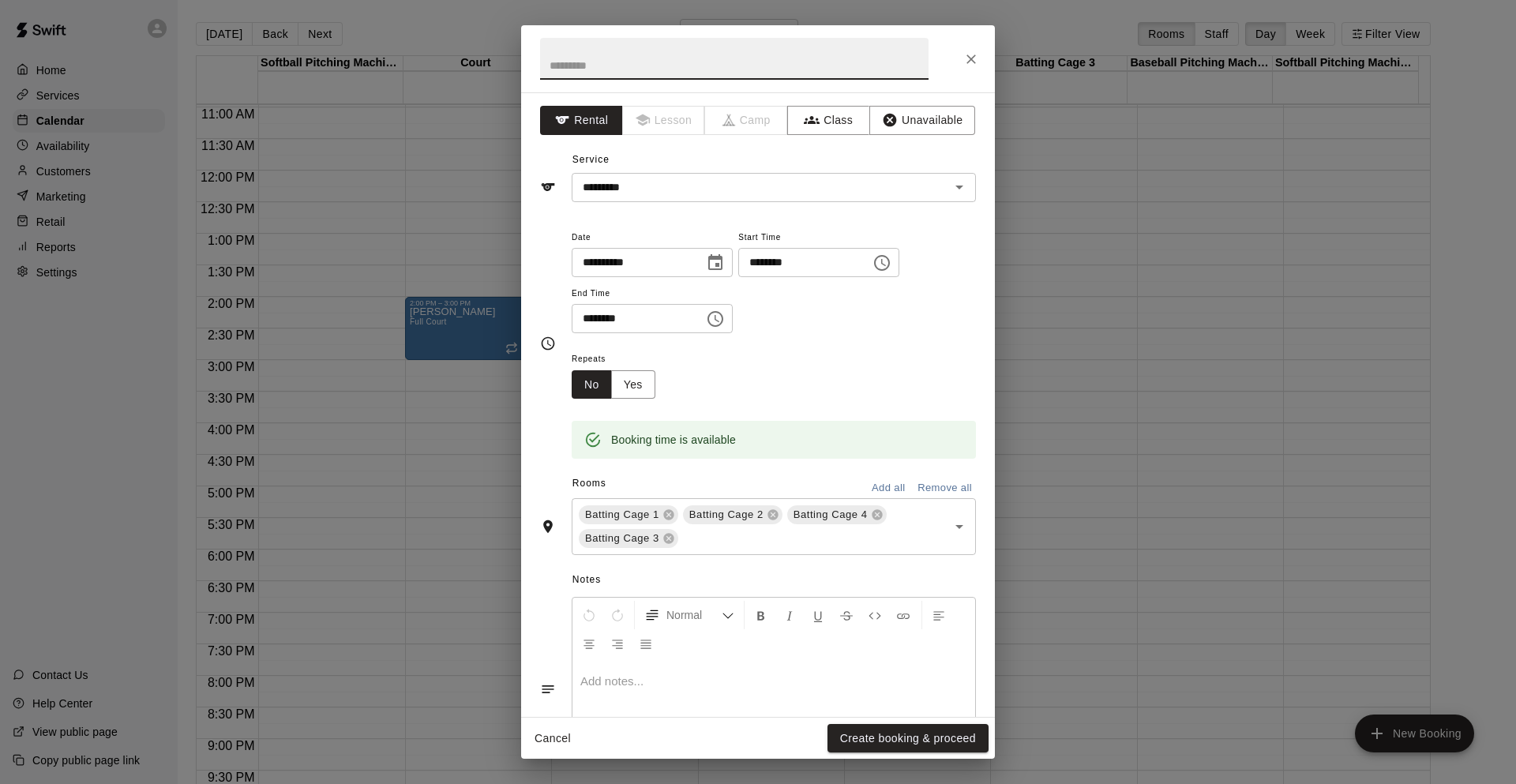
click at [717, 73] on input "text" at bounding box center [734, 59] width 389 height 42
type input "**********"
click at [868, 736] on button "Create booking & proceed" at bounding box center [908, 738] width 161 height 29
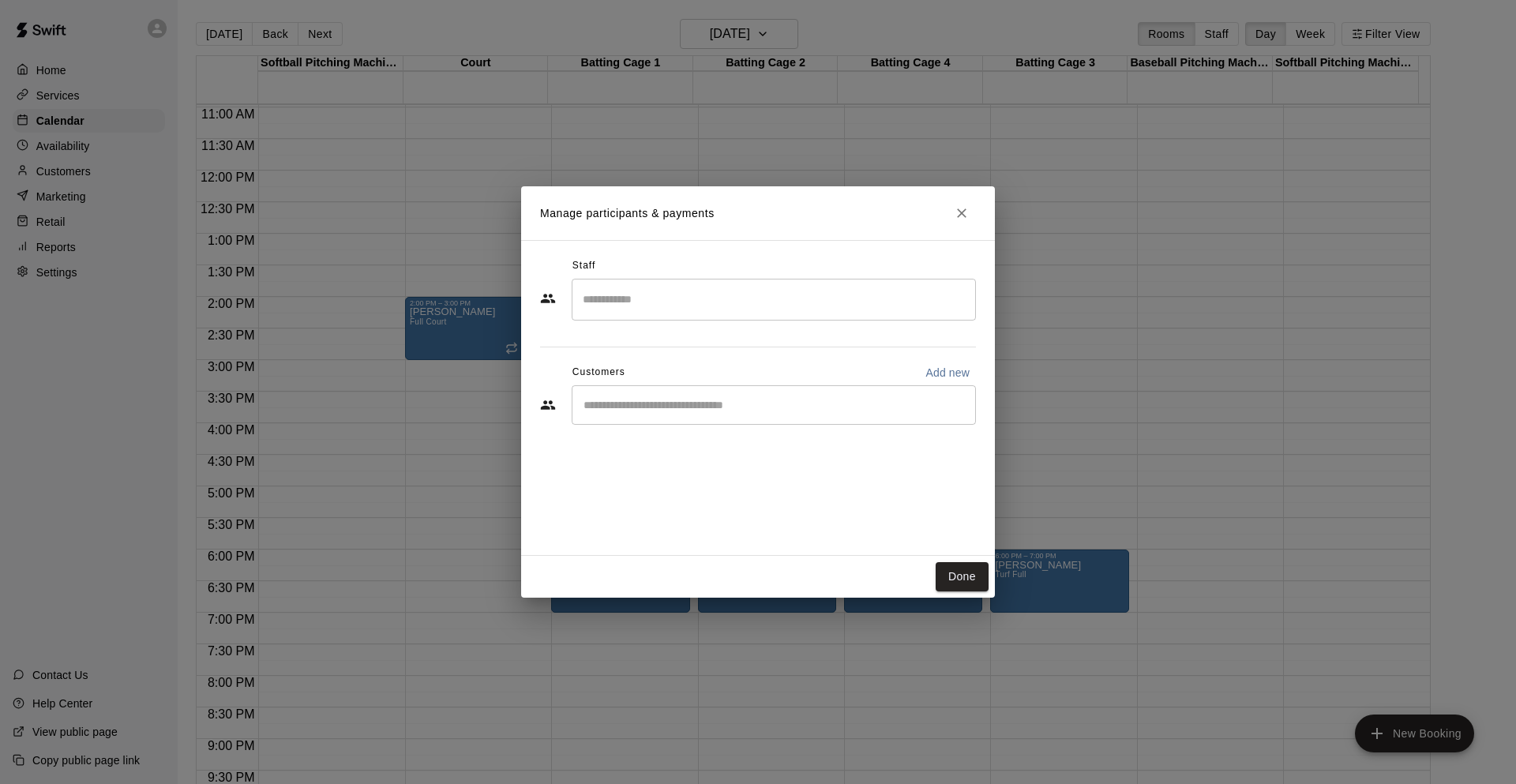
click at [717, 424] on div "​" at bounding box center [774, 404] width 404 height 39
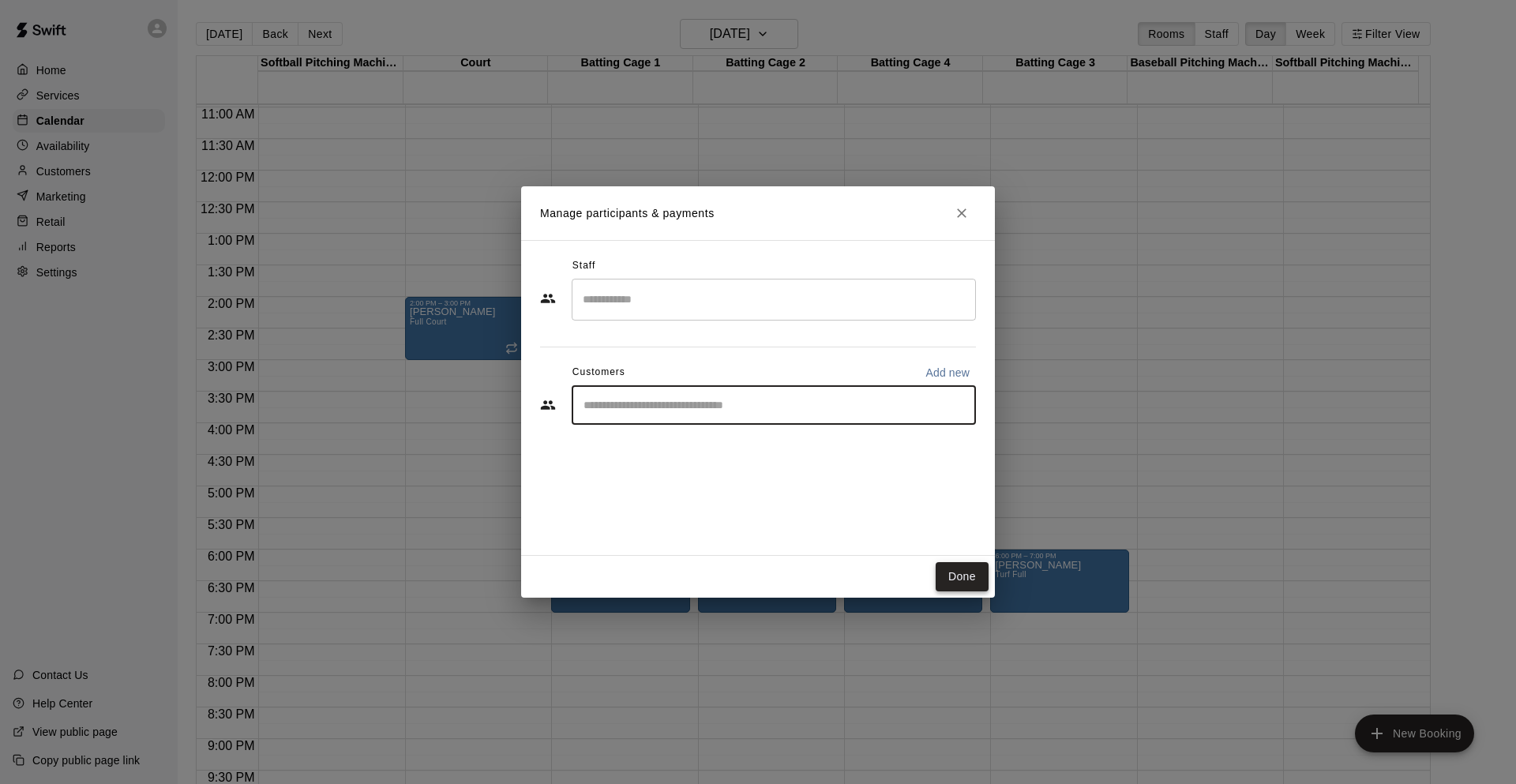
click at [966, 575] on button "Done" at bounding box center [962, 576] width 53 height 29
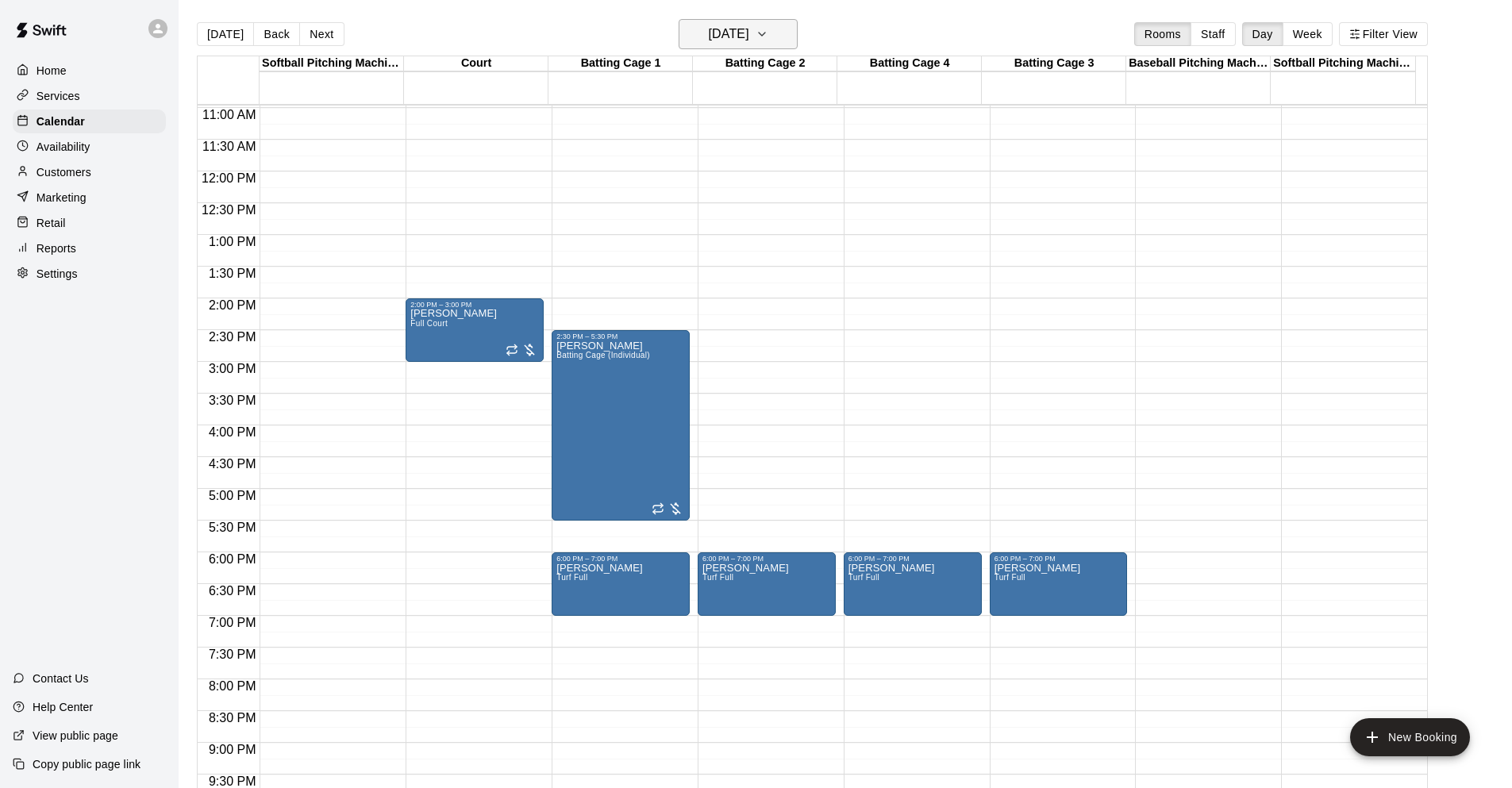
click at [750, 37] on h6 "Friday Oct 17" at bounding box center [729, 34] width 40 height 22
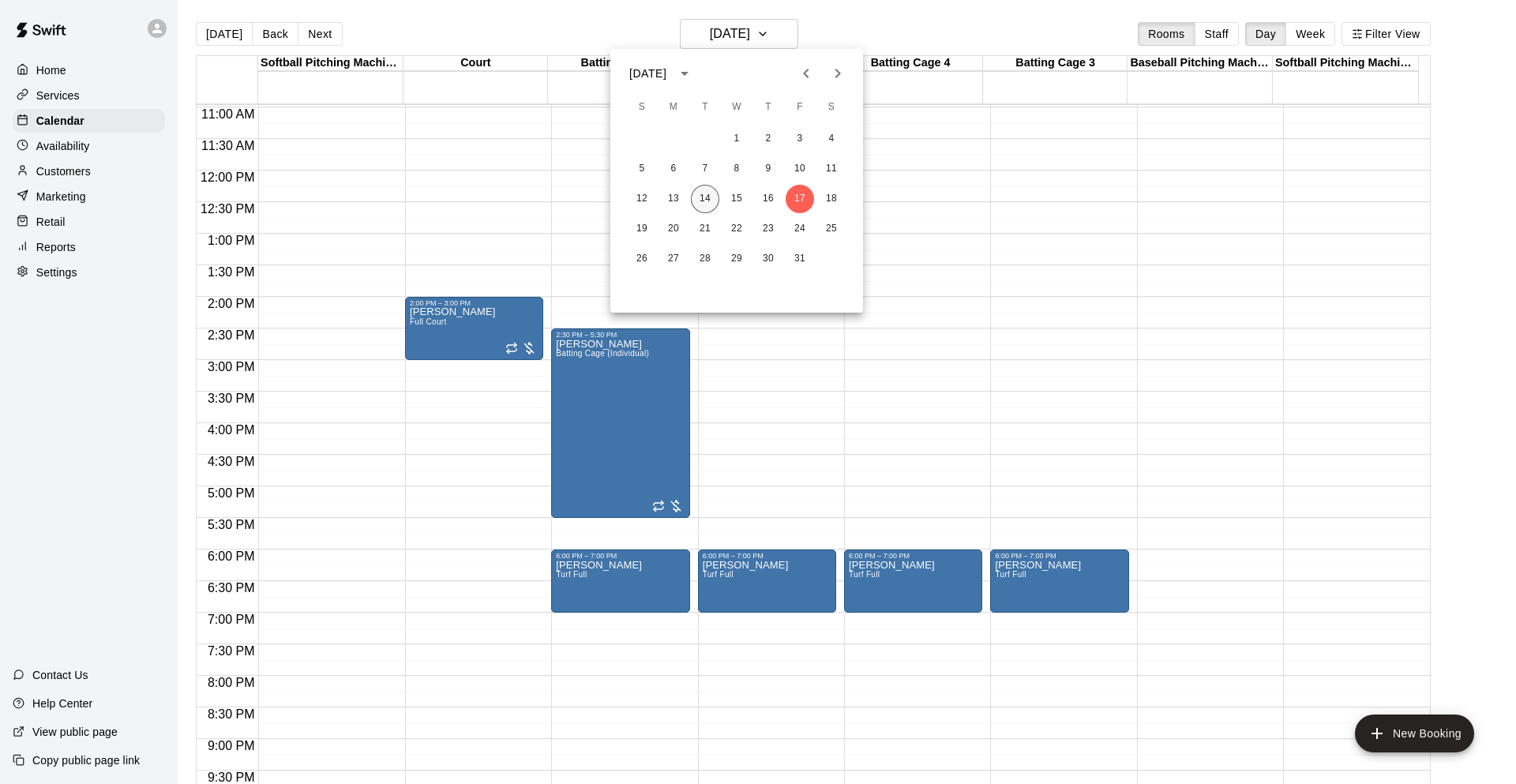
click at [707, 202] on button "14" at bounding box center [704, 199] width 28 height 28
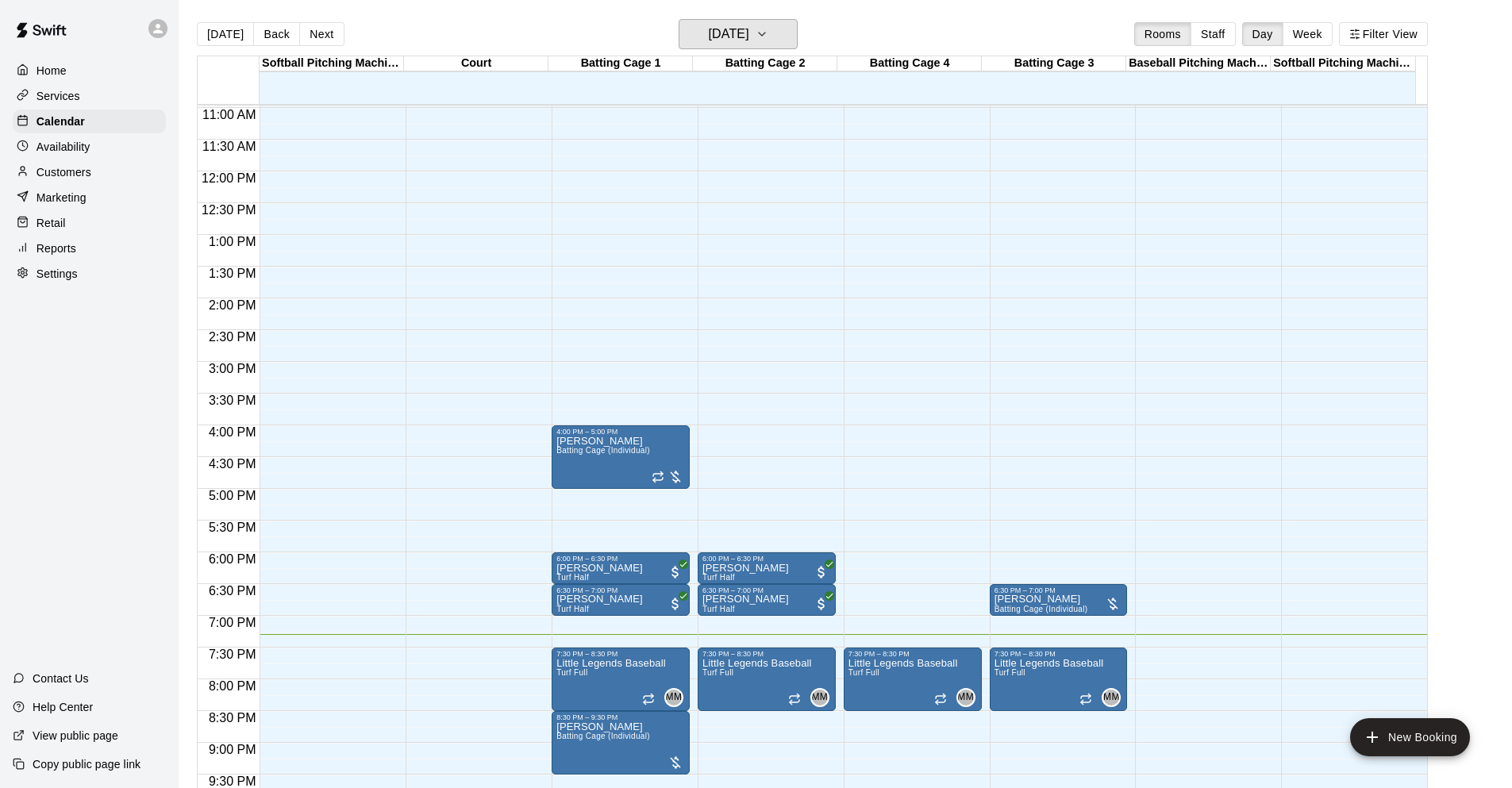
scroll to position [825, 0]
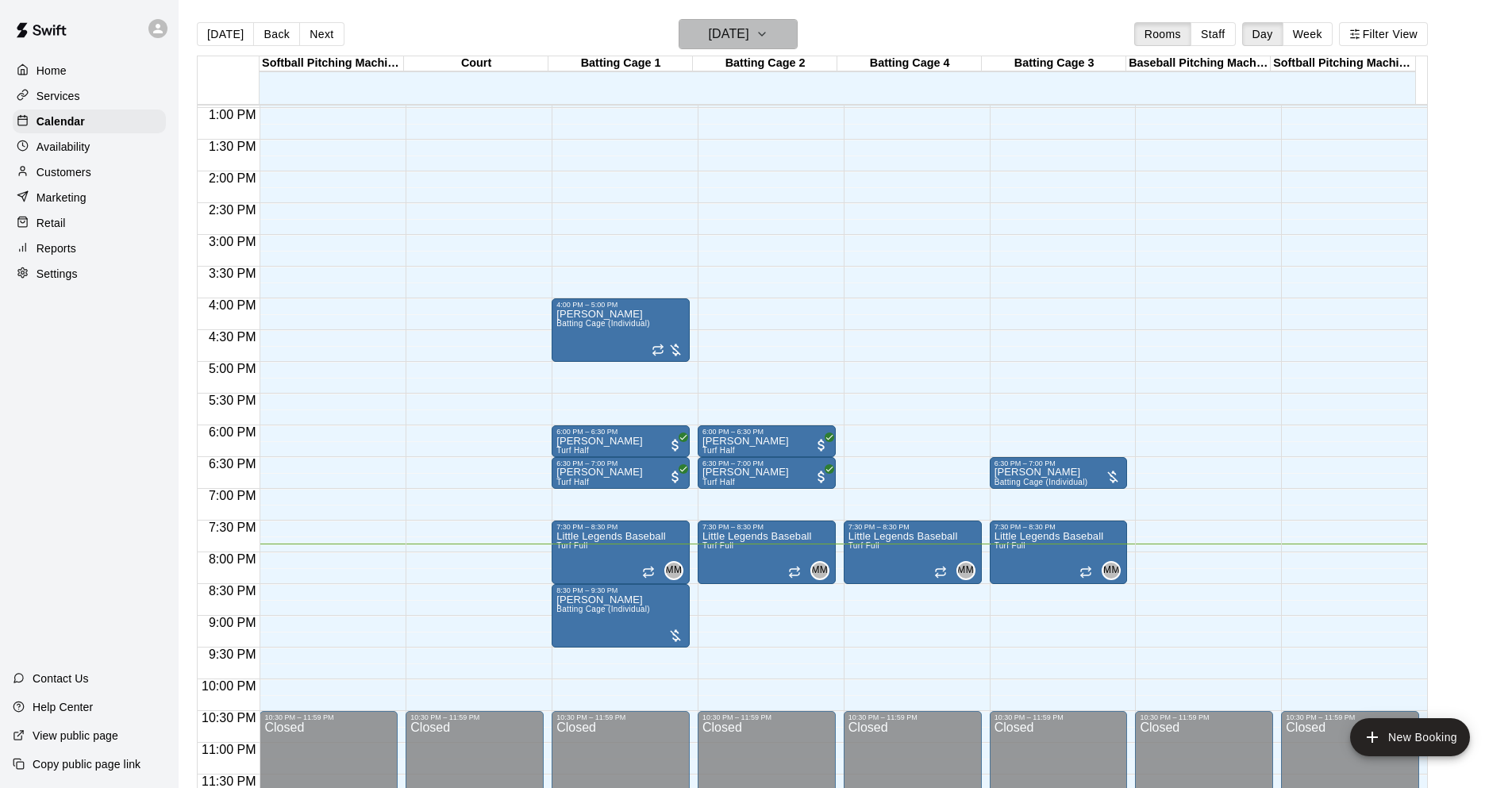
click at [714, 30] on h6 "Tuesday Oct 14" at bounding box center [729, 34] width 40 height 22
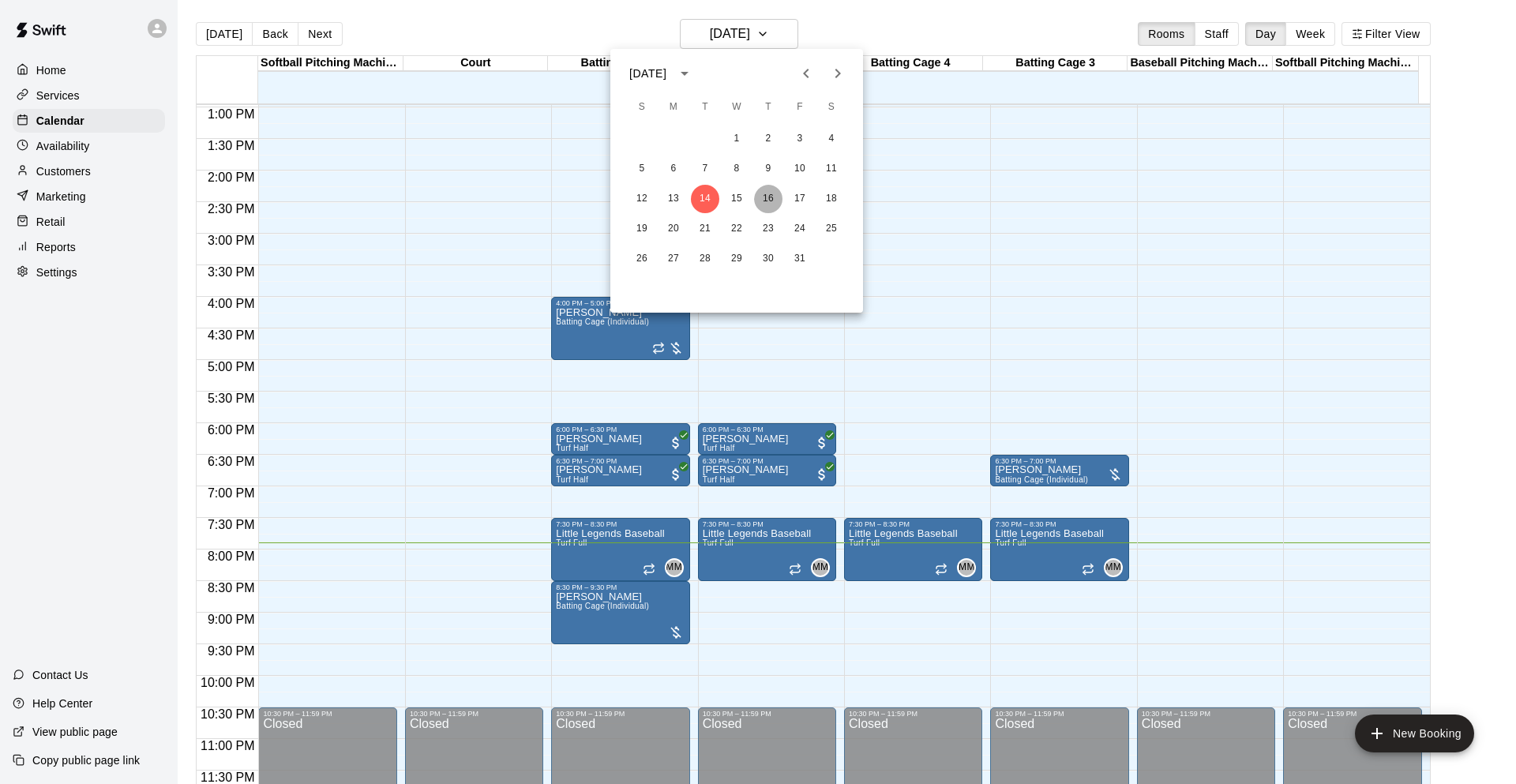
click at [775, 202] on button "16" at bounding box center [768, 199] width 28 height 28
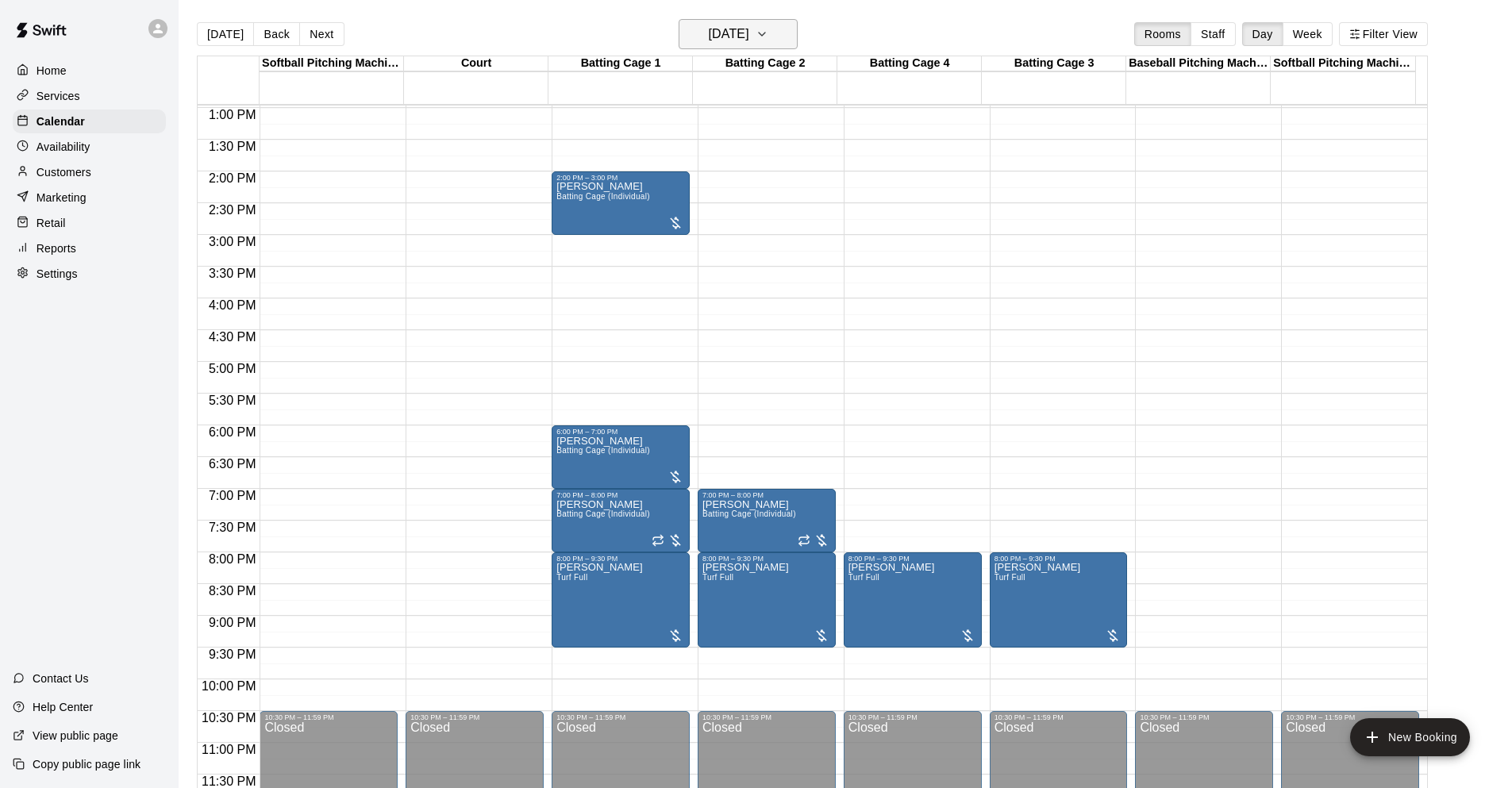
click at [709, 26] on h6 "Thursday Oct 16" at bounding box center [729, 34] width 40 height 22
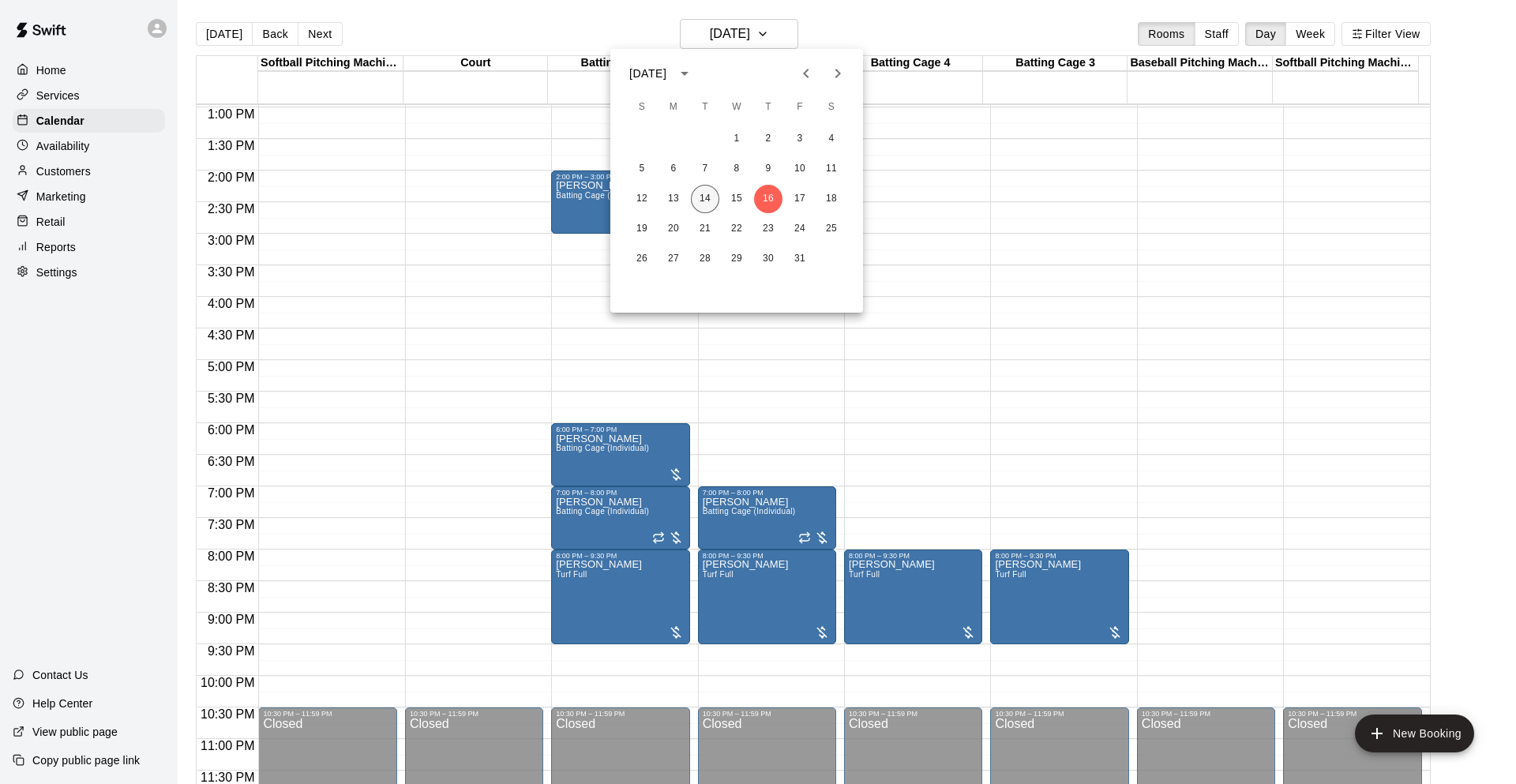
click at [703, 203] on button "14" at bounding box center [704, 199] width 28 height 28
